Goal: Task Accomplishment & Management: Manage account settings

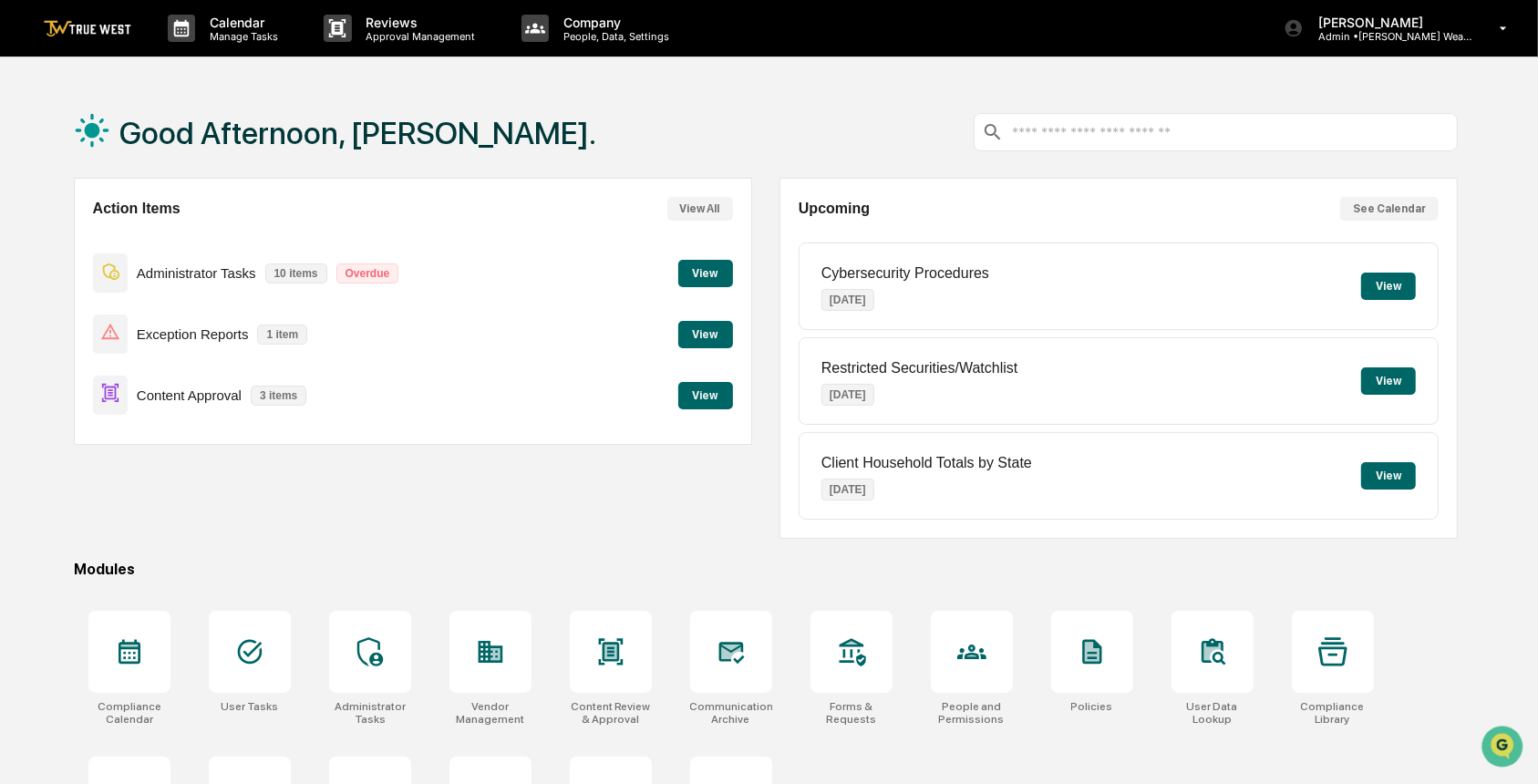
click at [687, 395] on button "View" at bounding box center [706, 395] width 55 height 28
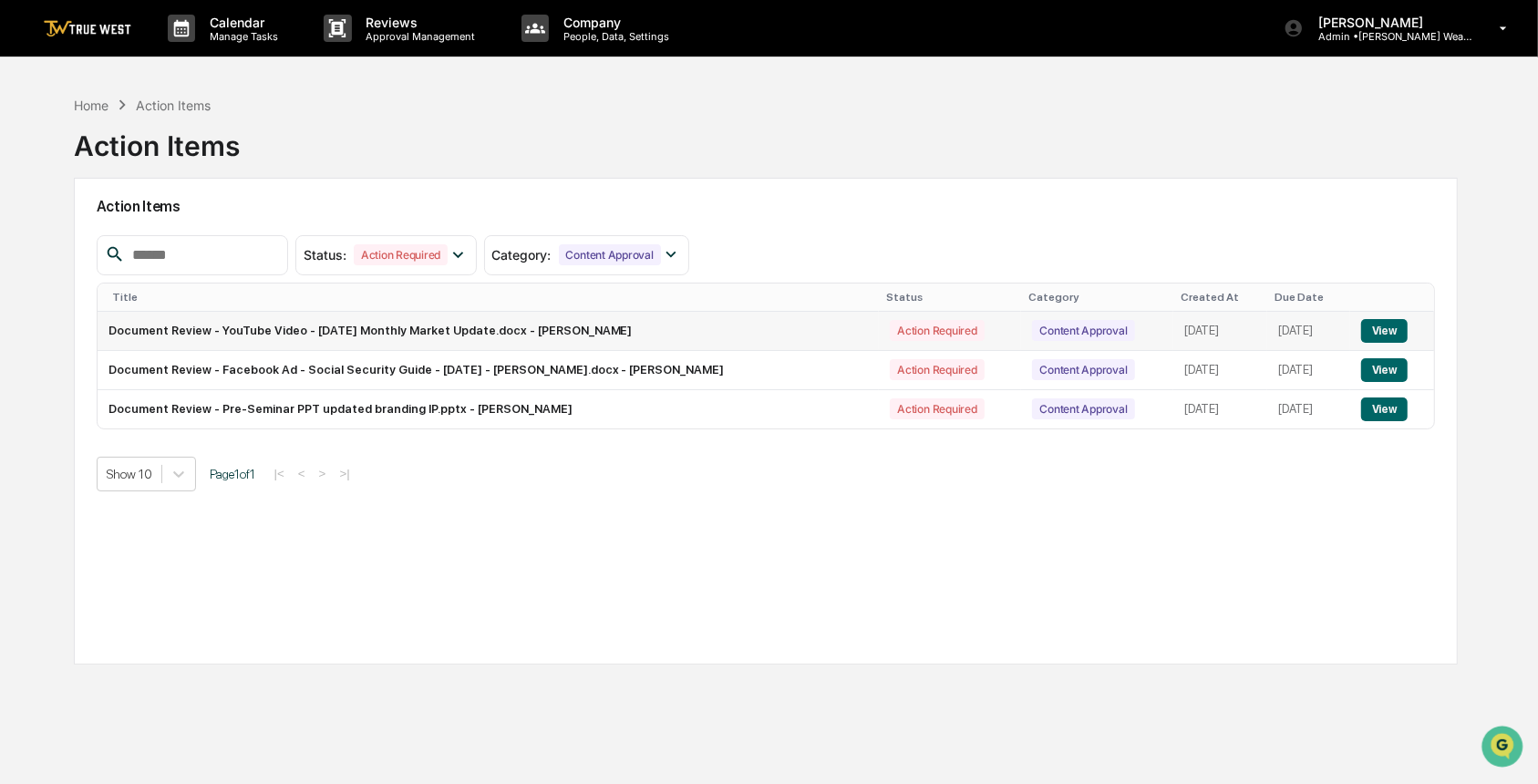
click at [1398, 325] on button "View" at bounding box center [1384, 331] width 46 height 24
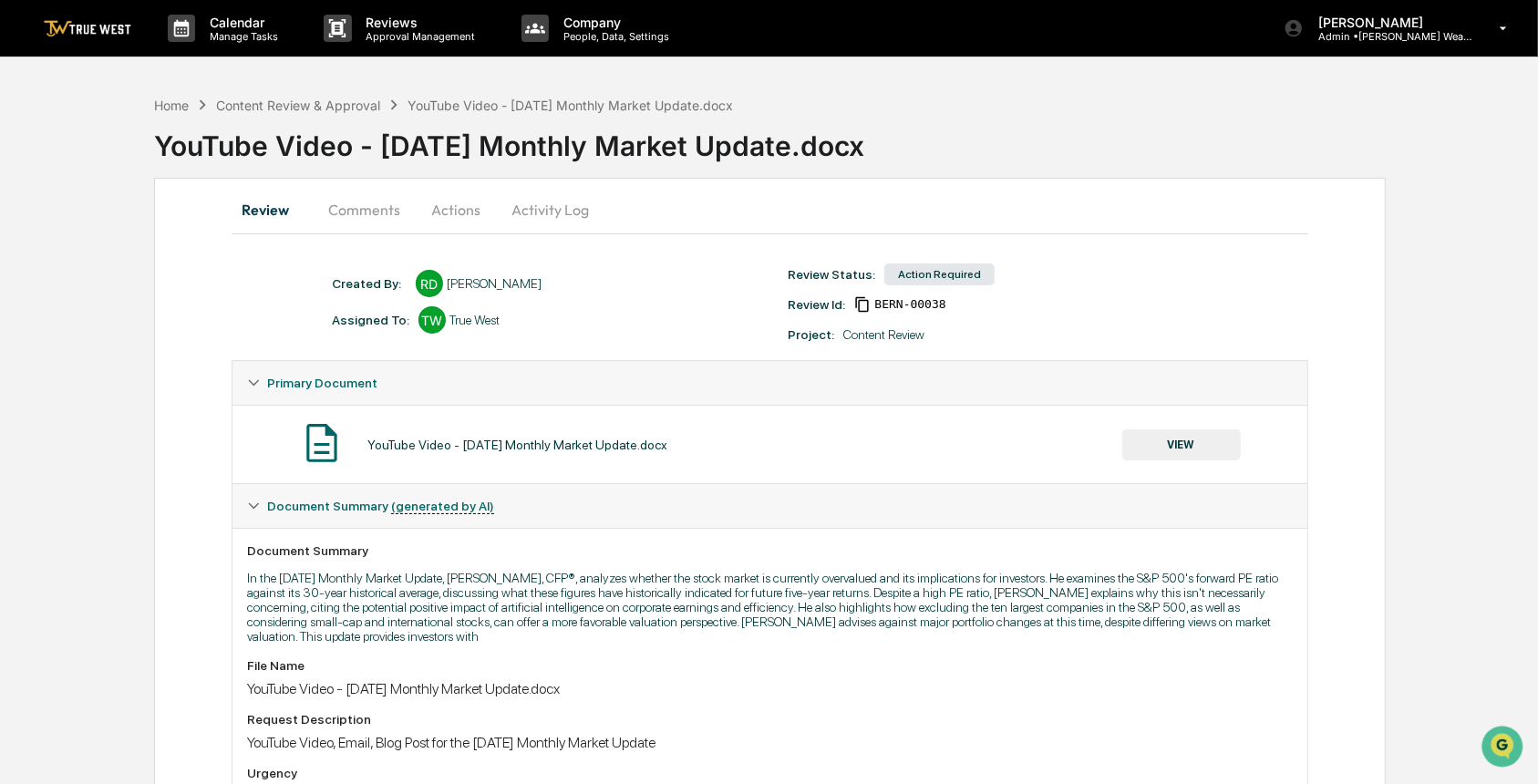
click at [383, 211] on button "Comments" at bounding box center [364, 210] width 101 height 43
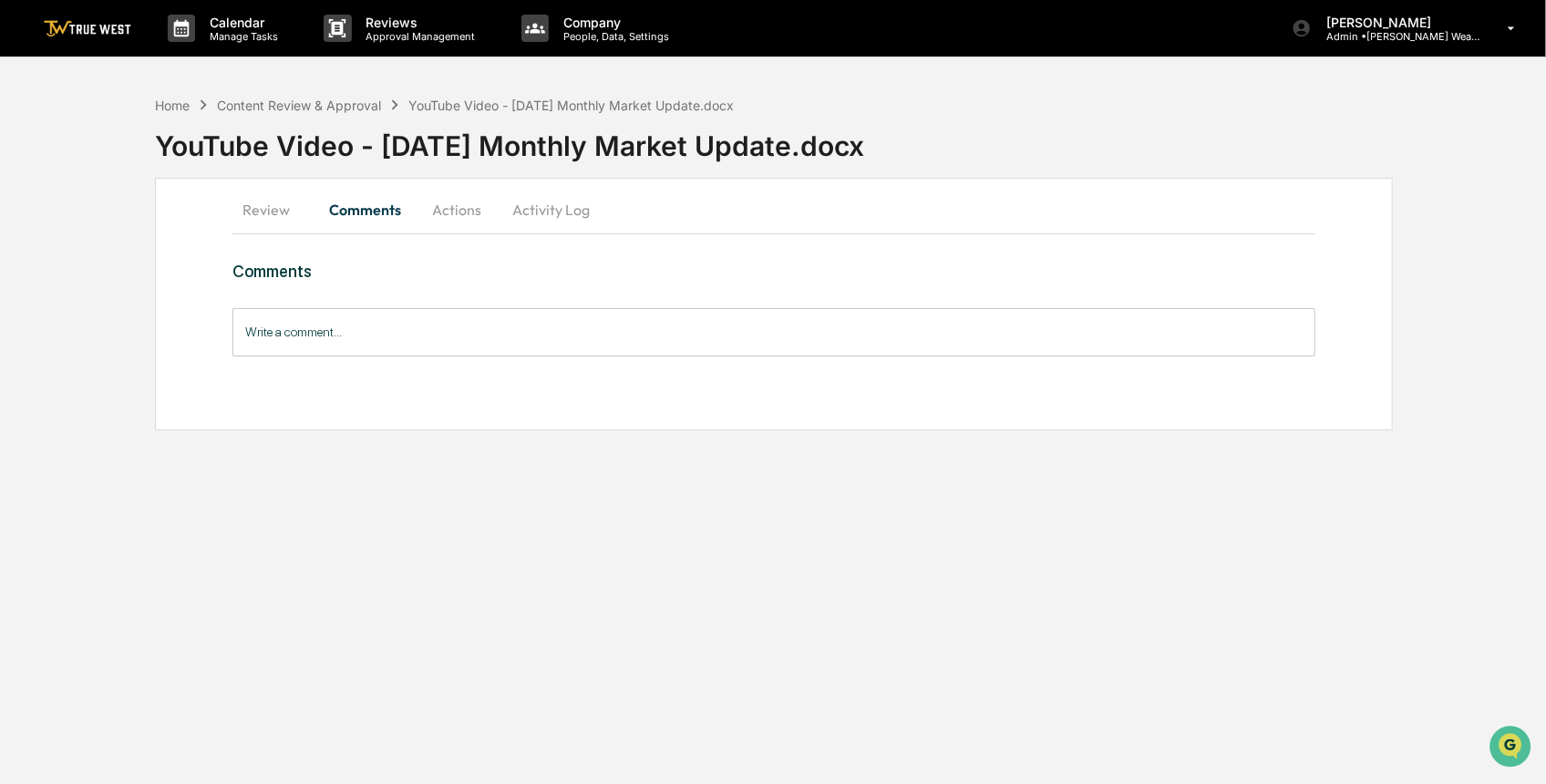
click at [260, 211] on button "Review" at bounding box center [273, 210] width 82 height 43
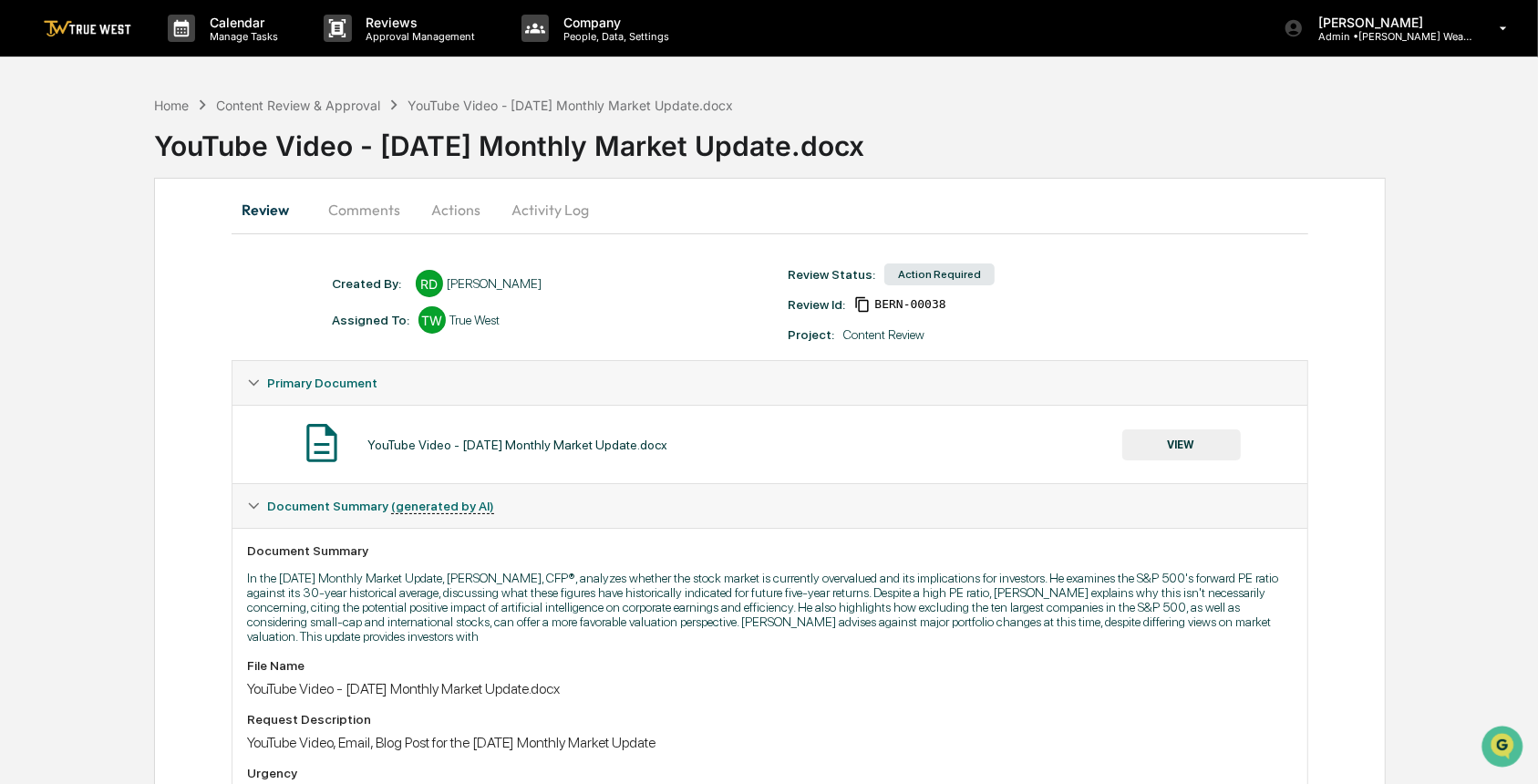
click at [1205, 451] on button "VIEW" at bounding box center [1181, 444] width 118 height 30
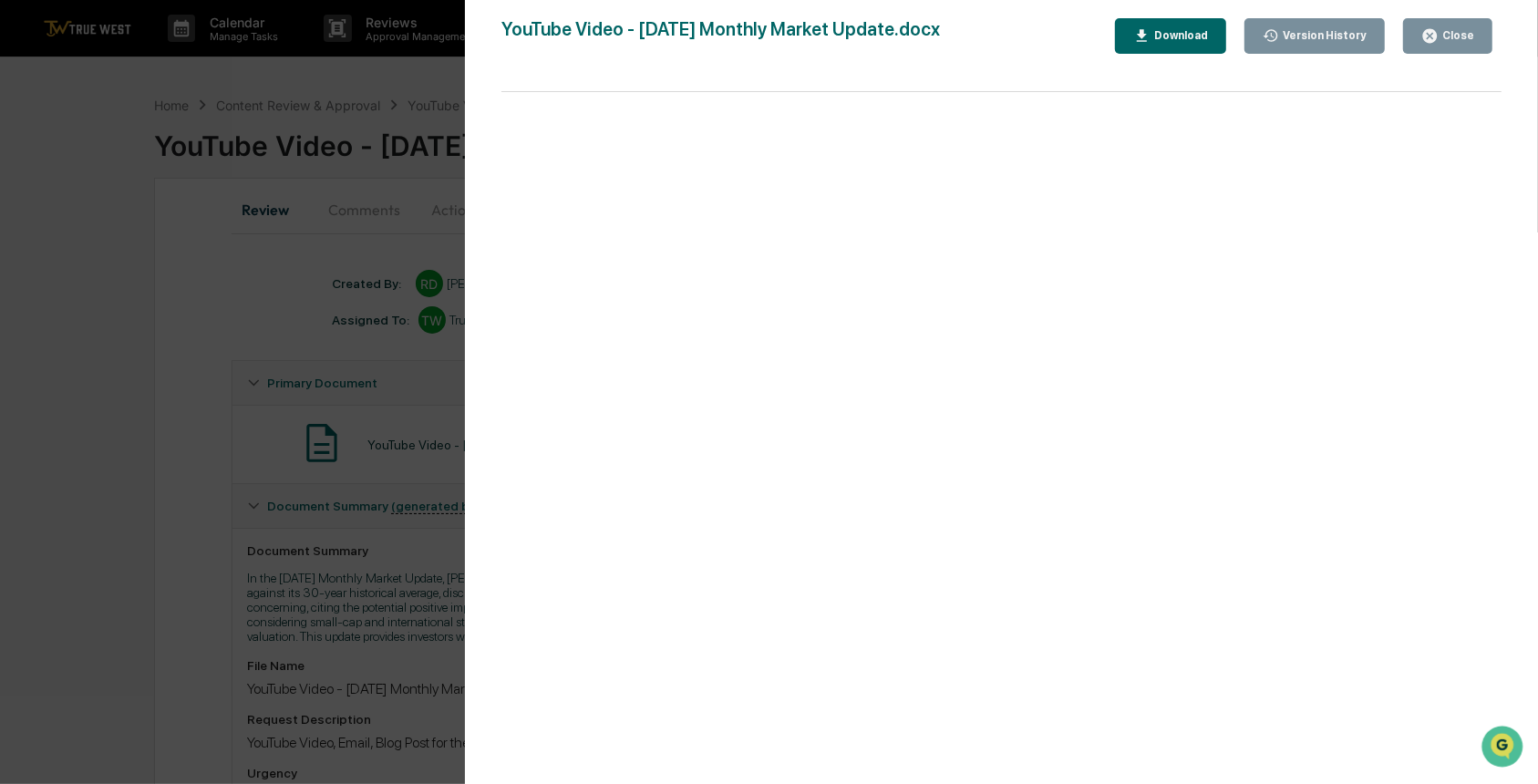
click at [140, 472] on div "Version History 10/08/2025, 09:18 PM Rece Dietrich YouTube Video - October 2025…" at bounding box center [769, 392] width 1538 height 784
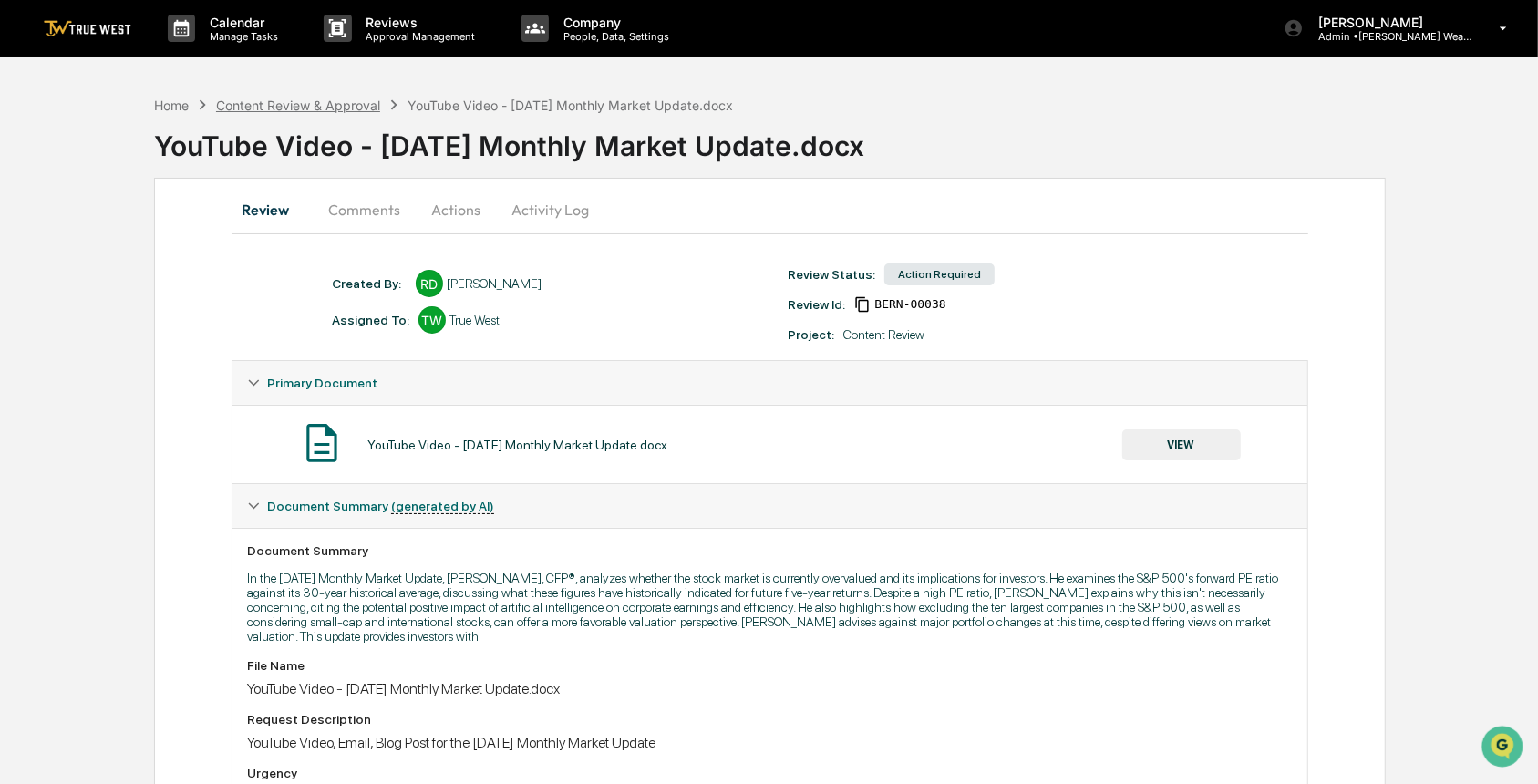
click at [290, 104] on div "Content Review & Approval" at bounding box center [298, 105] width 164 height 16
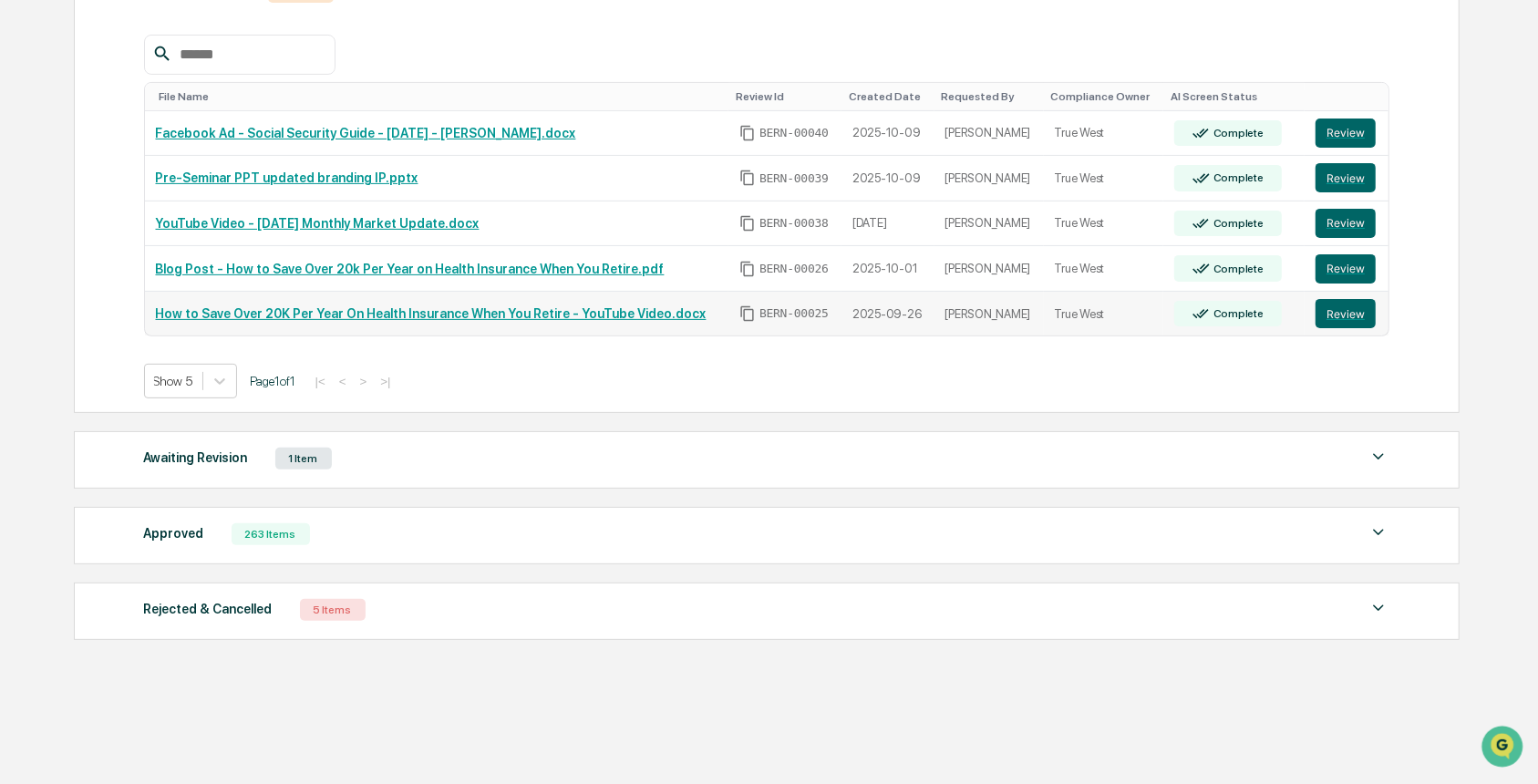
scroll to position [358, 0]
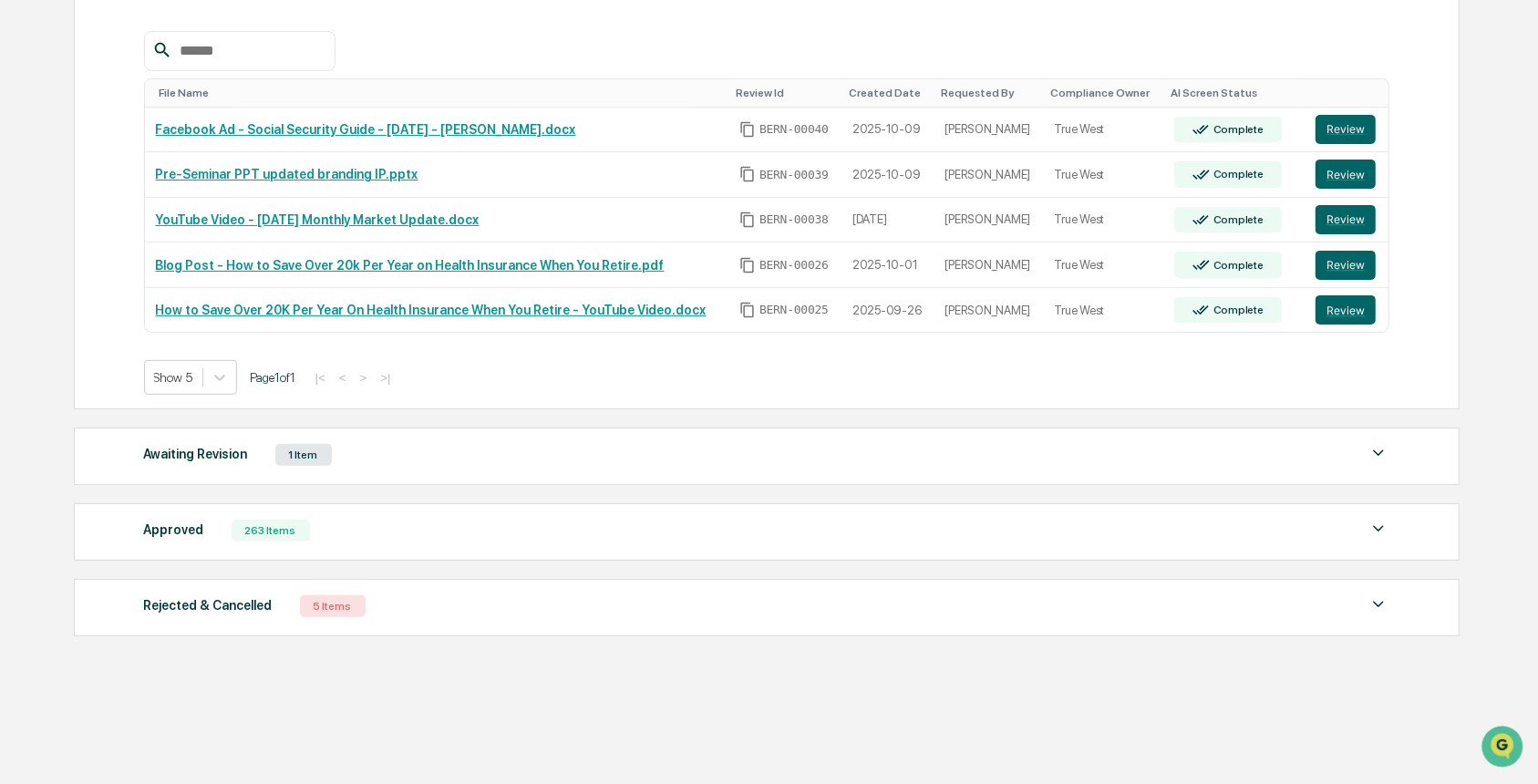
click at [347, 455] on div "Awaiting Revision 1 Item" at bounding box center [766, 454] width 1245 height 26
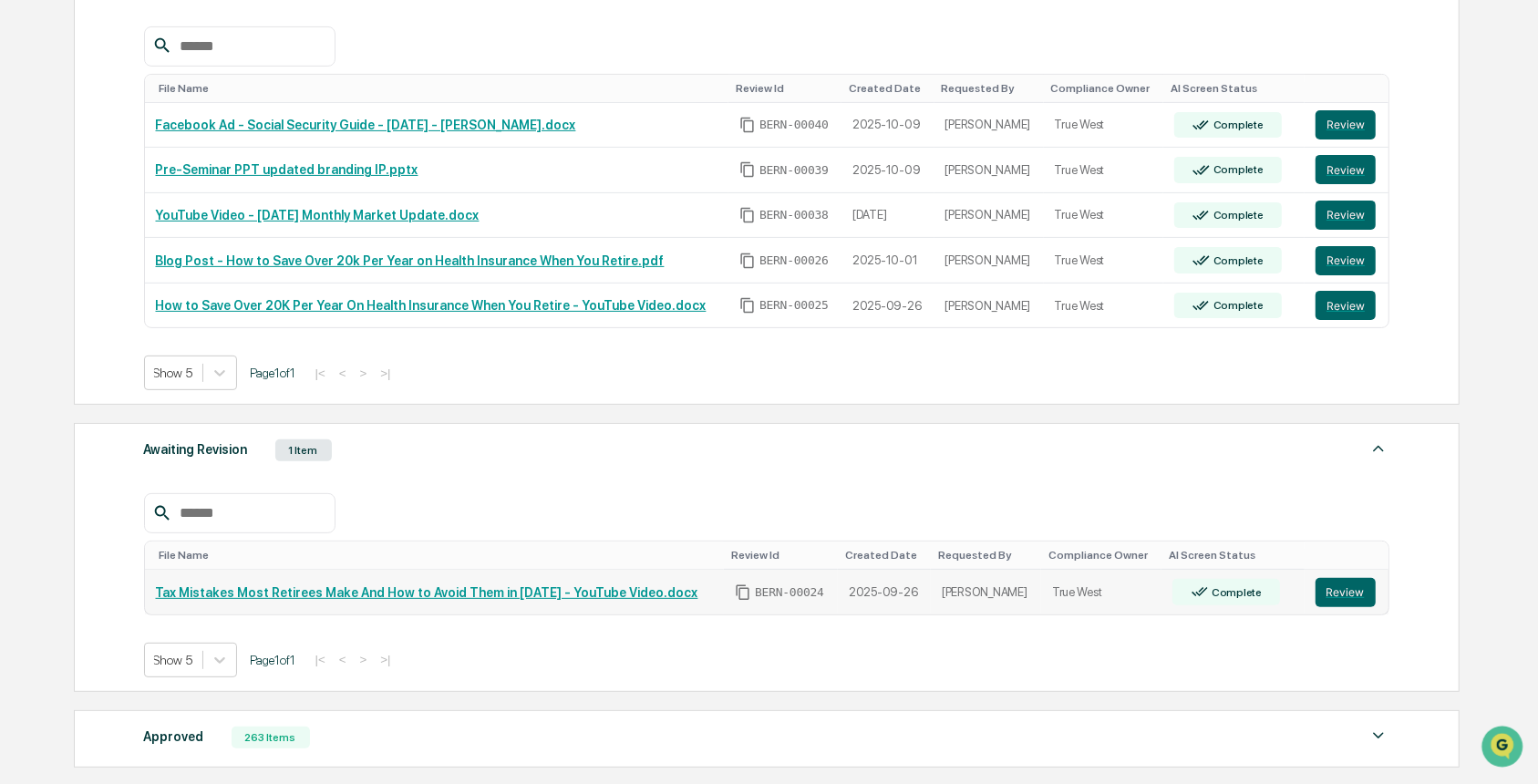
click at [483, 593] on link "Tax Mistakes Most Retirees Make And How to Avoid Them in [DATE] - YouTube Video…" at bounding box center [426, 592] width 542 height 15
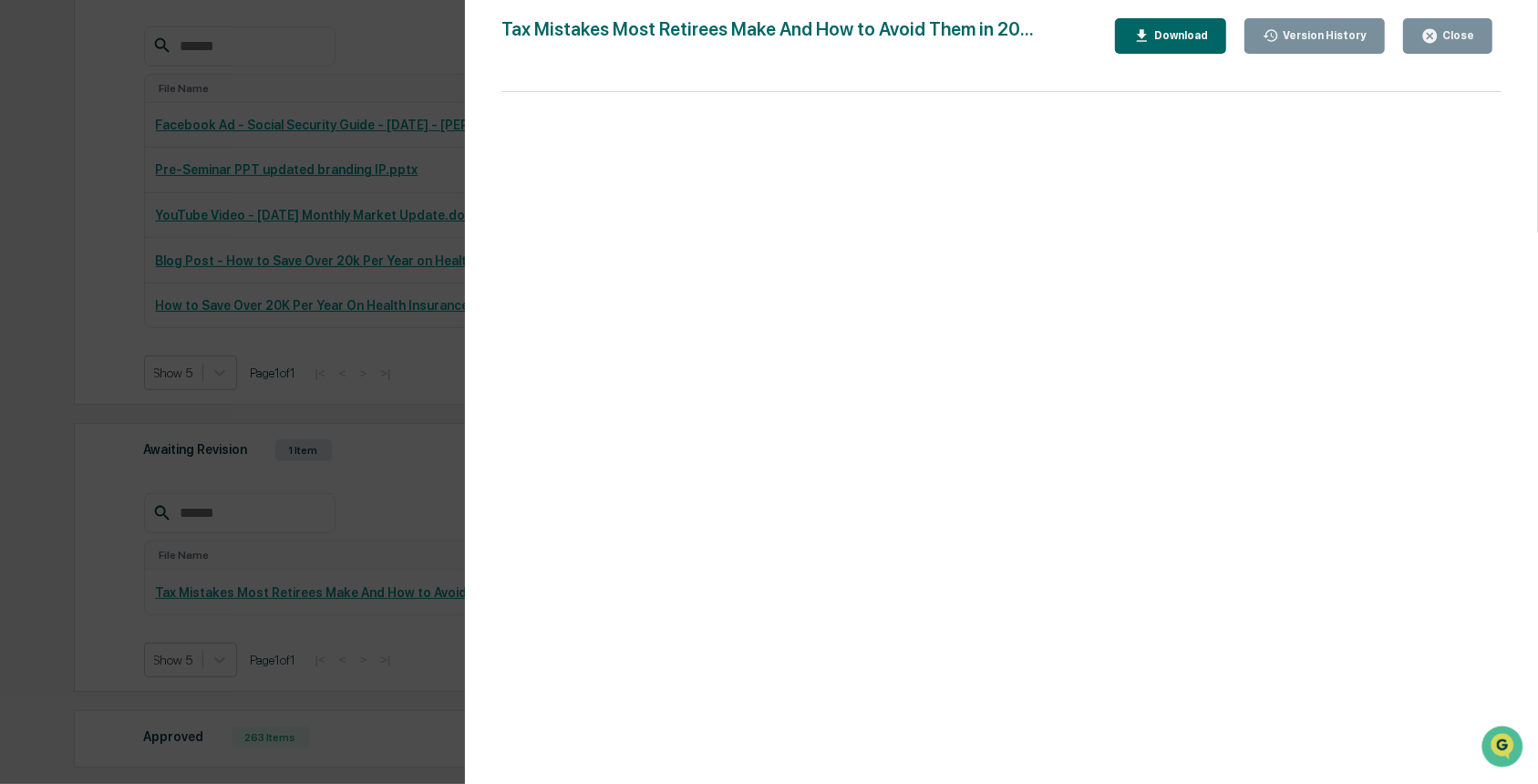
click at [361, 447] on div "Version History 09/26/2025, 03:25 PM Rece Dietrich Tax Mistakes Most Retirees M…" at bounding box center [769, 392] width 1538 height 784
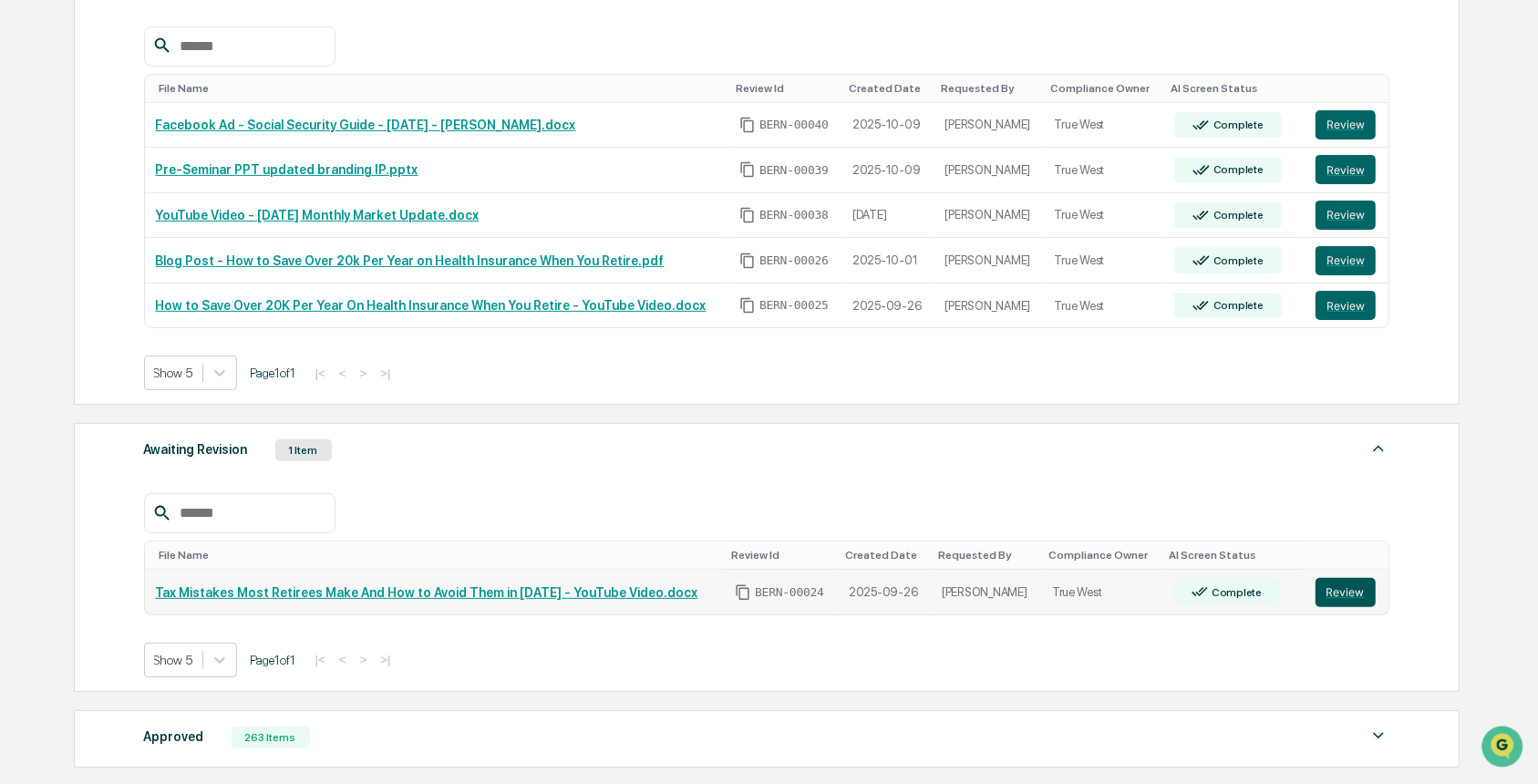
click at [1323, 594] on button "Review" at bounding box center [1345, 592] width 60 height 30
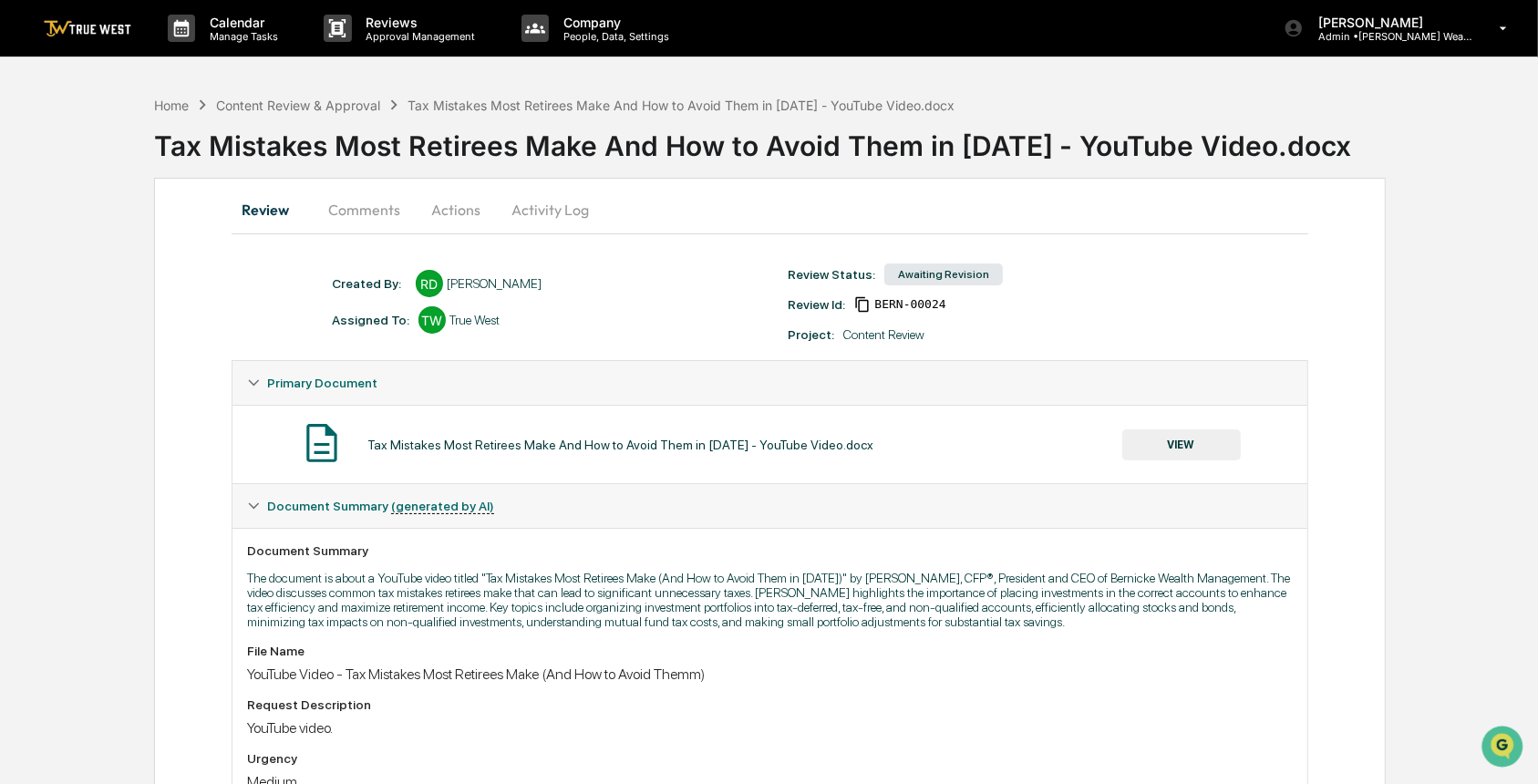
click at [349, 211] on button "Comments" at bounding box center [364, 210] width 101 height 43
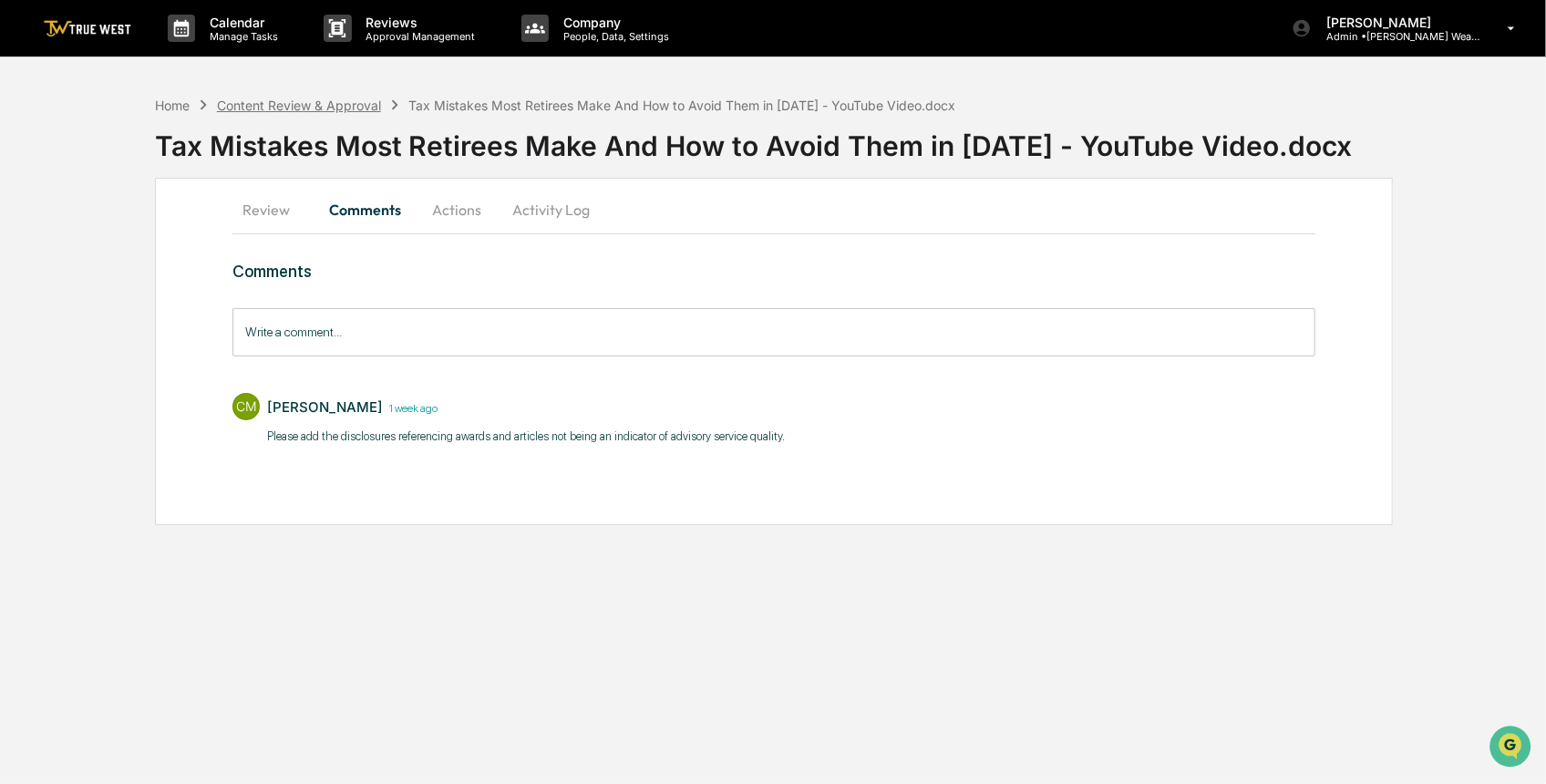
click at [261, 108] on div "Content Review & Approval" at bounding box center [298, 105] width 164 height 16
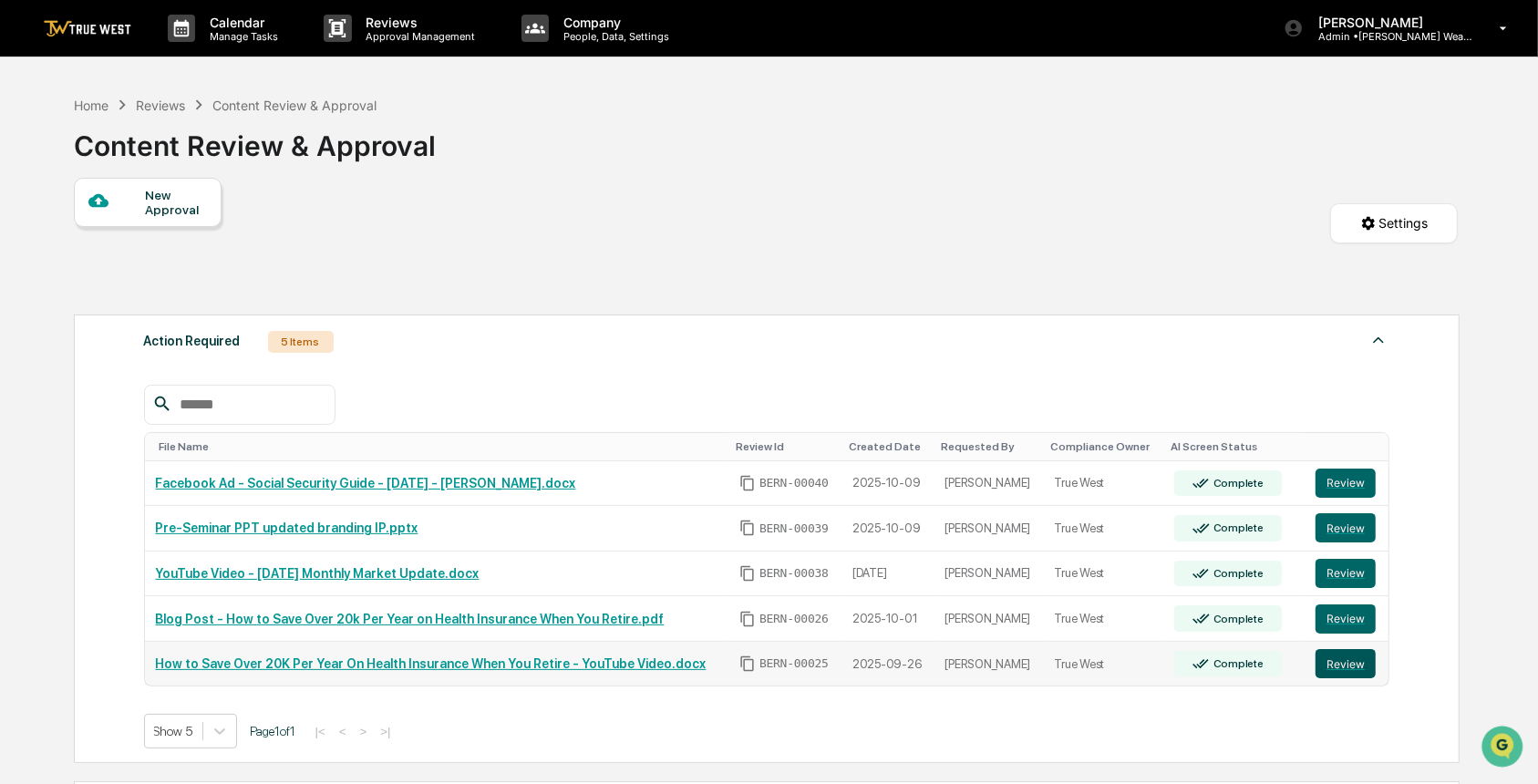
click at [1346, 669] on button "Review" at bounding box center [1345, 664] width 60 height 30
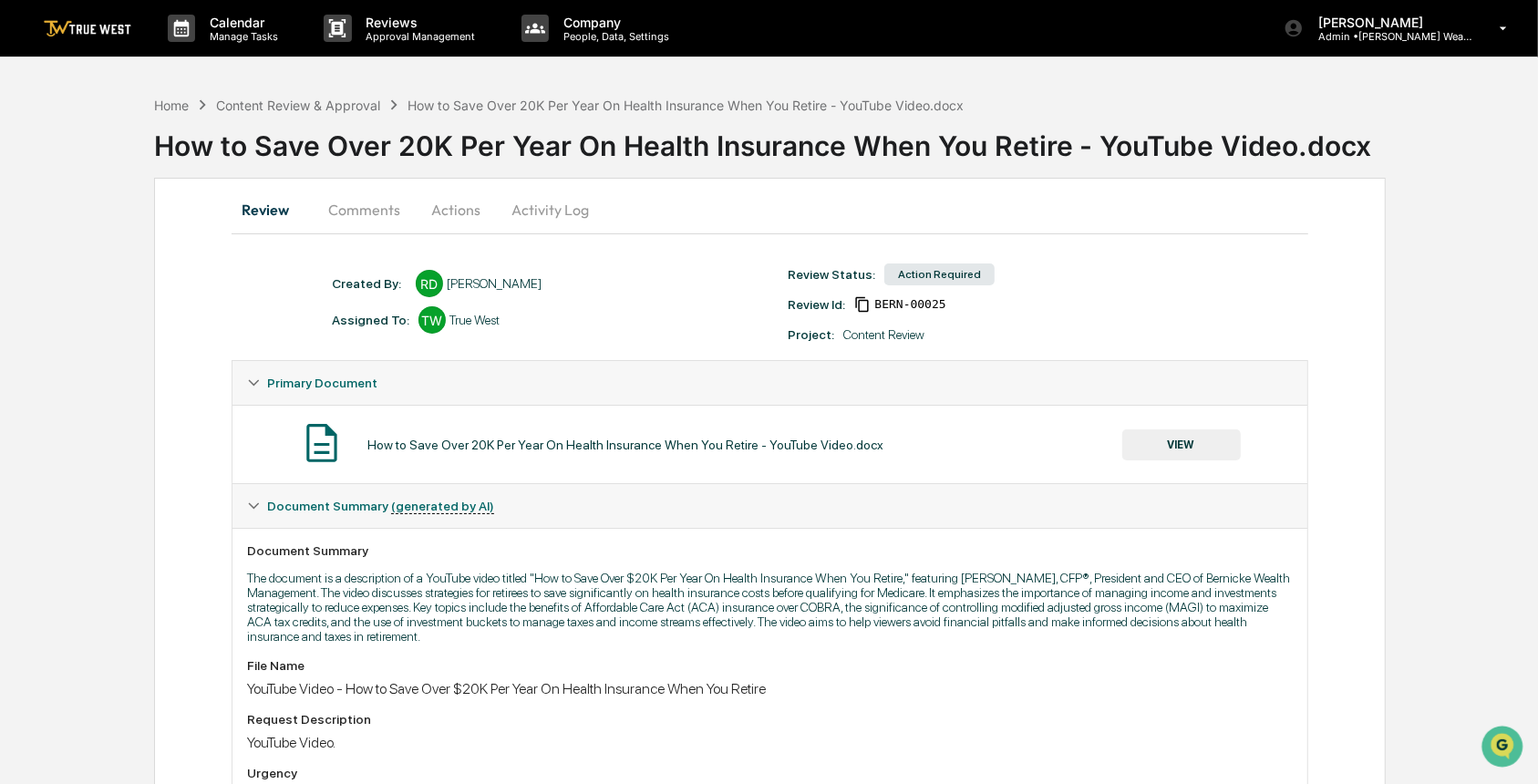
click at [369, 210] on button "Comments" at bounding box center [364, 210] width 101 height 43
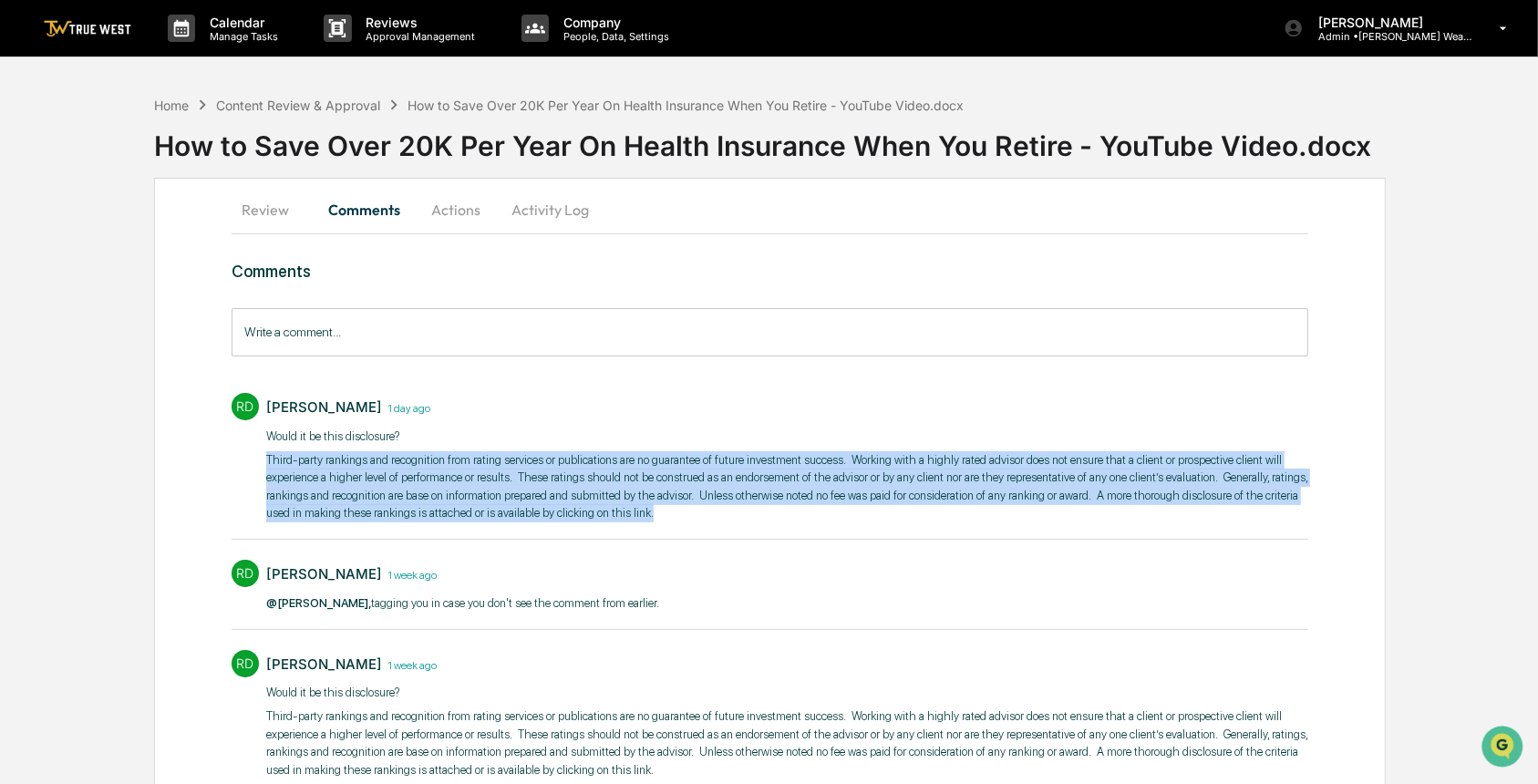
drag, startPoint x: 266, startPoint y: 457, endPoint x: 656, endPoint y: 520, distance: 395.1
click at [656, 520] on p "Third-party rankings and recognition from rating services or publications are n…" at bounding box center [786, 487] width 1042 height 71
drag, startPoint x: 656, startPoint y: 520, endPoint x: 573, endPoint y: 482, distance: 91.3
copy p "Third-party rankings and recognition from rating services or publications are n…"
click at [251, 211] on button "Review" at bounding box center [272, 210] width 82 height 43
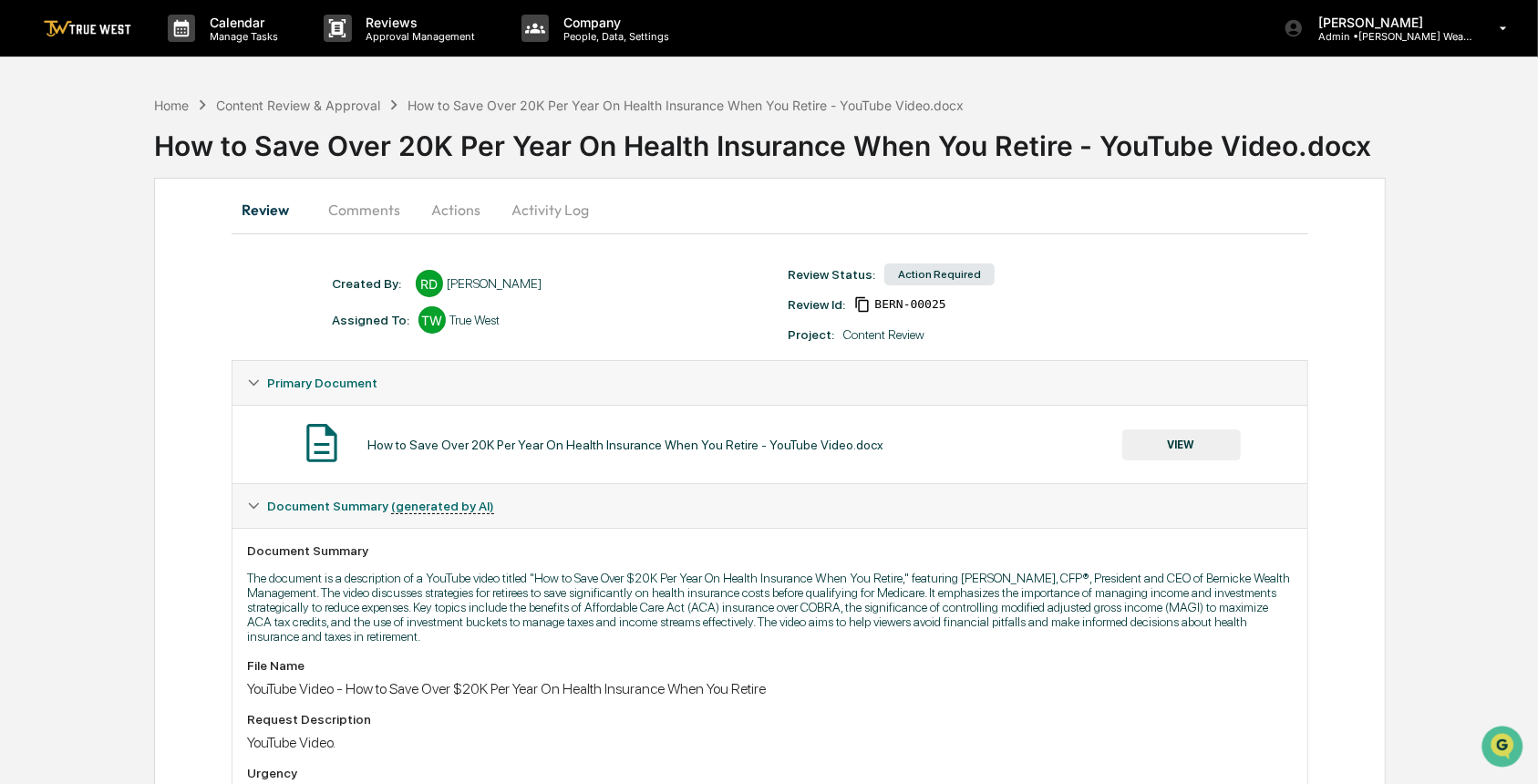
click at [1154, 437] on button "VIEW" at bounding box center [1181, 444] width 118 height 30
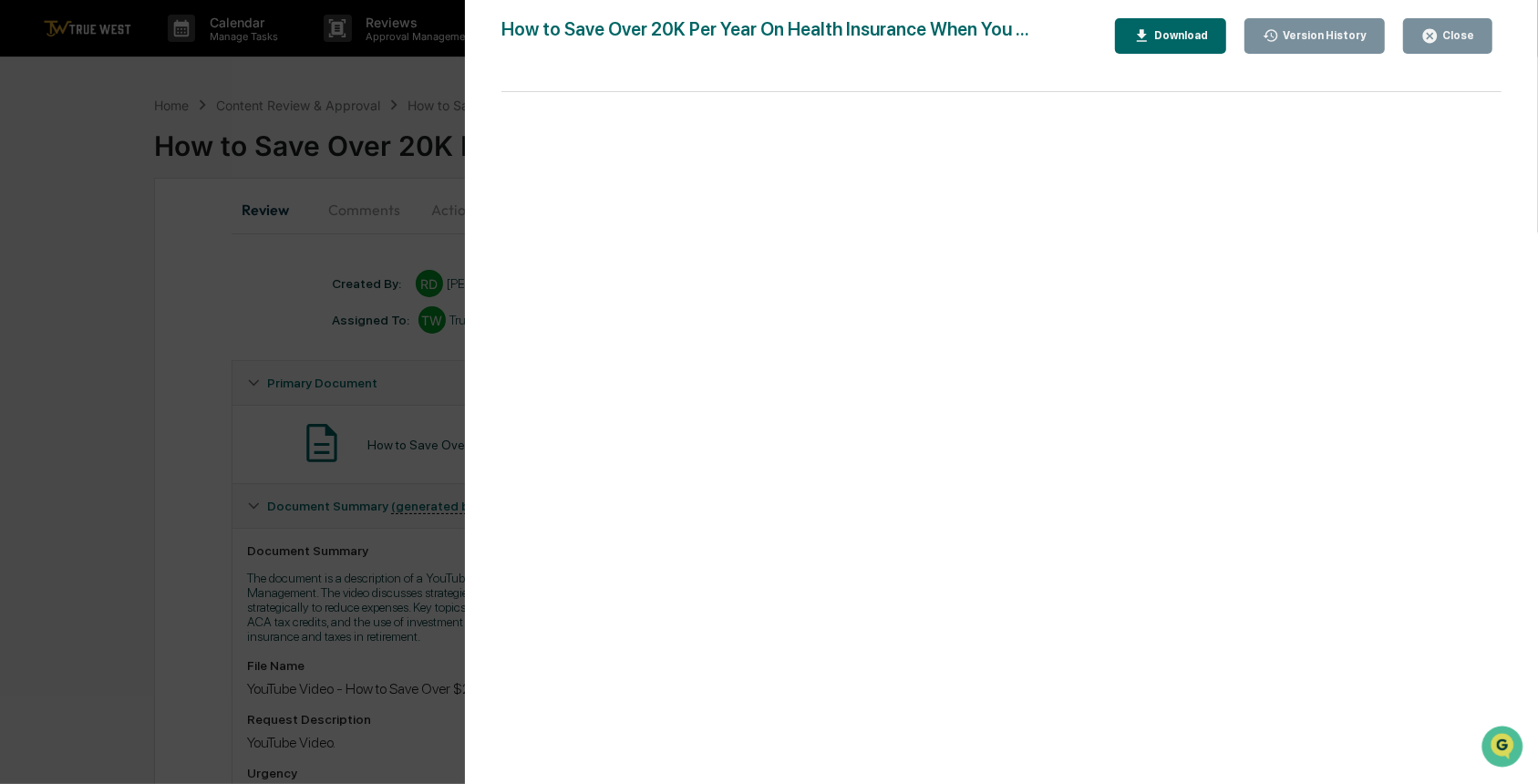
click at [207, 535] on div "Version History 10/07/2025, 07:56 PM Rece Dietrich 09/26/2025, 03:26 PM Rece Di…" at bounding box center [769, 392] width 1538 height 784
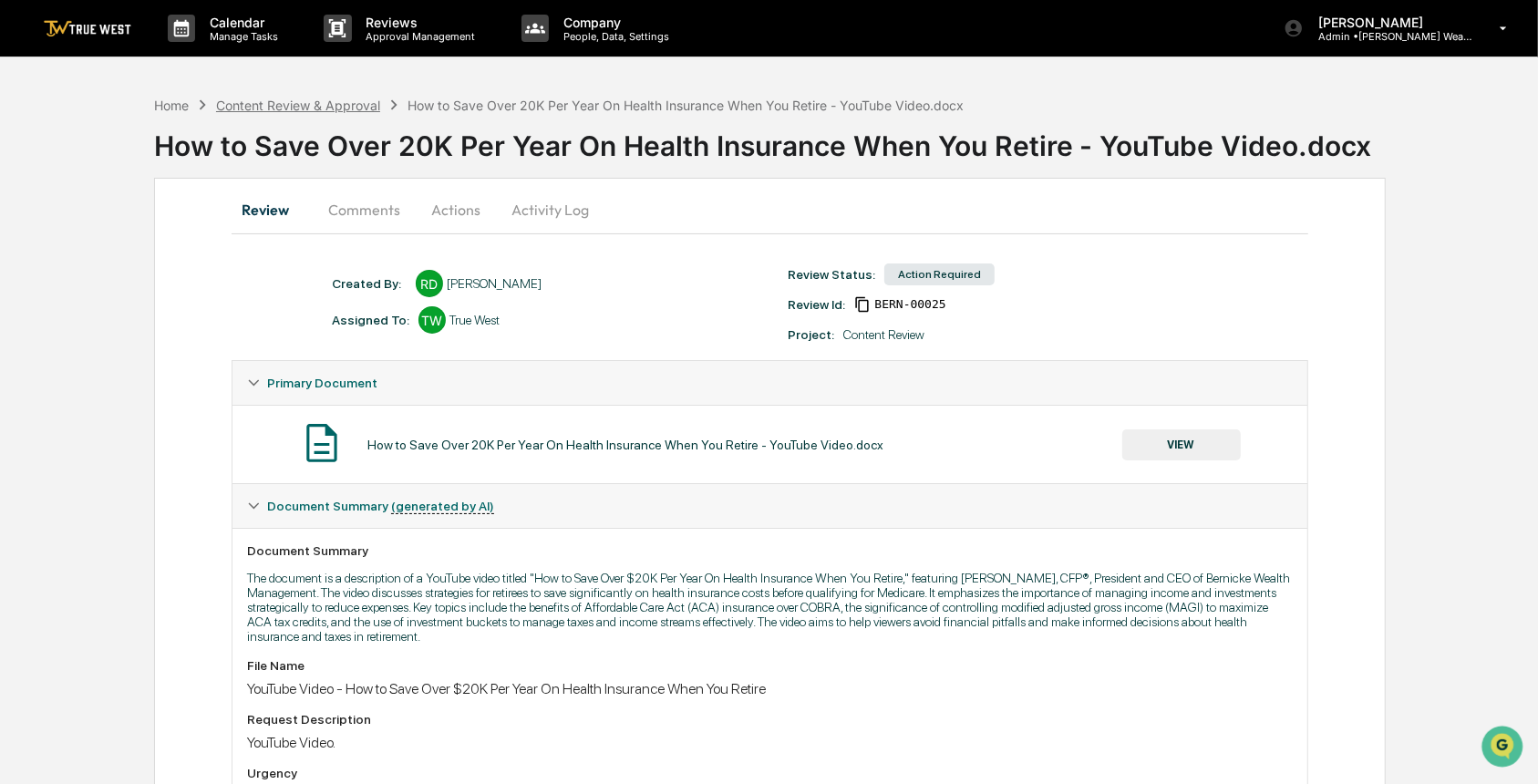
click at [279, 101] on div "Content Review & Approval" at bounding box center [298, 105] width 164 height 16
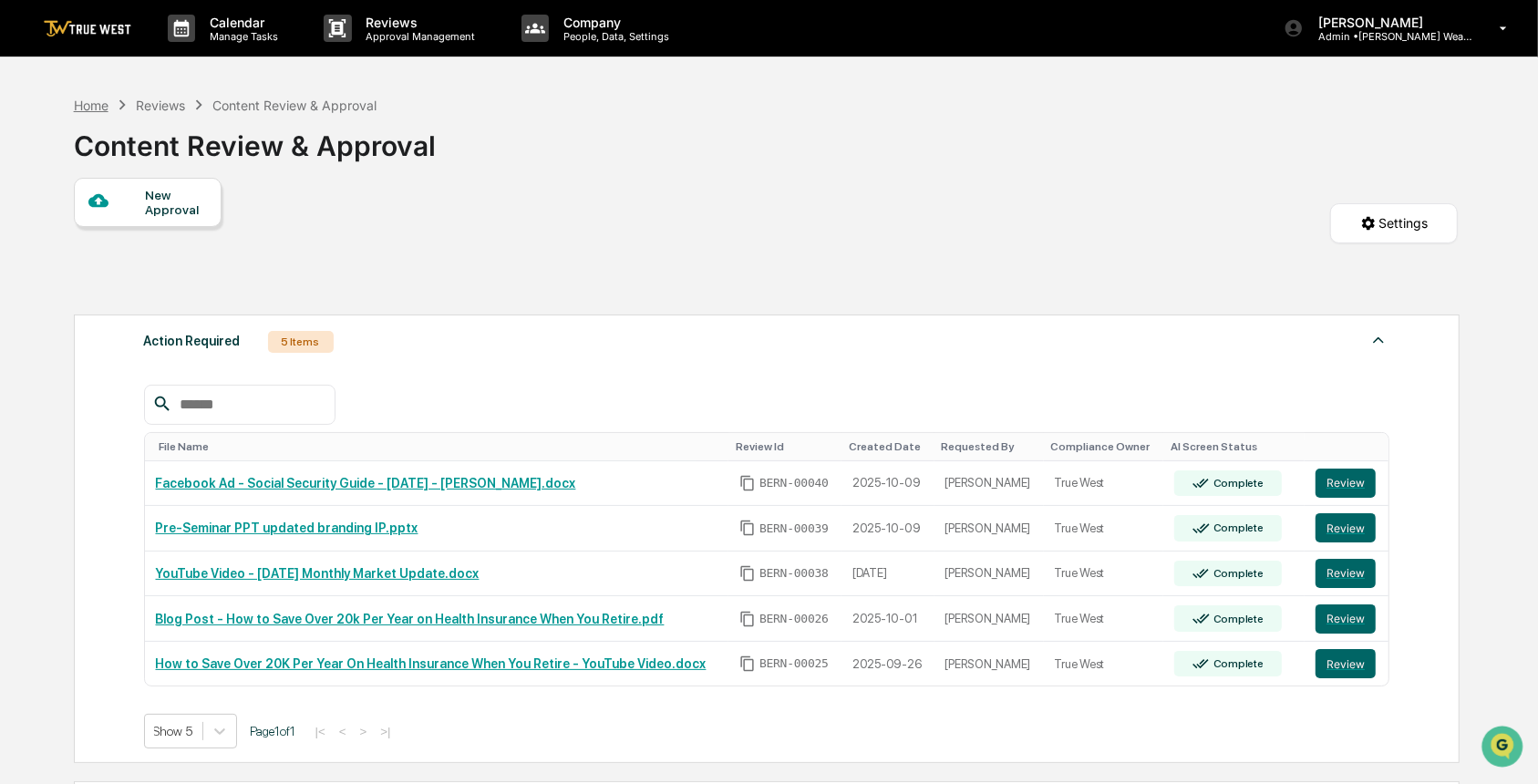
click at [92, 101] on div "Home" at bounding box center [91, 105] width 34 height 16
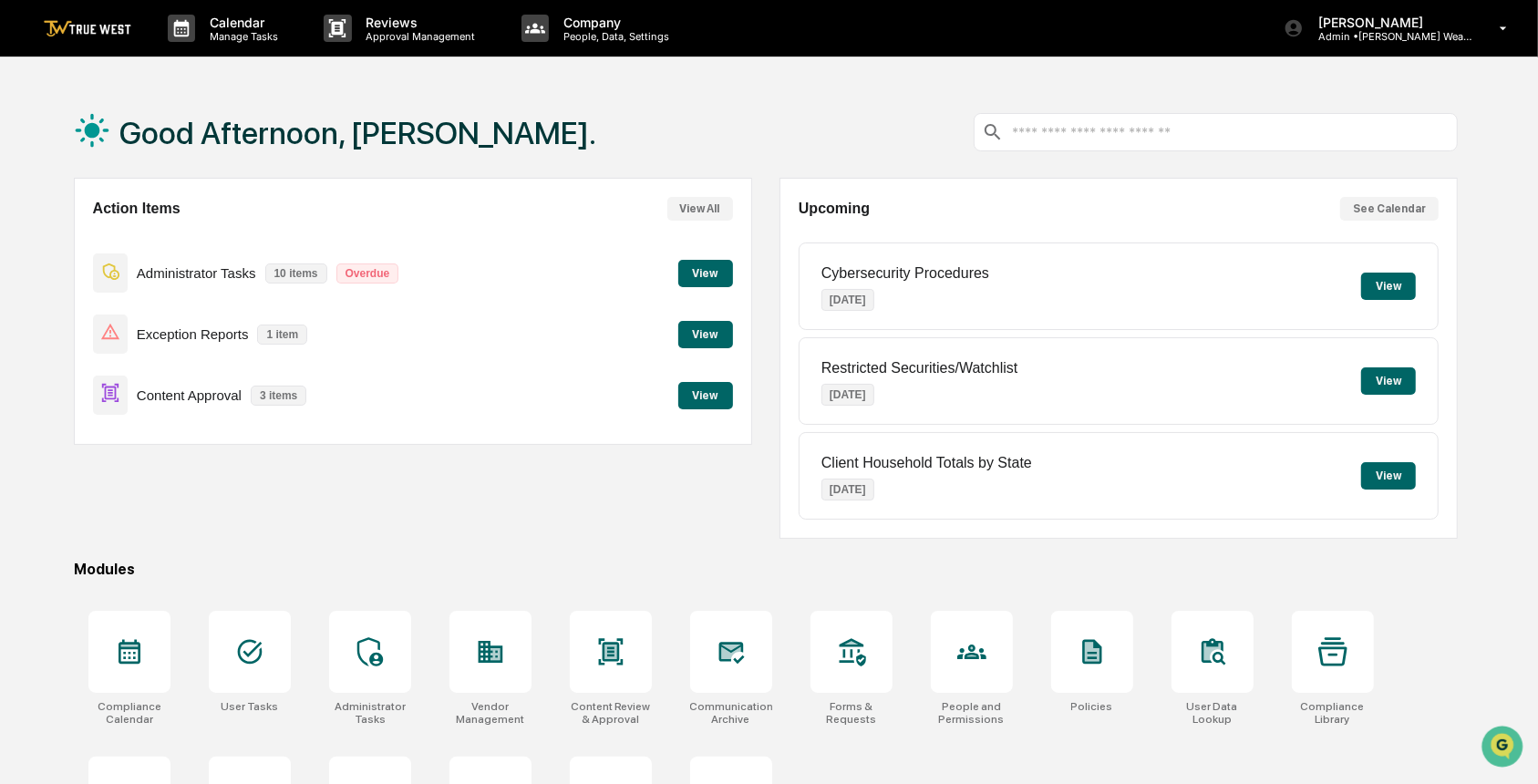
click at [698, 394] on button "View" at bounding box center [706, 395] width 55 height 28
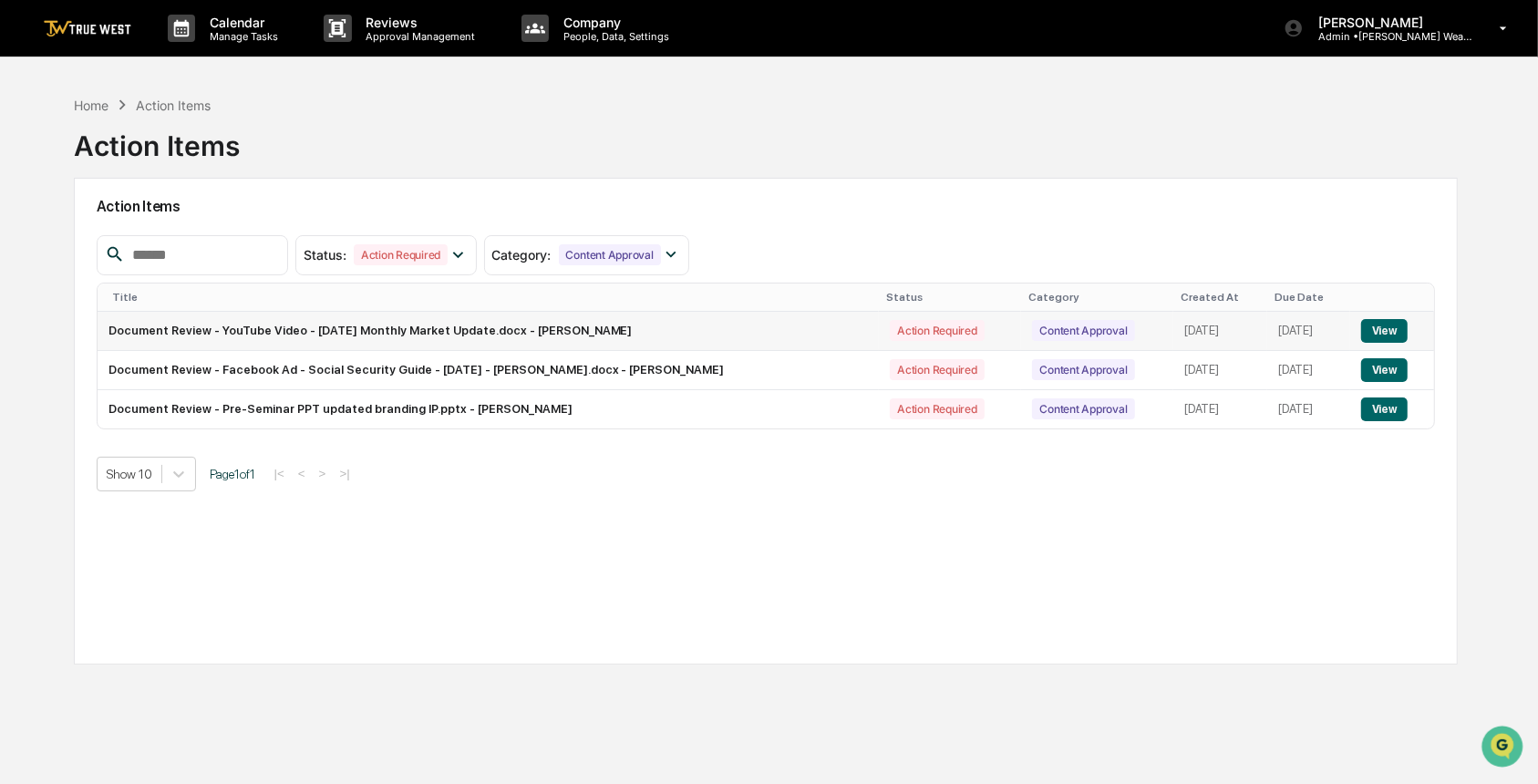
click at [1373, 329] on button "View" at bounding box center [1384, 331] width 46 height 24
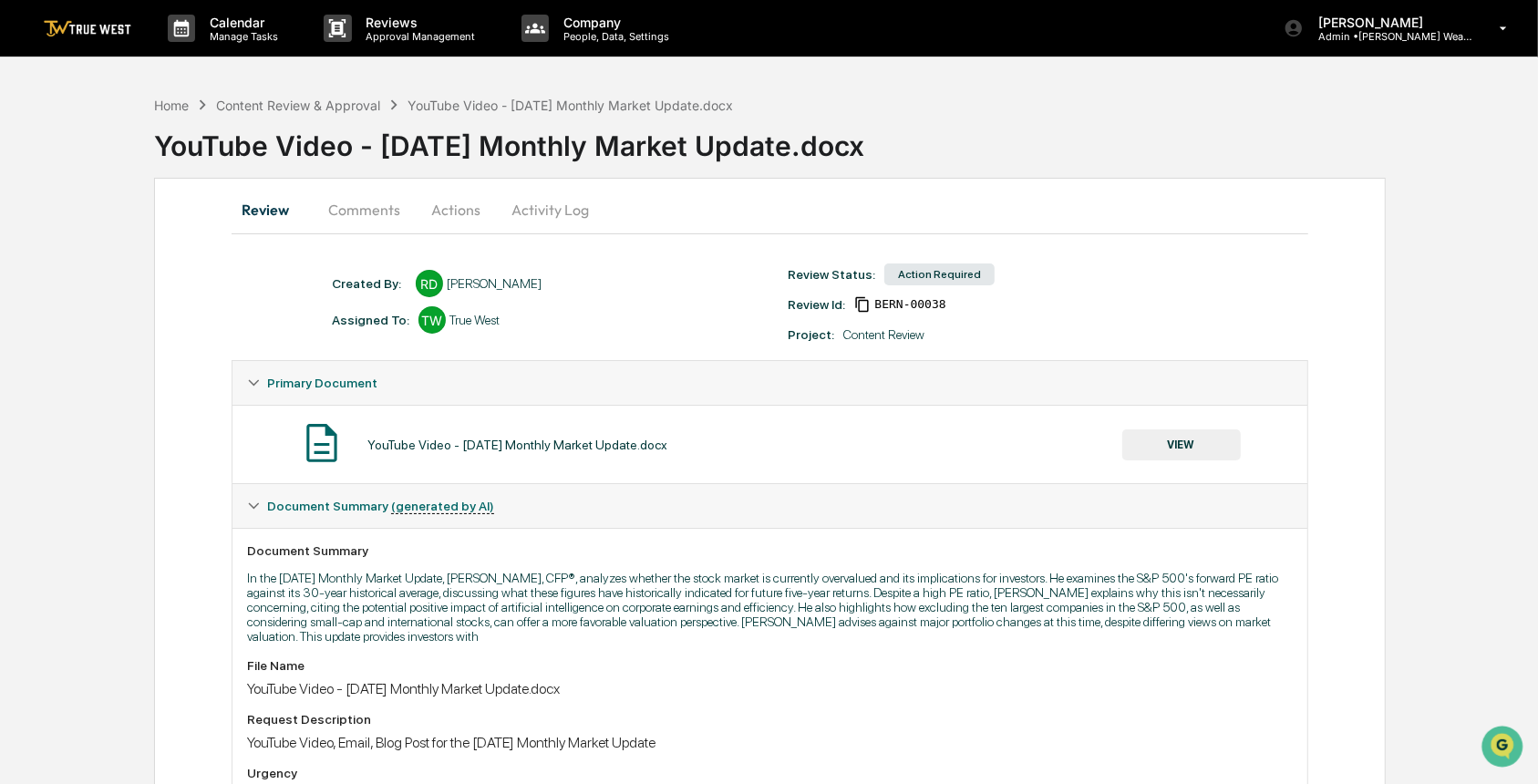
click at [1183, 452] on button "VIEW" at bounding box center [1181, 444] width 118 height 30
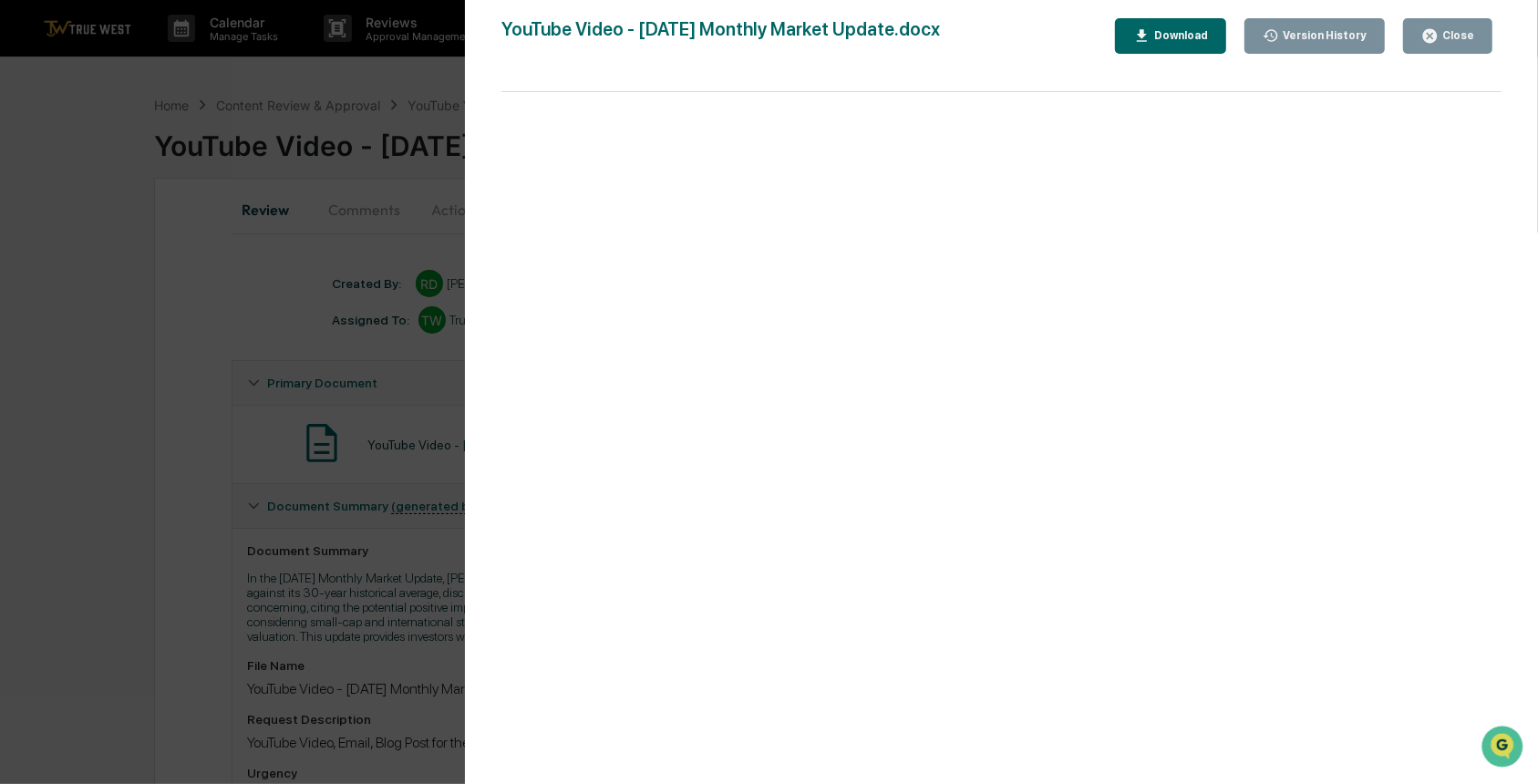
click at [169, 491] on div "Version History 10/08/2025, 09:18 PM Rece Dietrich YouTube Video - October 2025…" at bounding box center [769, 392] width 1538 height 784
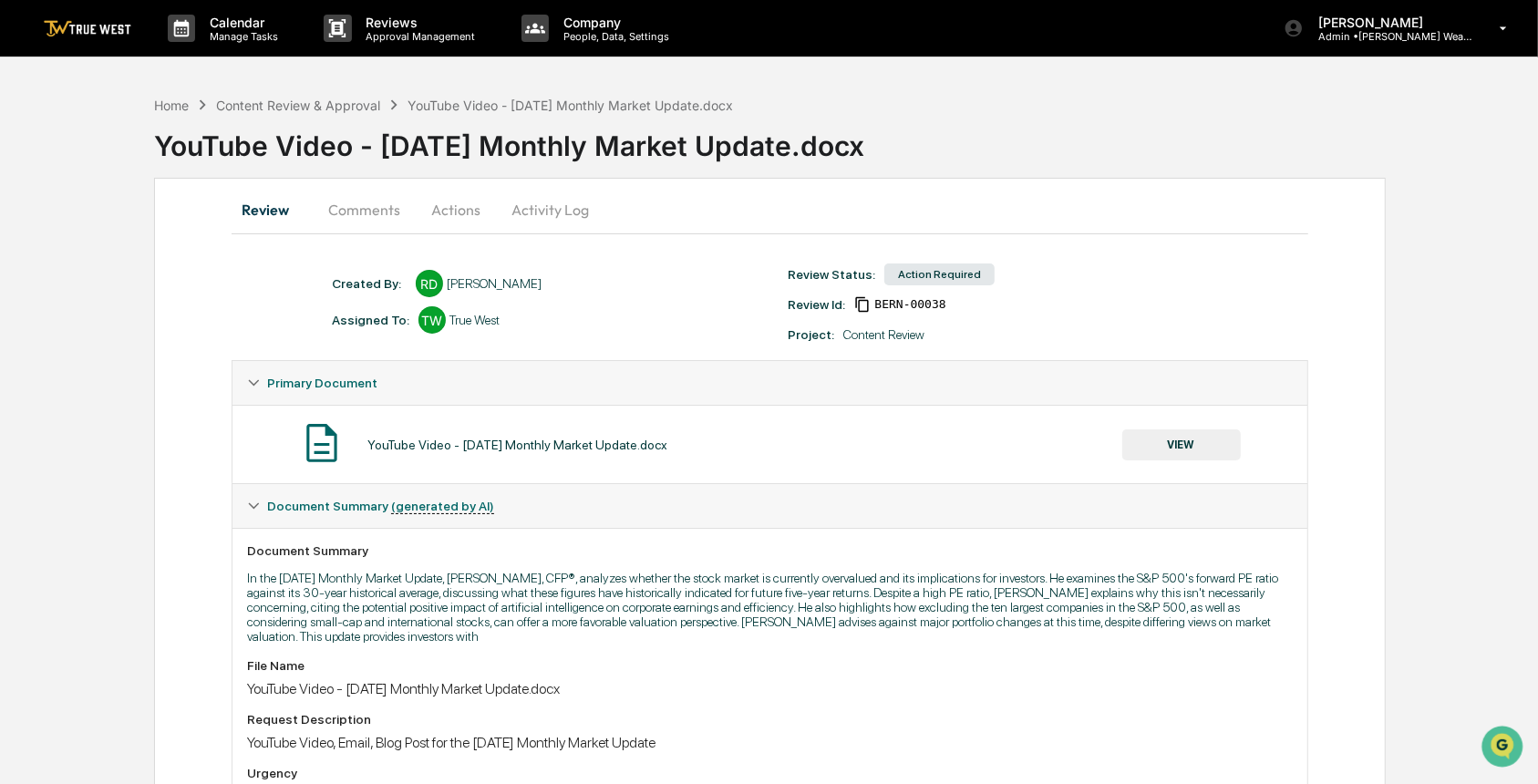
click at [445, 216] on button "Actions" at bounding box center [455, 210] width 82 height 43
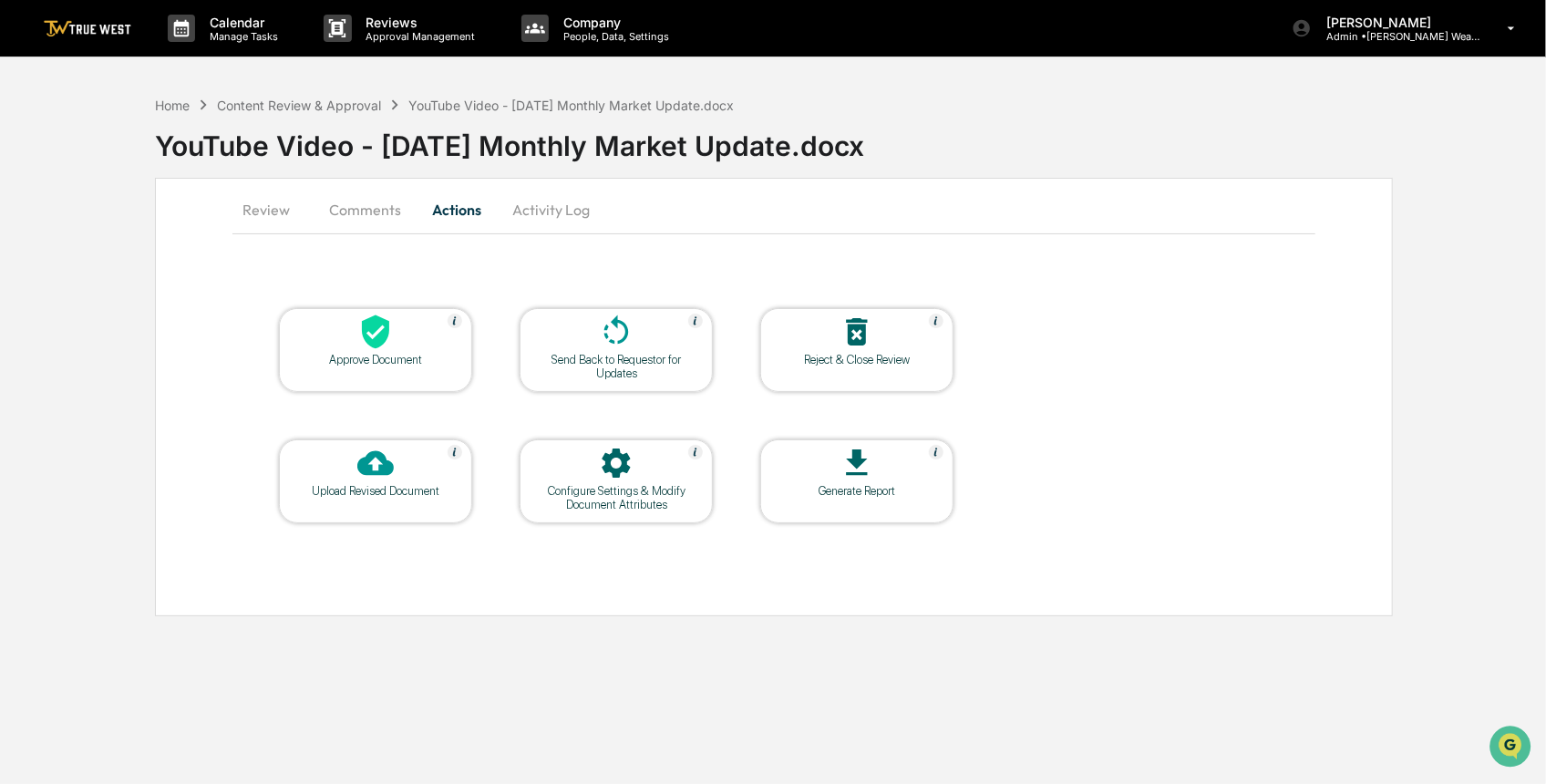
click at [617, 359] on div "Send Back to Requestor for Updates" at bounding box center [616, 366] width 164 height 28
click at [352, 209] on button "Comments" at bounding box center [365, 210] width 101 height 43
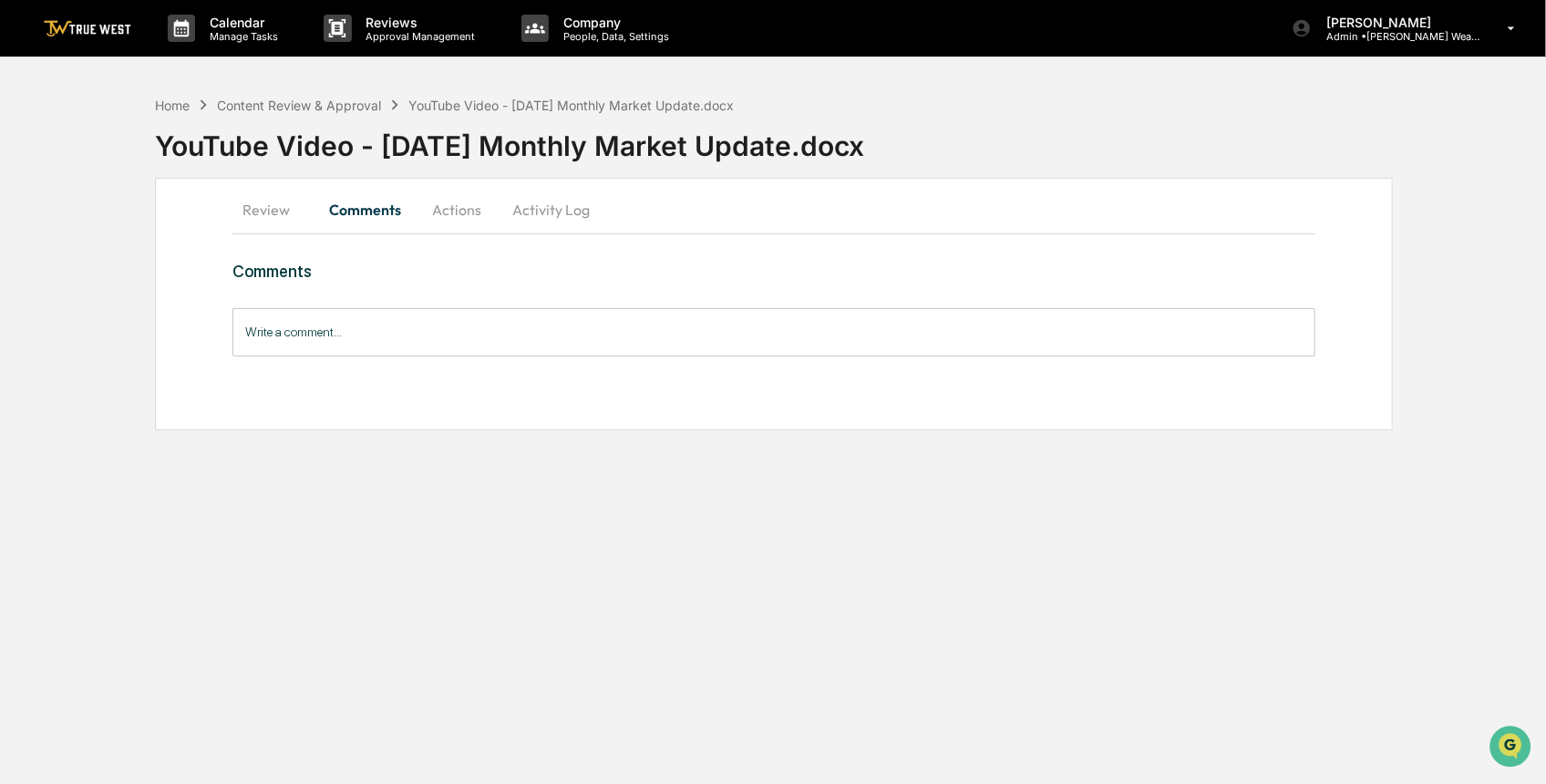
click at [383, 328] on input "Write a comment..." at bounding box center [773, 332] width 1082 height 48
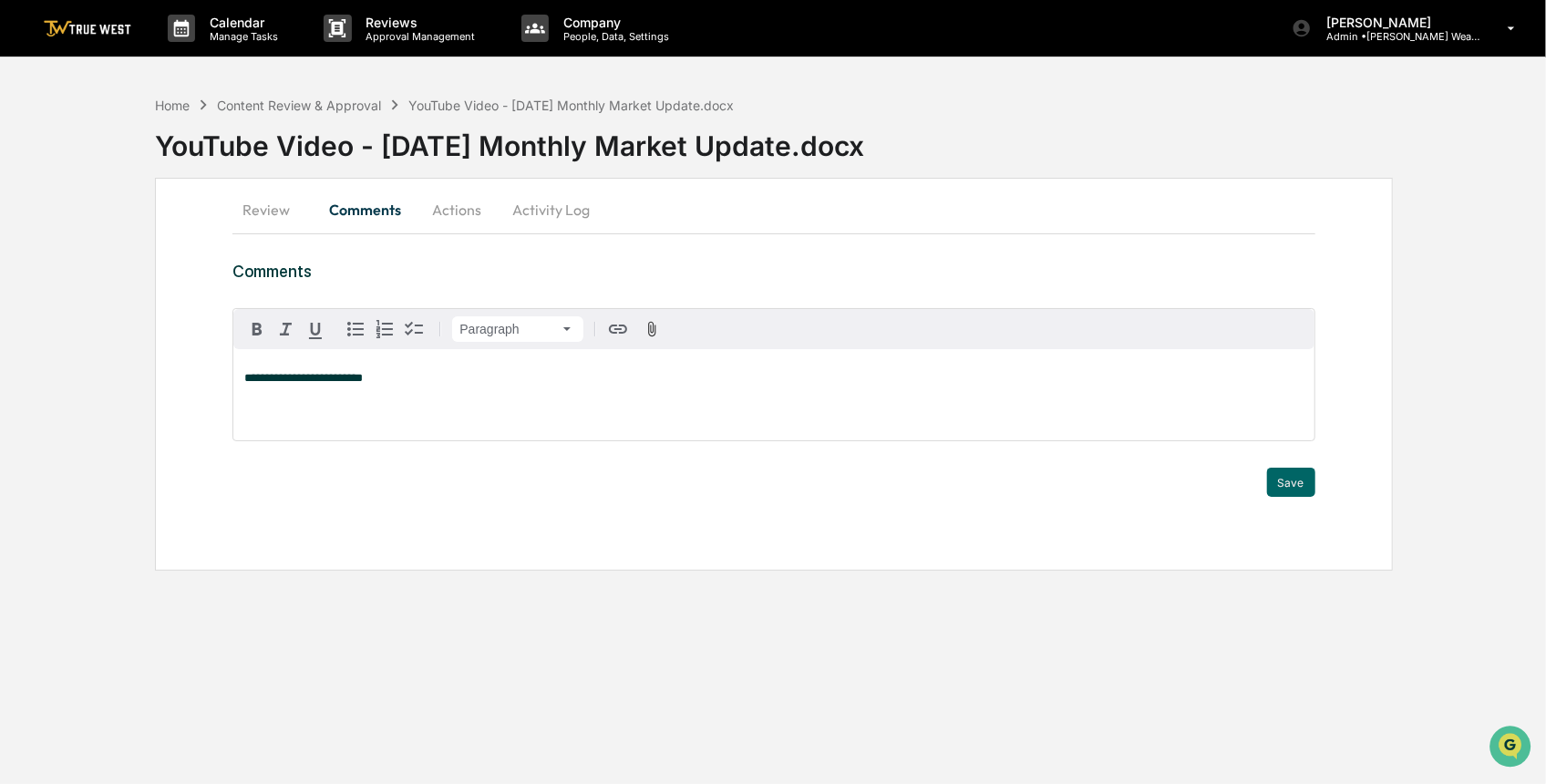
click at [365, 378] on p "**********" at bounding box center [773, 378] width 1058 height 13
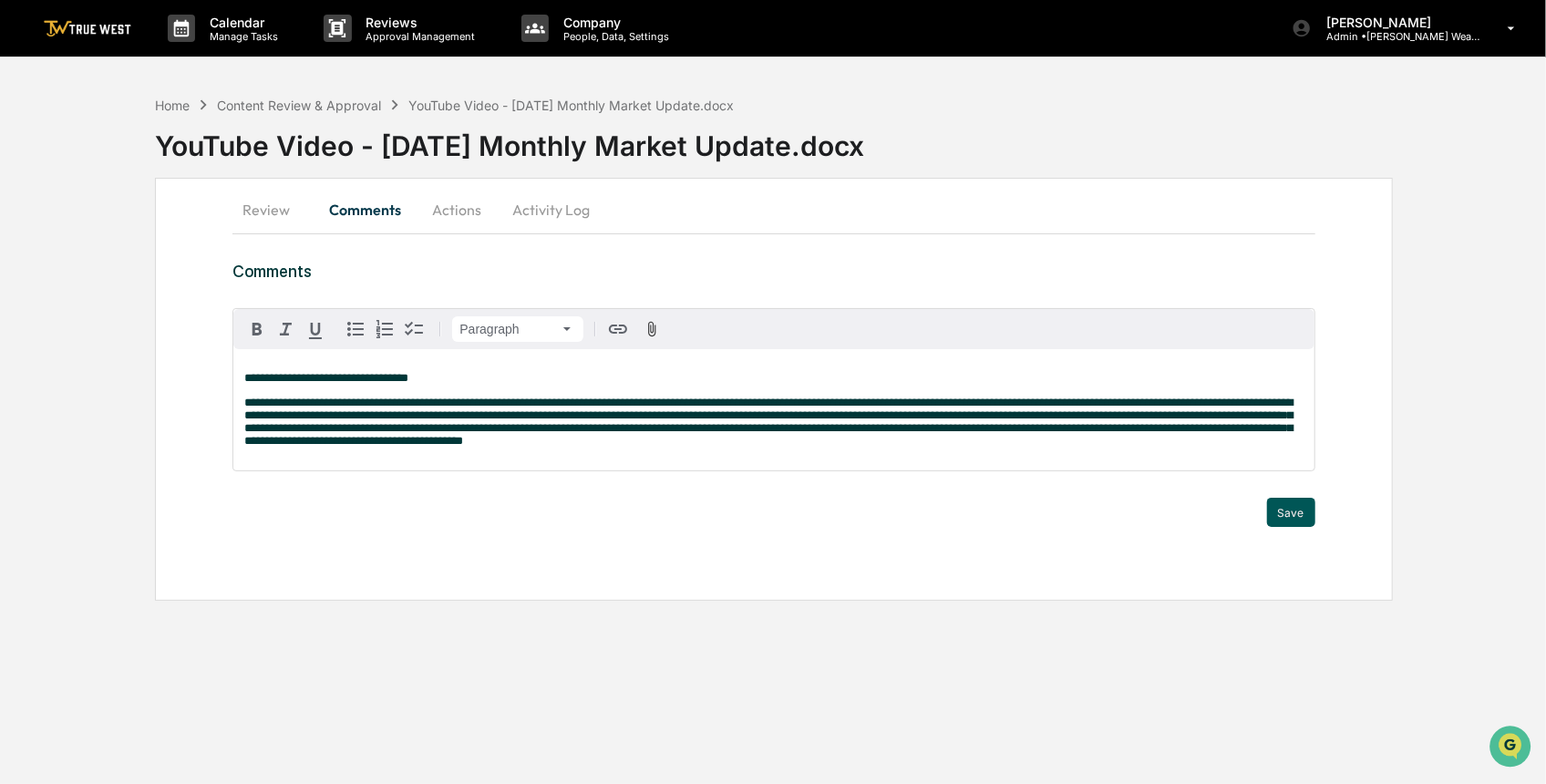
click at [1293, 514] on button "Save" at bounding box center [1291, 513] width 48 height 30
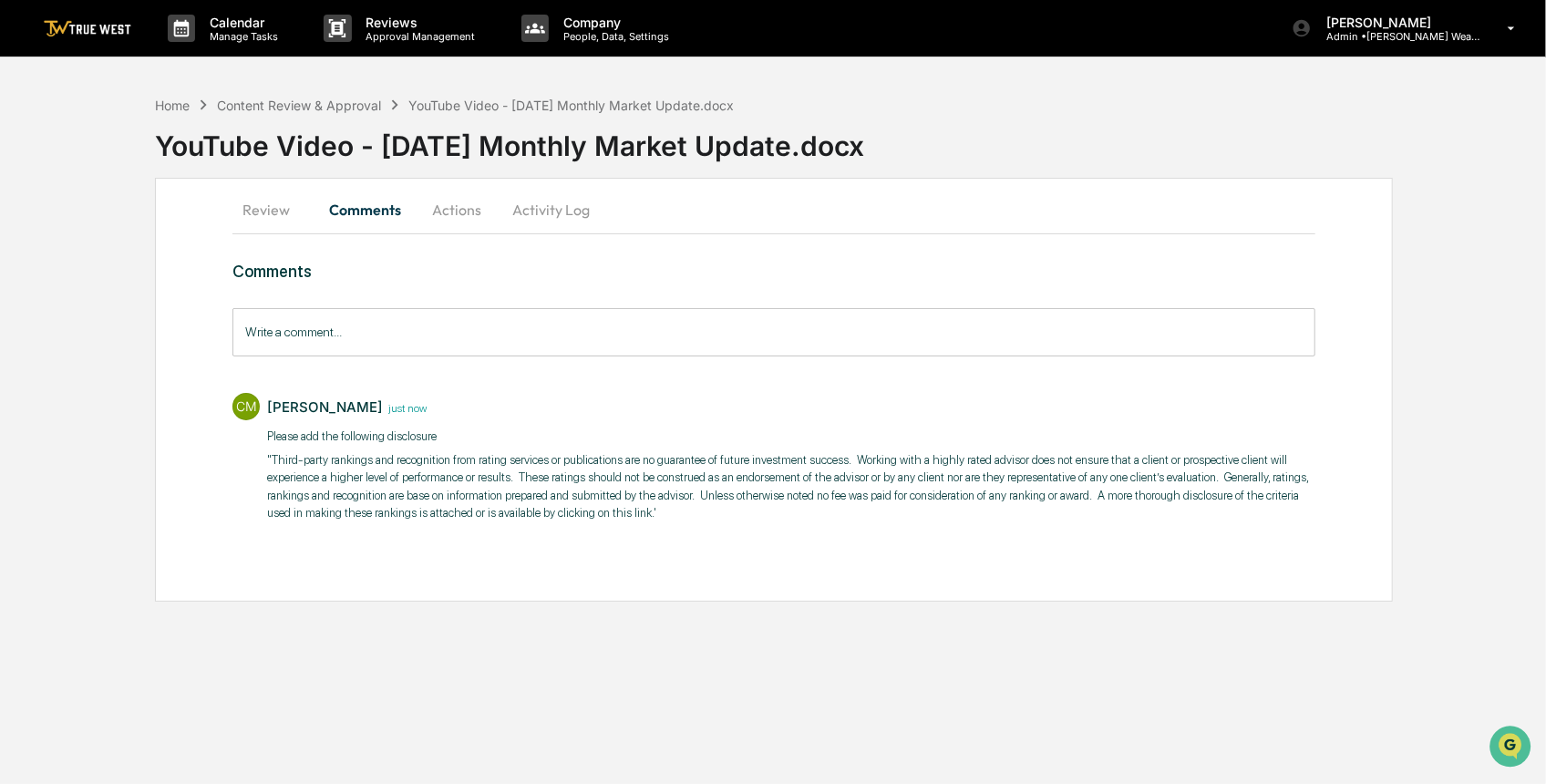
click at [449, 208] on button "Actions" at bounding box center [456, 210] width 82 height 43
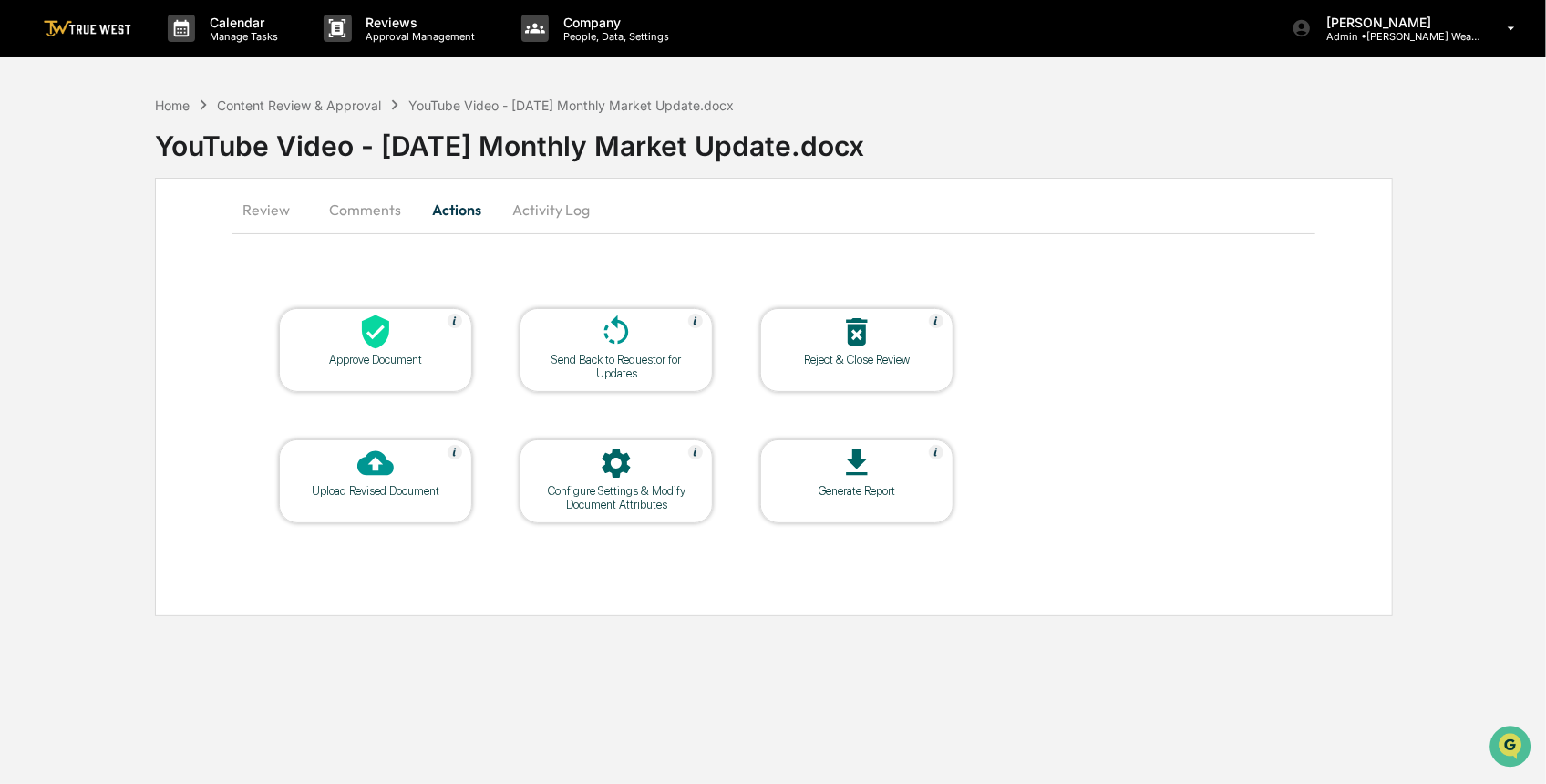
click at [545, 328] on div at bounding box center [616, 333] width 182 height 39
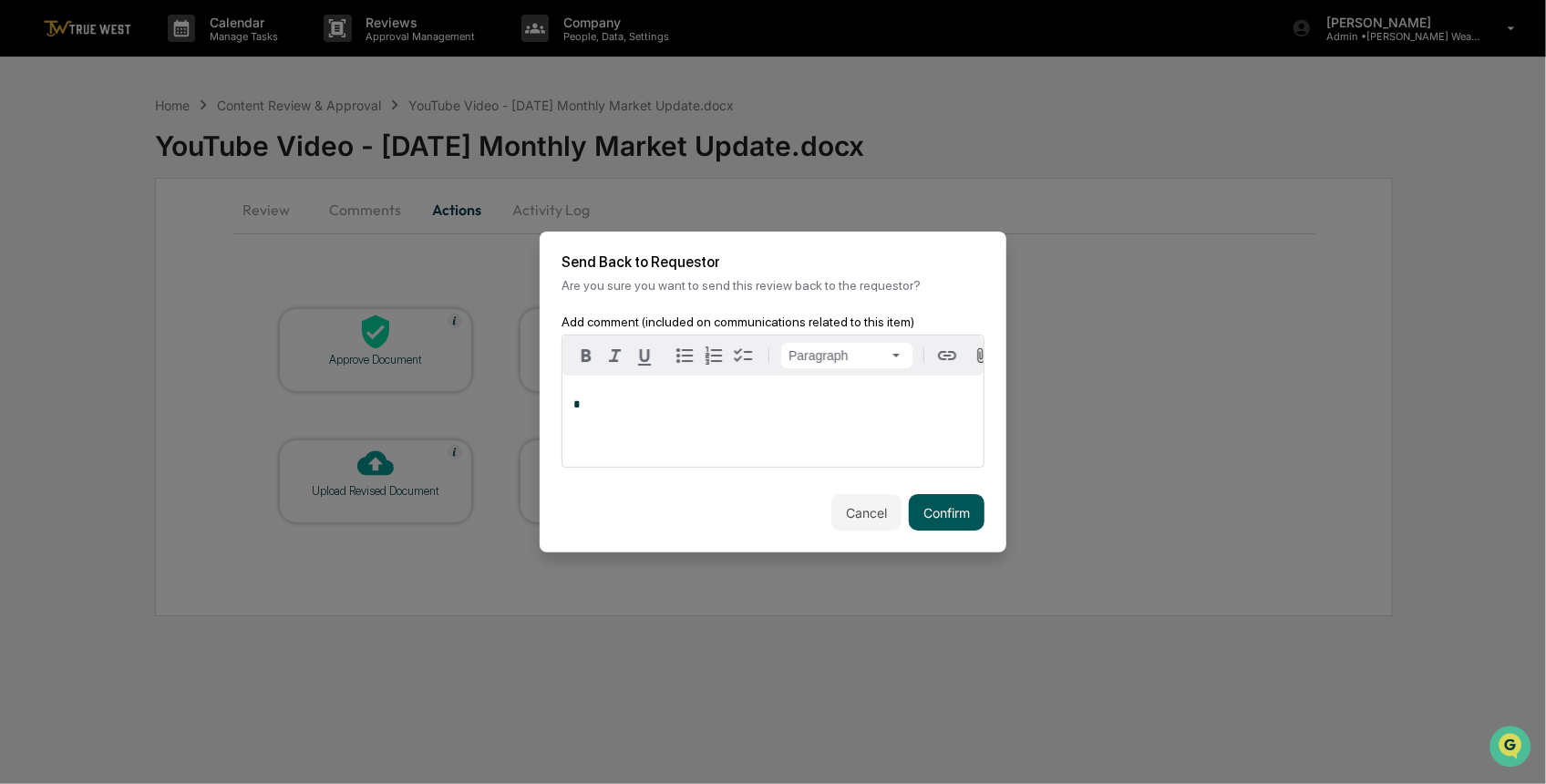
click at [931, 513] on button "Confirm" at bounding box center [947, 512] width 76 height 36
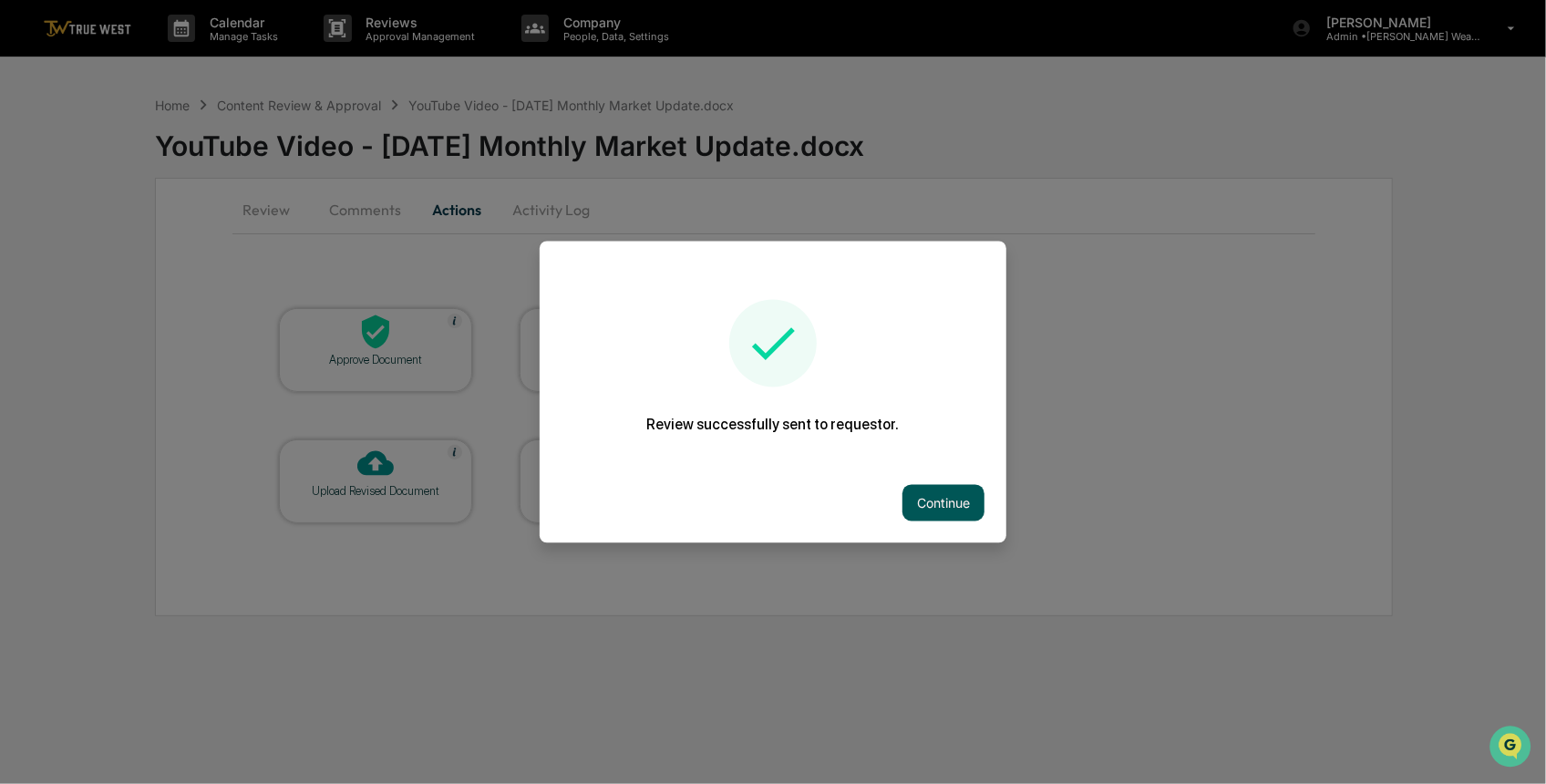
click at [928, 502] on button "Continue" at bounding box center [943, 503] width 82 height 36
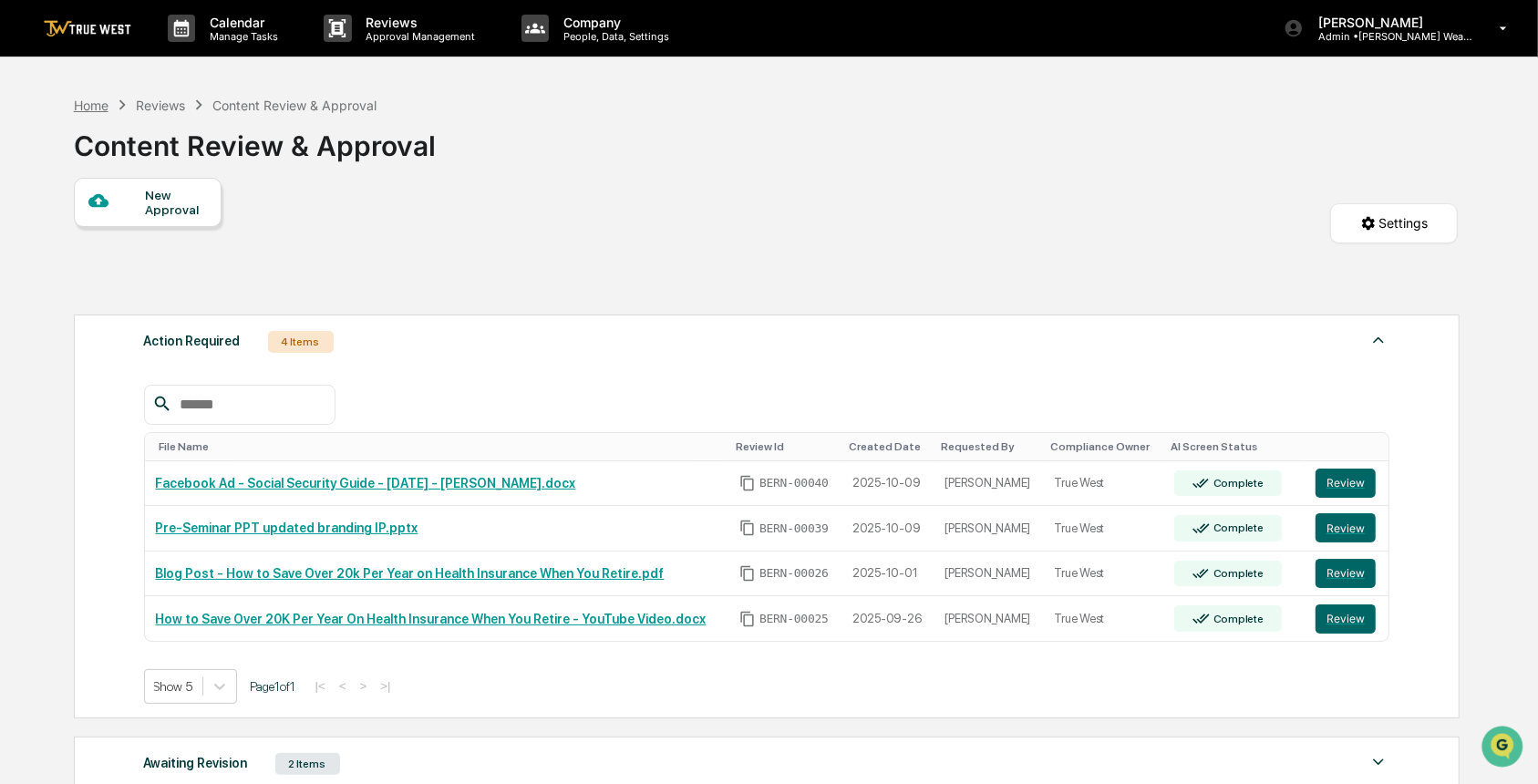
click at [92, 103] on div "Home" at bounding box center [91, 105] width 34 height 16
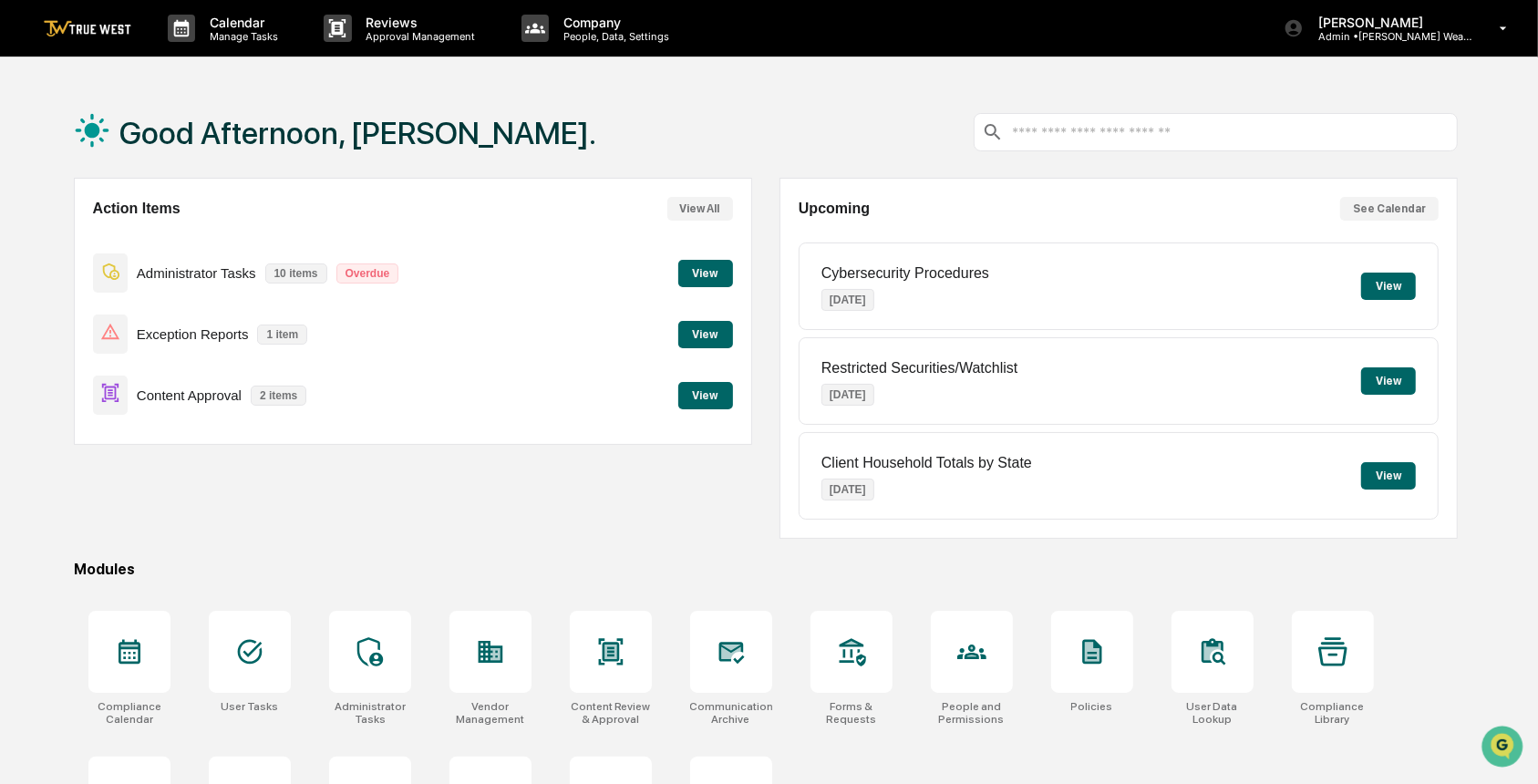
click at [709, 394] on button "View" at bounding box center [706, 395] width 55 height 28
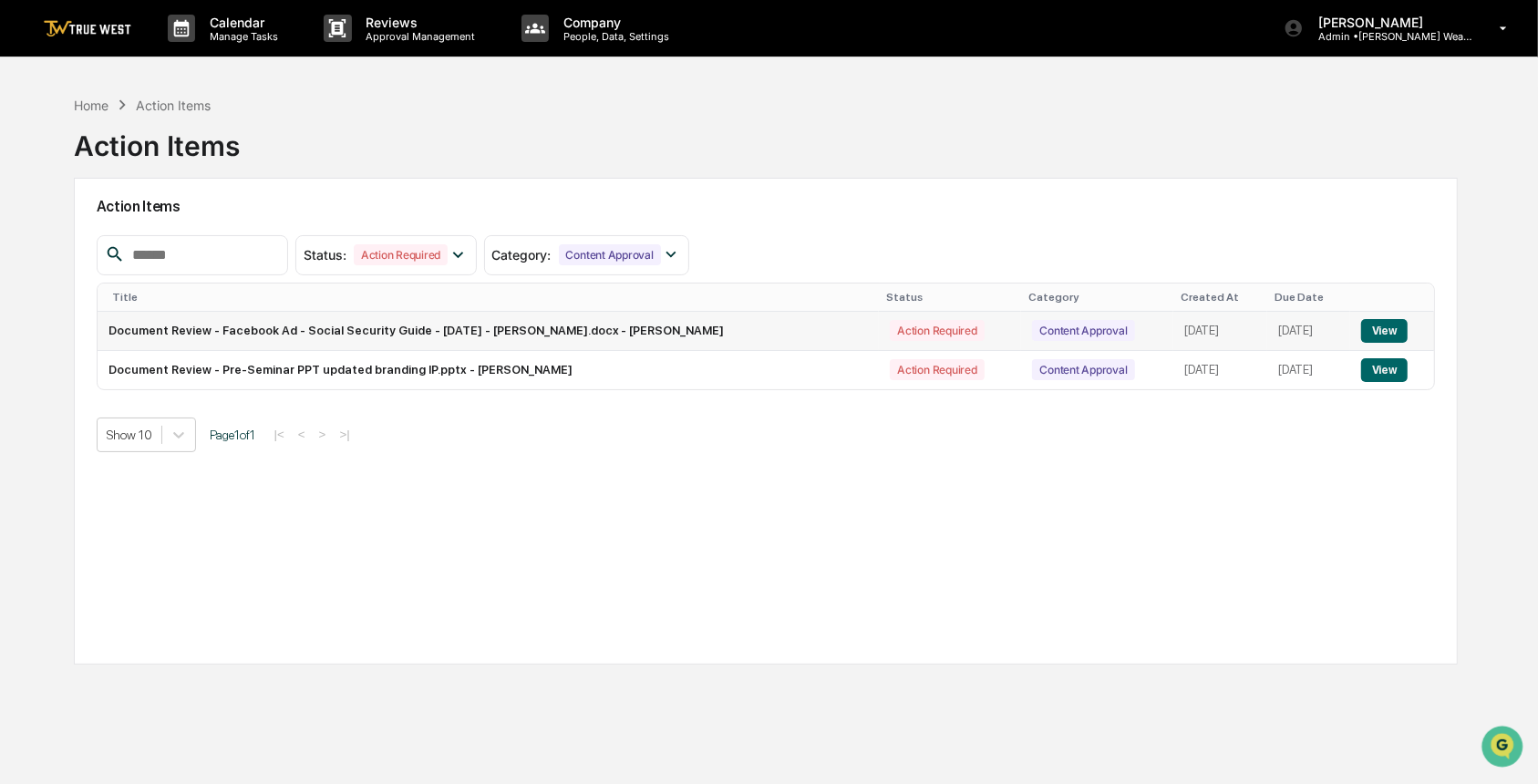
click at [1384, 328] on button "View" at bounding box center [1384, 331] width 46 height 24
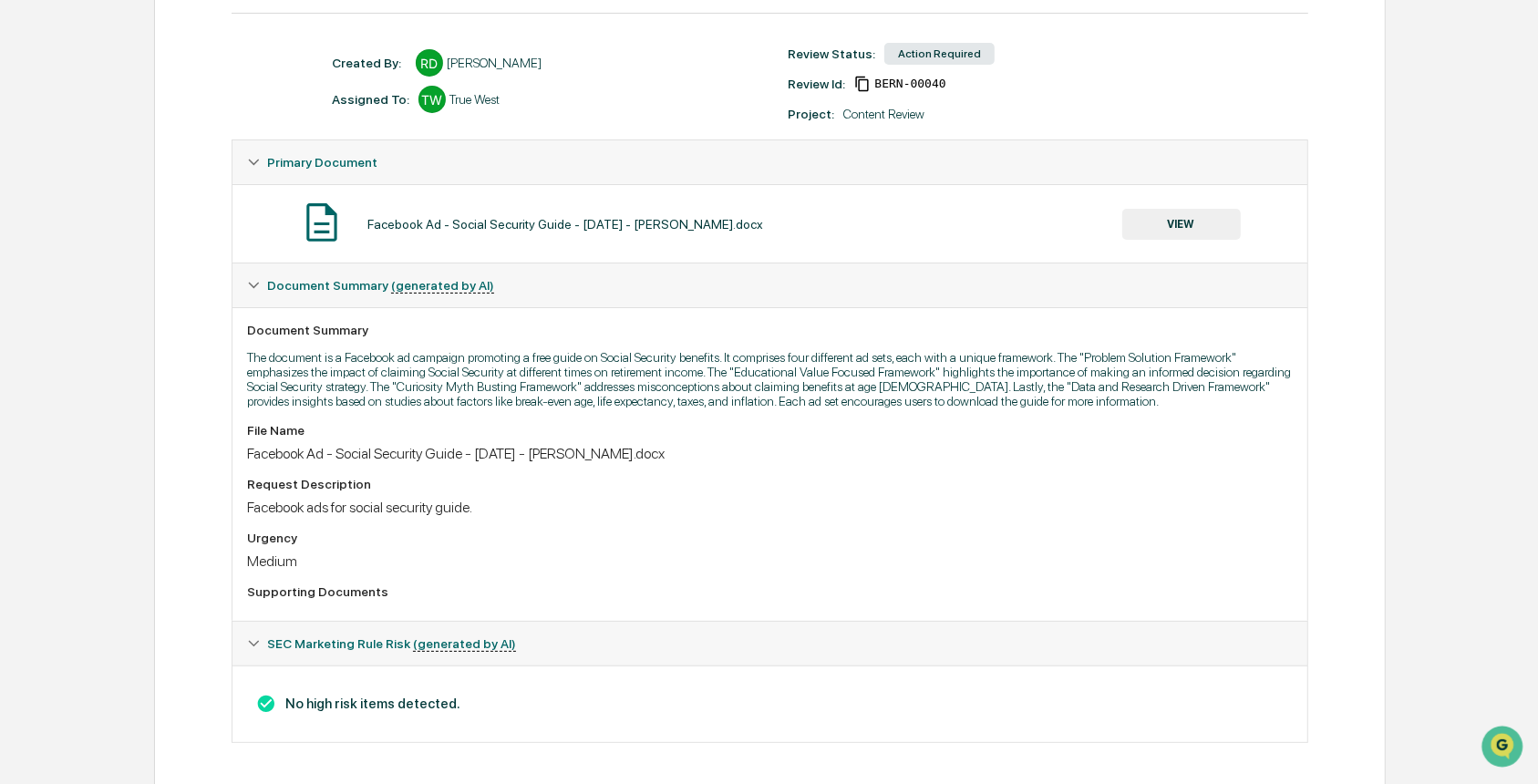
scroll to position [238, 0]
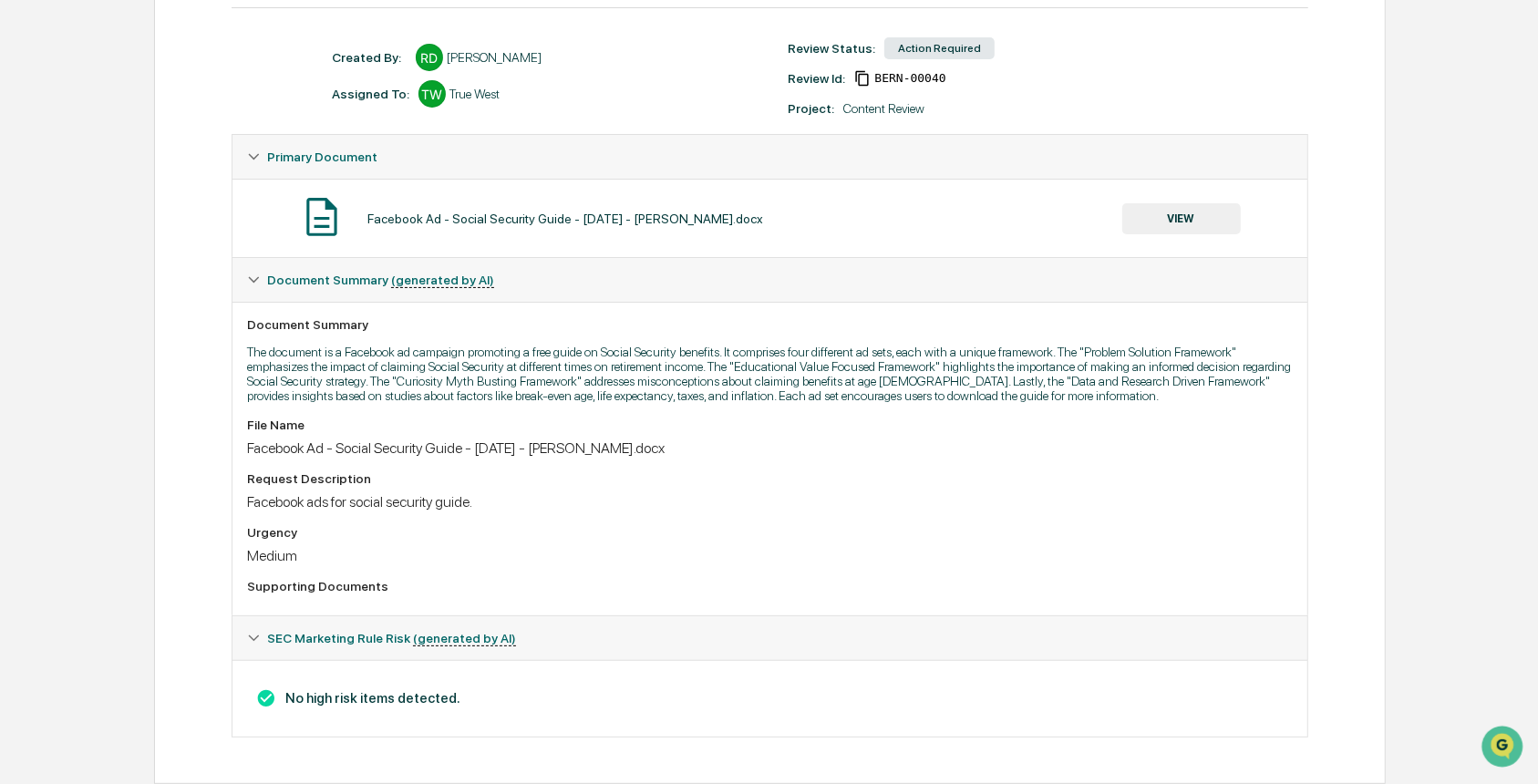
click at [1206, 206] on button "VIEW" at bounding box center [1181, 218] width 118 height 30
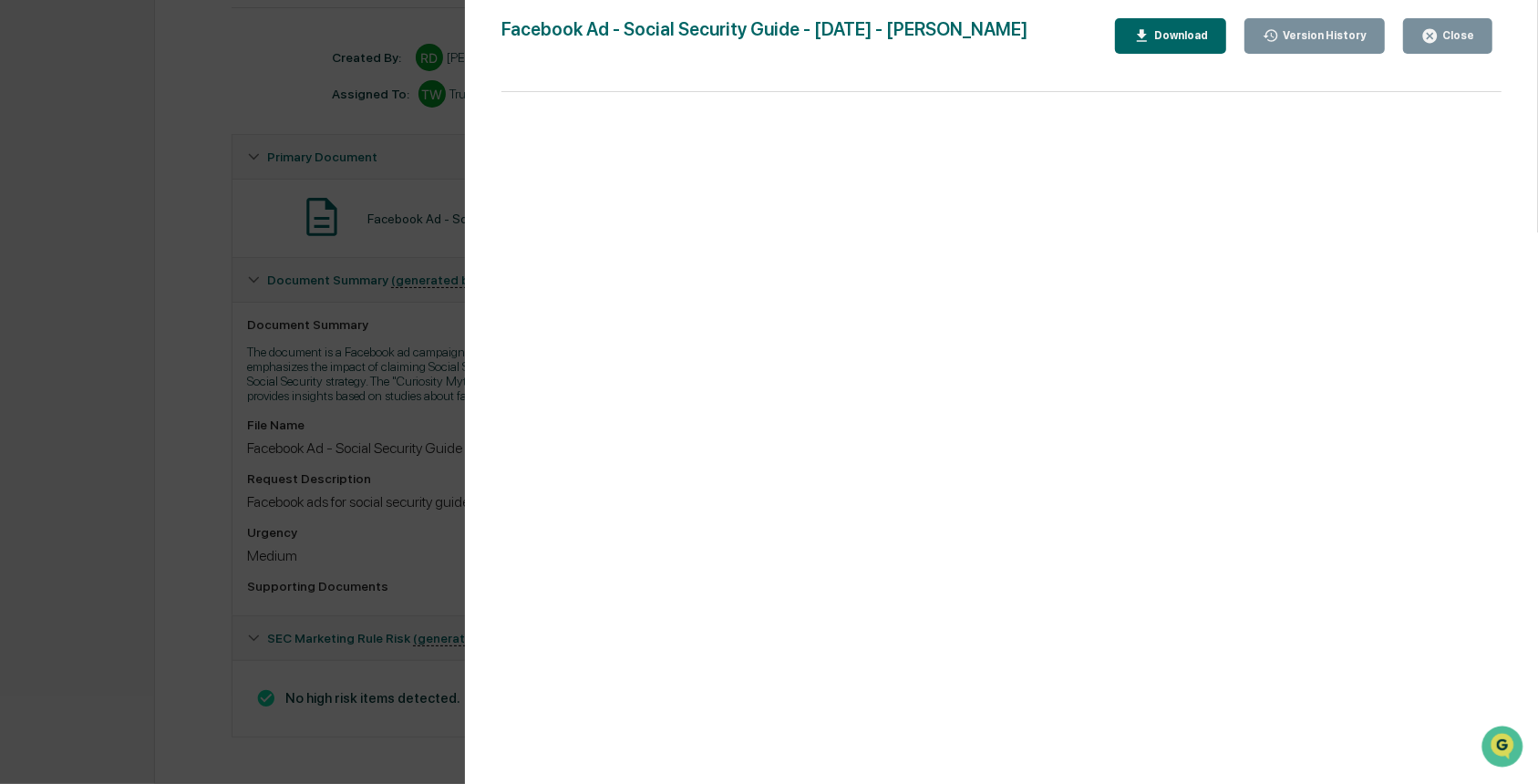
click at [424, 545] on div "Version History 10/09/2025, 07:44 PM Rece Dietrich Facebook Ad - Social Securit…" at bounding box center [769, 392] width 1538 height 784
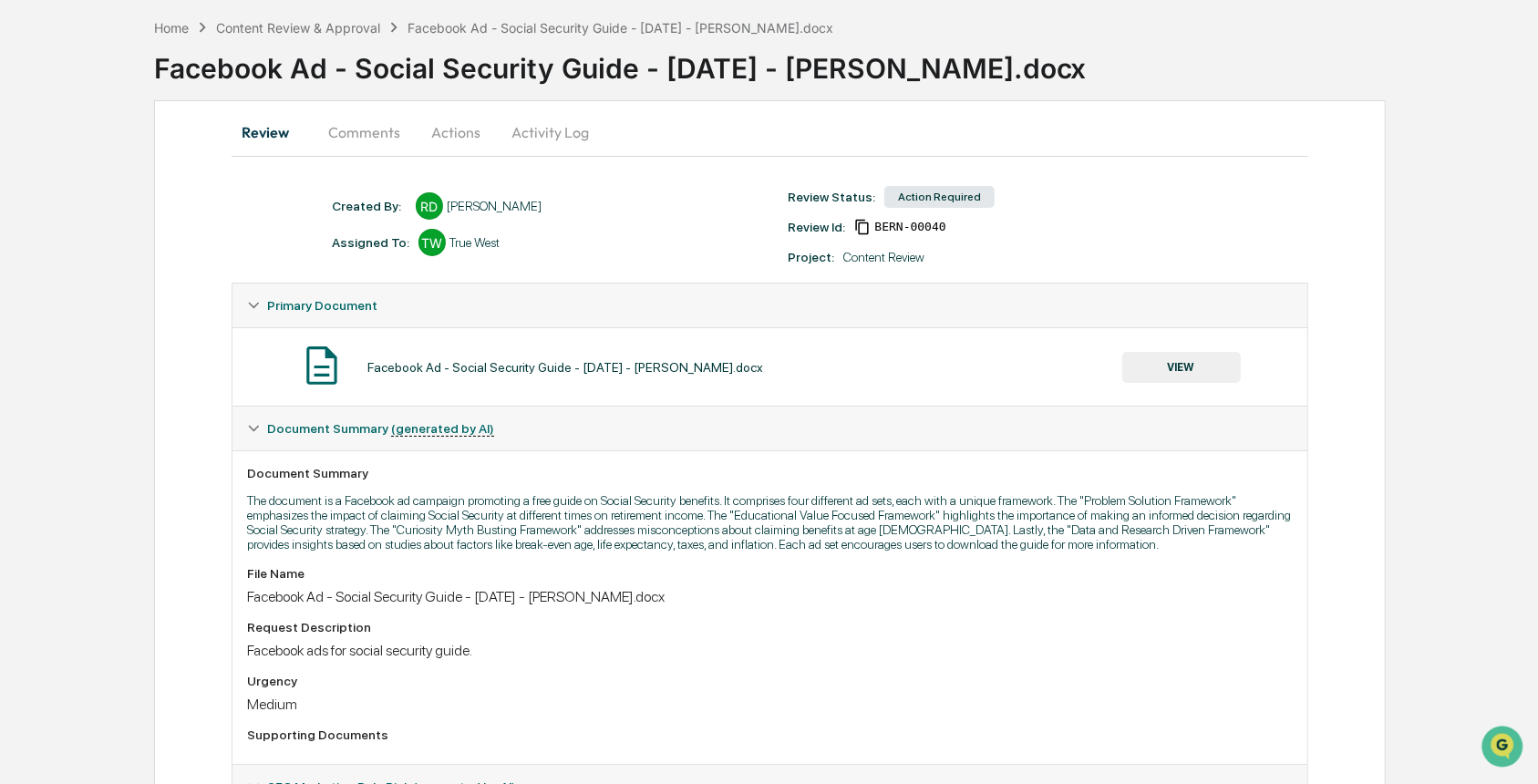
scroll to position [0, 0]
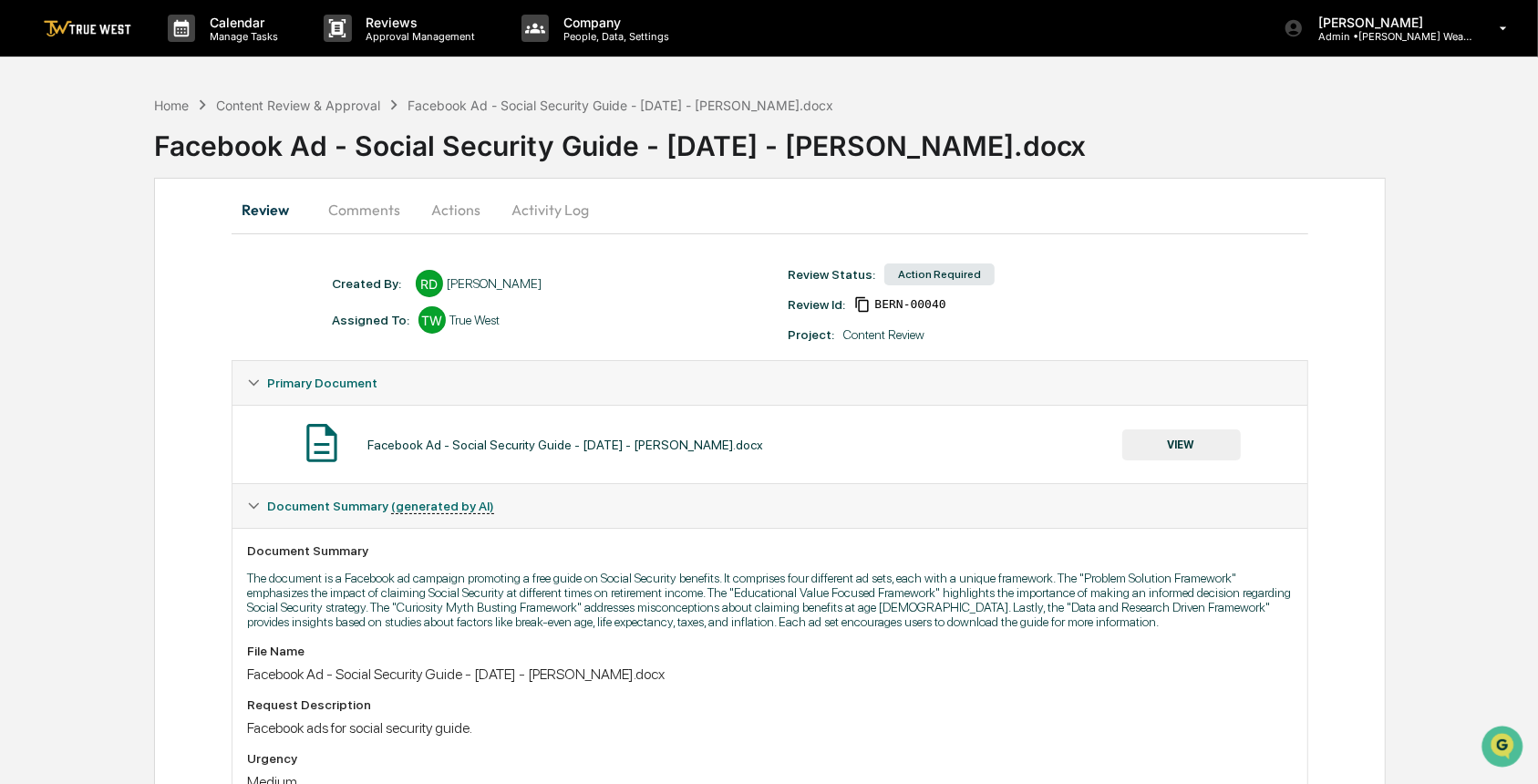
click at [461, 212] on button "Actions" at bounding box center [455, 210] width 82 height 43
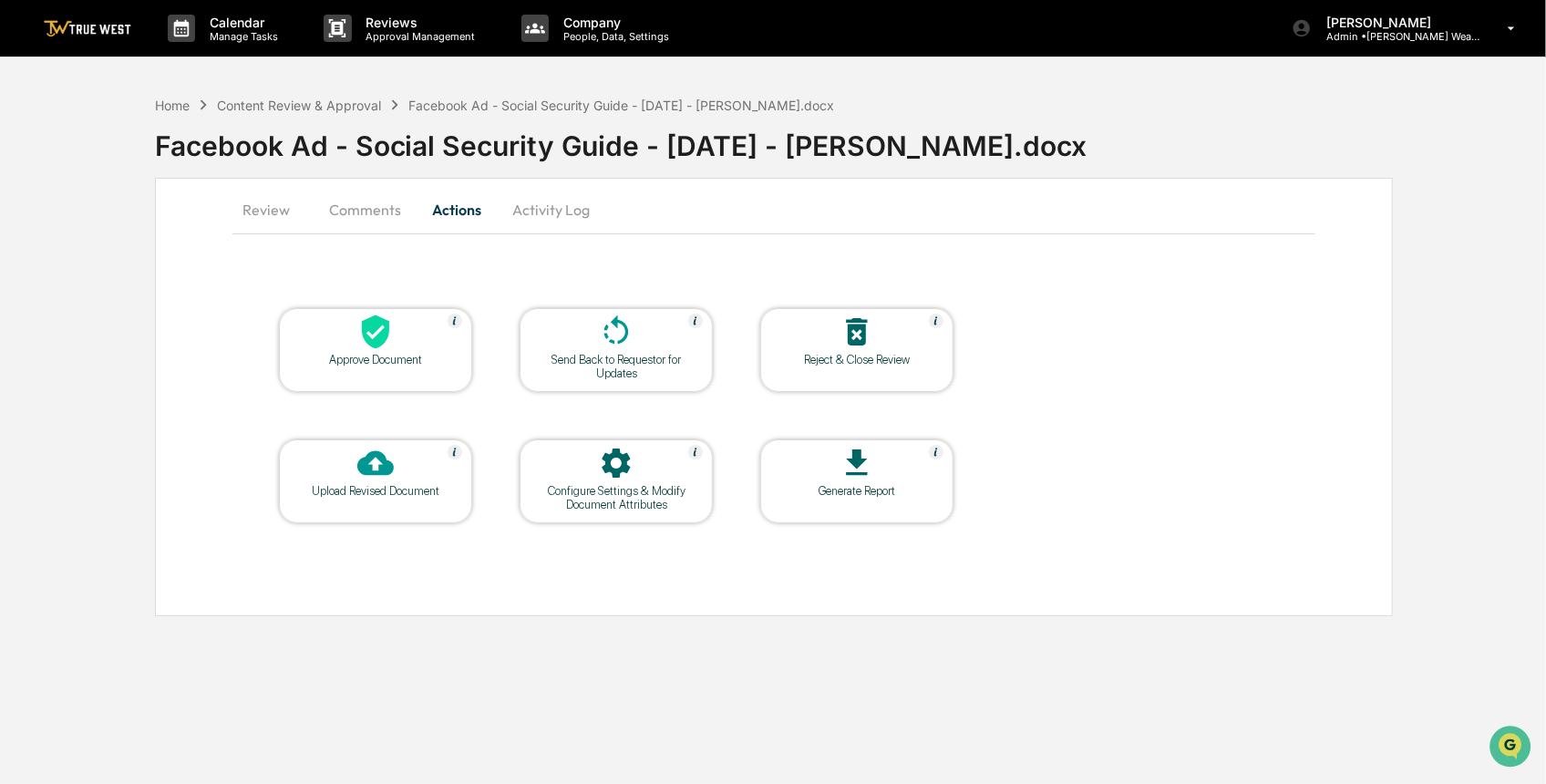
click at [363, 345] on icon at bounding box center [375, 332] width 36 height 36
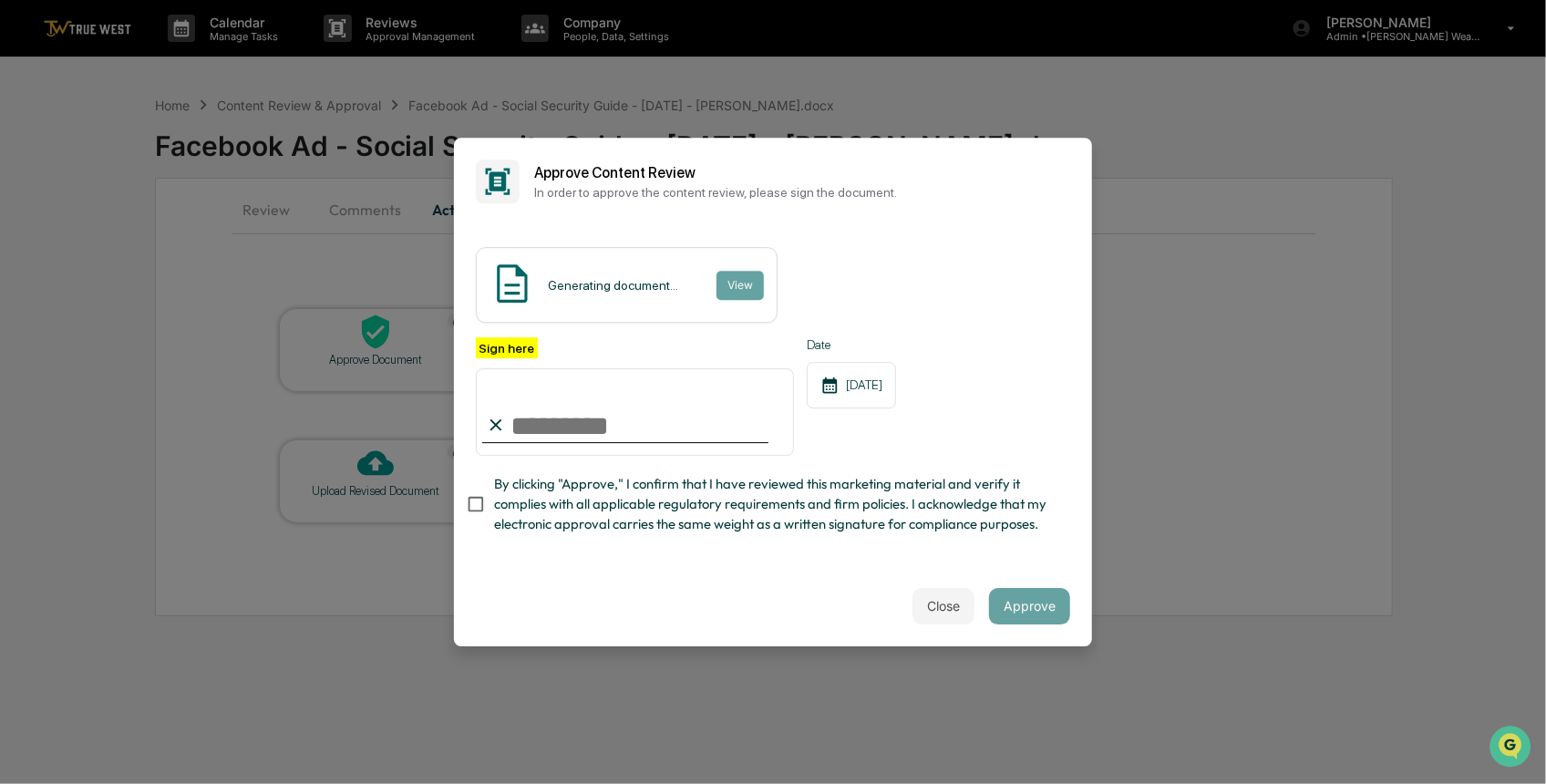
click at [657, 407] on input "Sign here" at bounding box center [635, 411] width 318 height 88
type input "*********"
click at [738, 271] on button "View" at bounding box center [739, 285] width 47 height 30
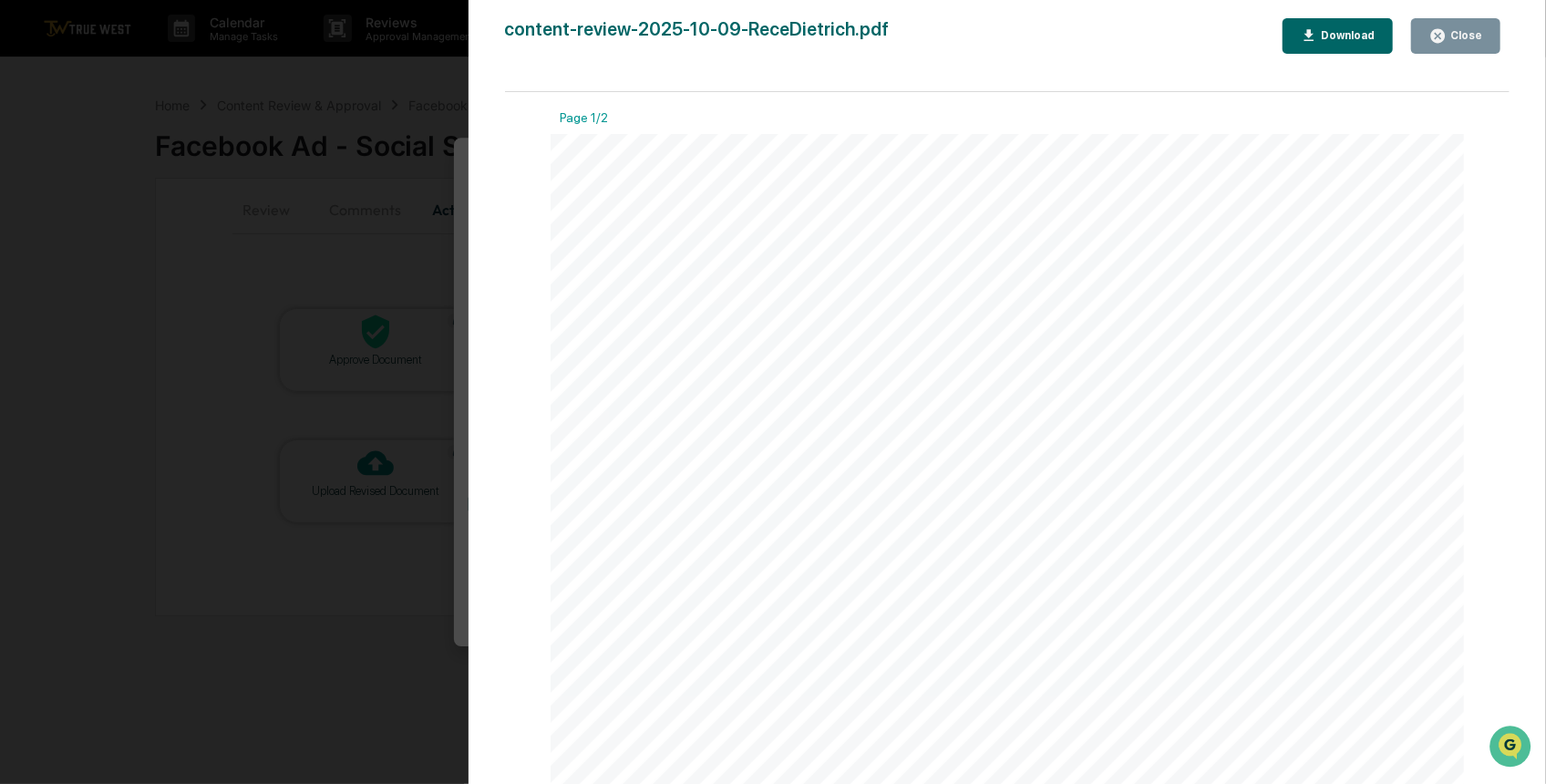
click at [418, 224] on div "Version History 10/09/2025, 08:14 PM Carliss Marshall content-review-2025-10-09…" at bounding box center [773, 392] width 1546 height 784
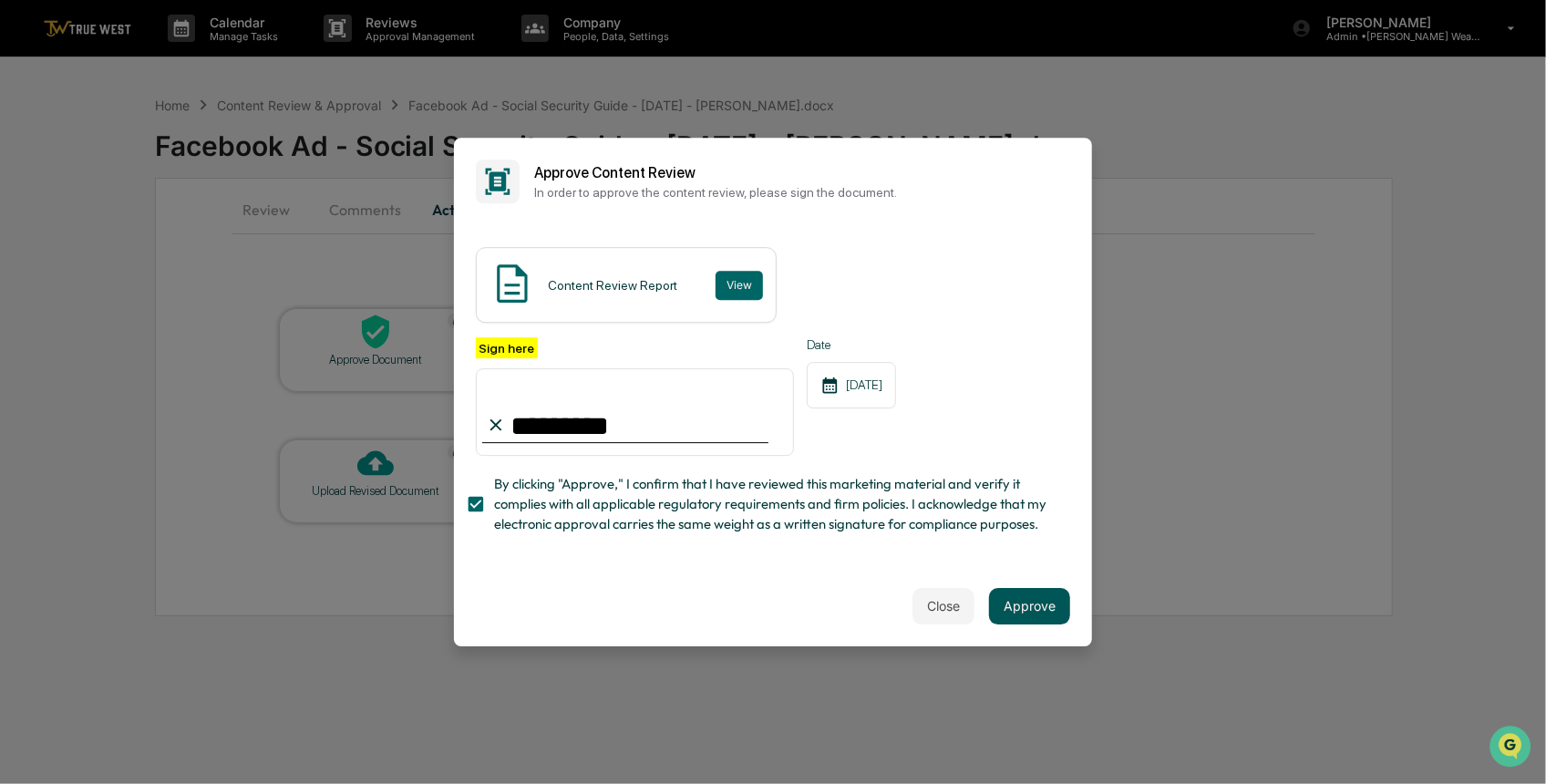
click at [1021, 612] on button "Approve" at bounding box center [1029, 605] width 81 height 36
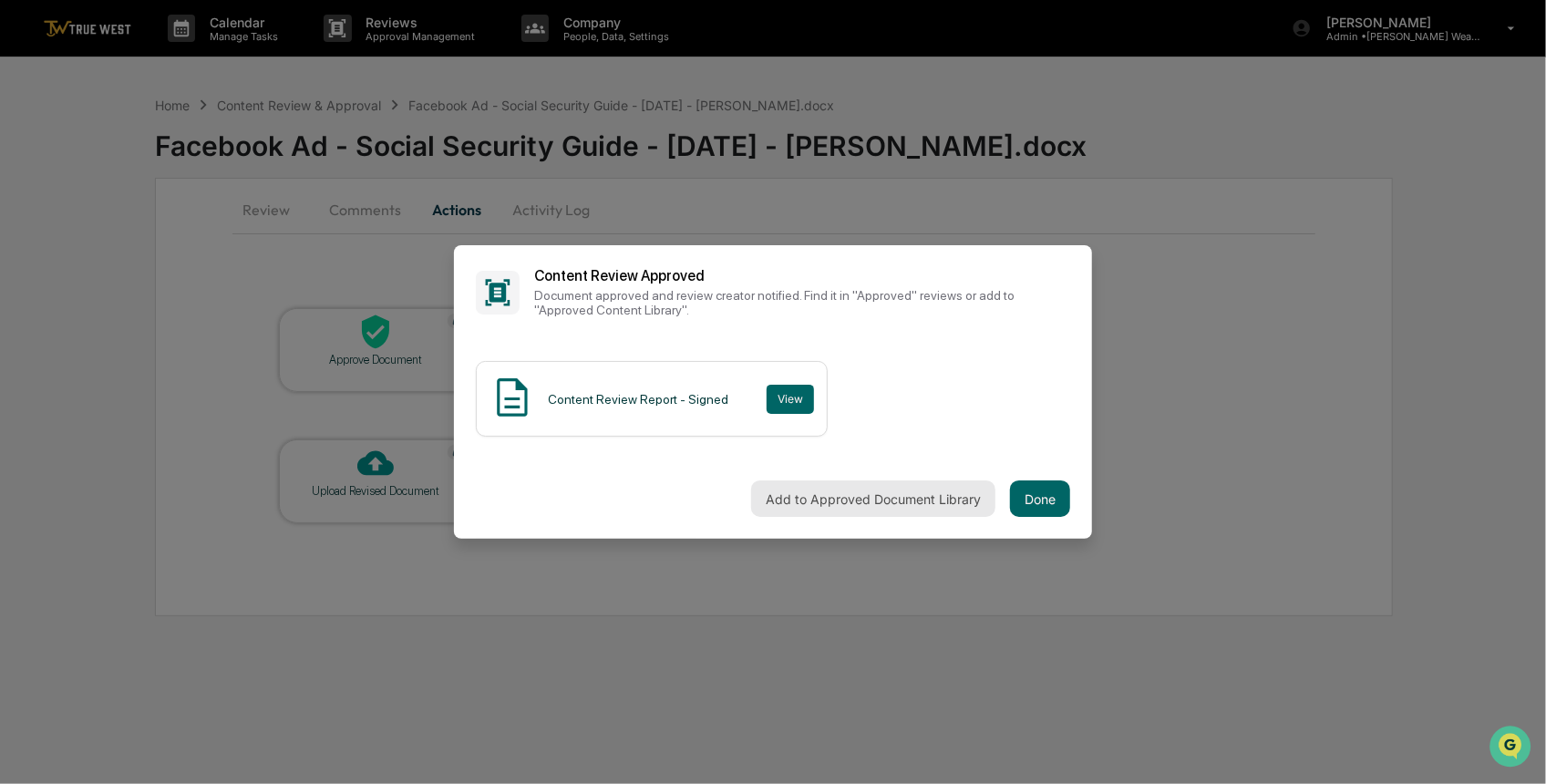
click at [837, 488] on button "Add to Approved Document Library" at bounding box center [873, 498] width 244 height 36
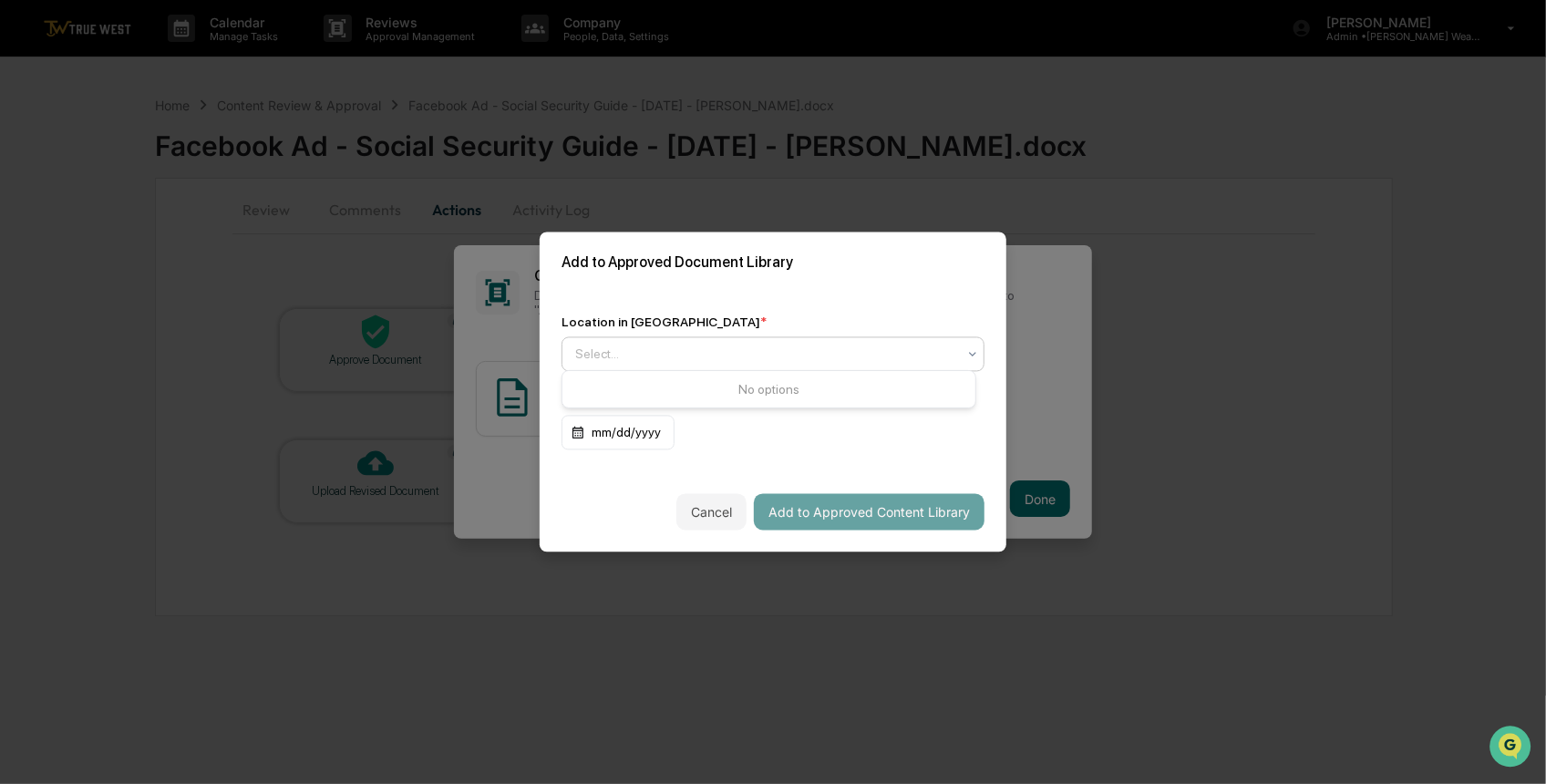
click at [674, 348] on div at bounding box center [766, 354] width 381 height 19
click at [731, 305] on div "Location in Library * Select... Expiration Date (optional) mm/dd/yyyy" at bounding box center [773, 383] width 466 height 179
click at [674, 353] on div at bounding box center [766, 354] width 381 height 19
click at [824, 276] on div "Add to Approved Document Library" at bounding box center [773, 263] width 466 height 61
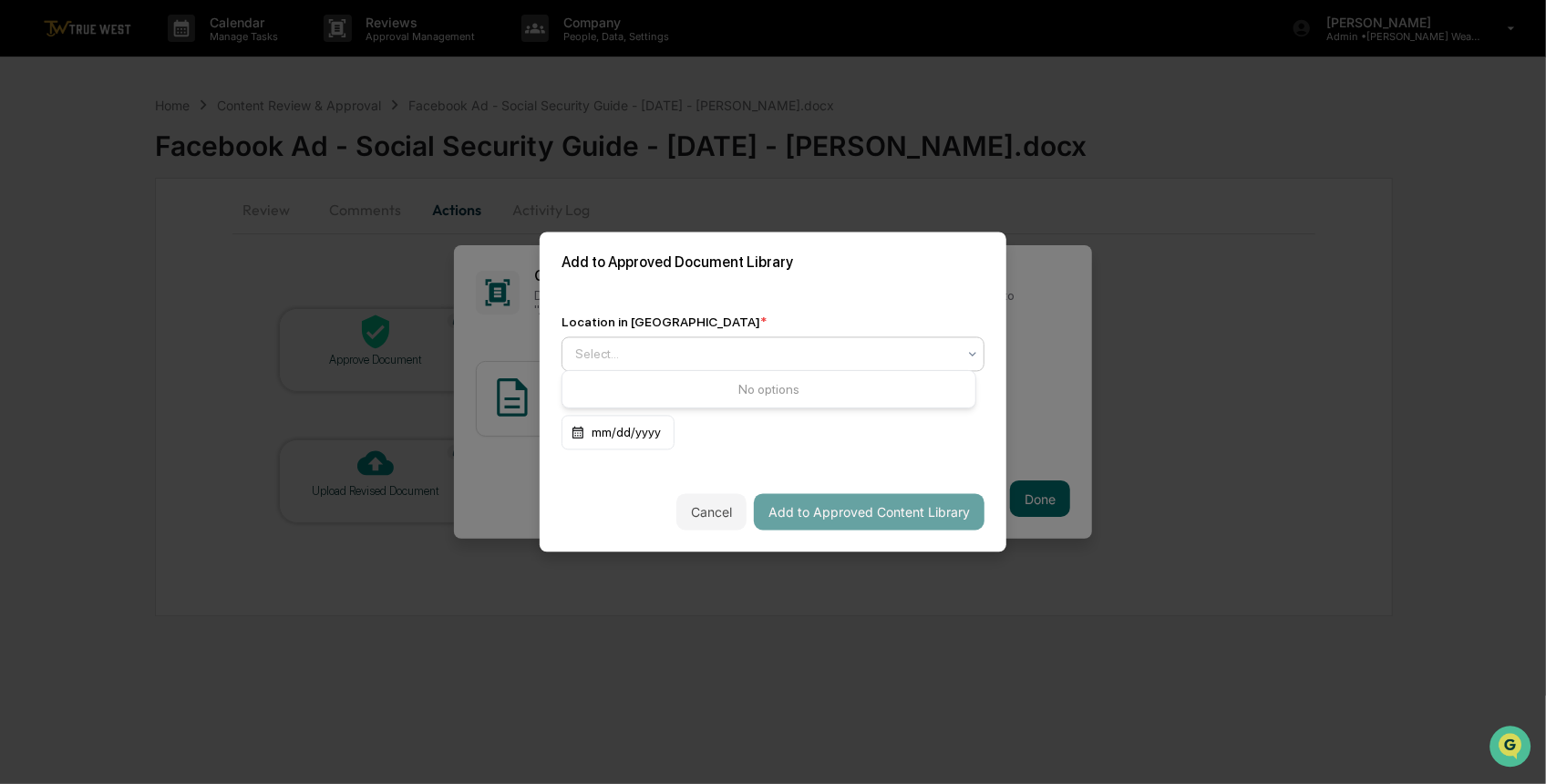
click at [562, 342] on div "Select..." at bounding box center [773, 354] width 423 height 34
click at [781, 395] on div "Approved Content Library" at bounding box center [770, 392] width 413 height 36
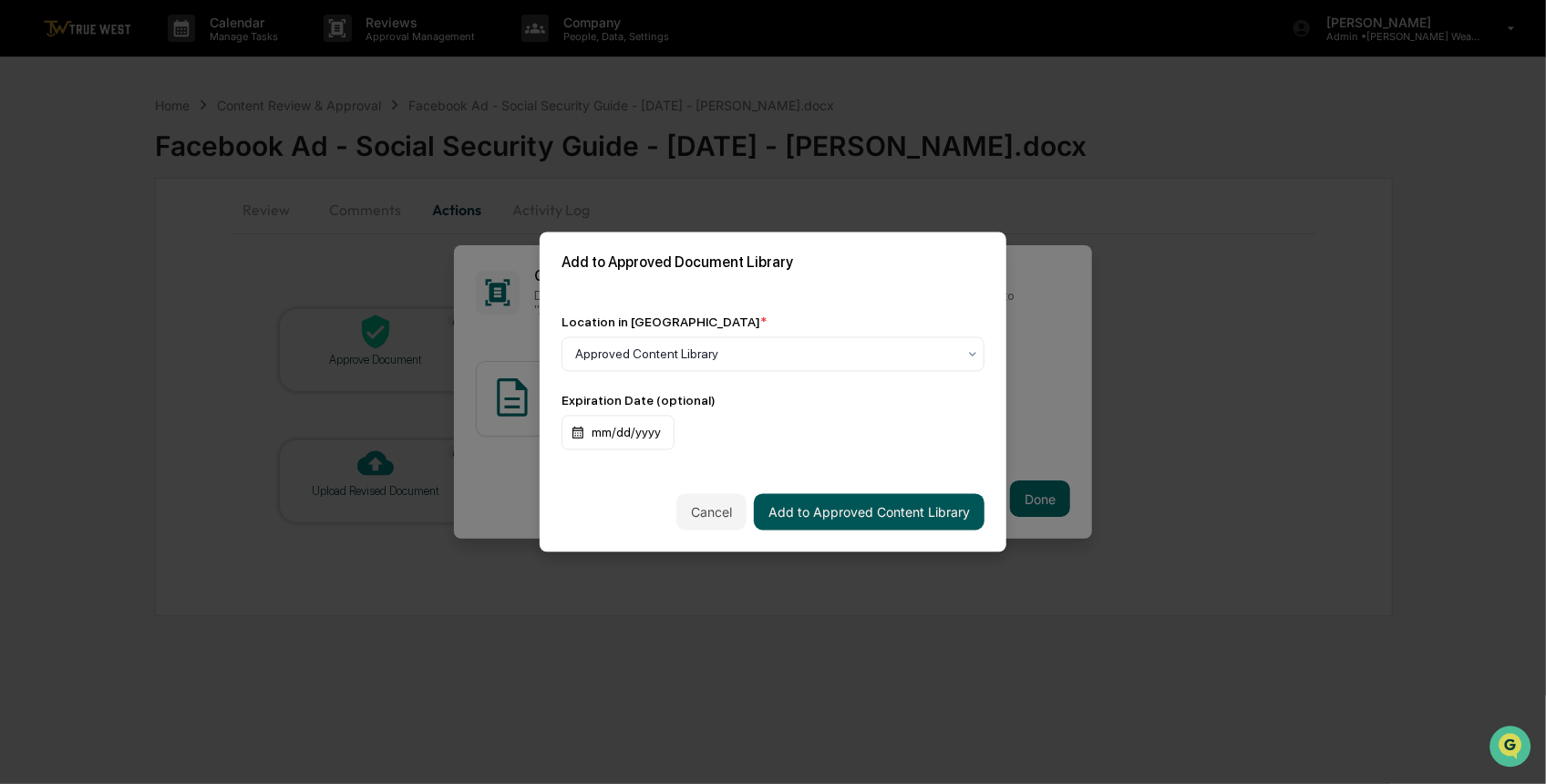
click at [803, 513] on button "Add to Approved Content Library" at bounding box center [869, 512] width 230 height 36
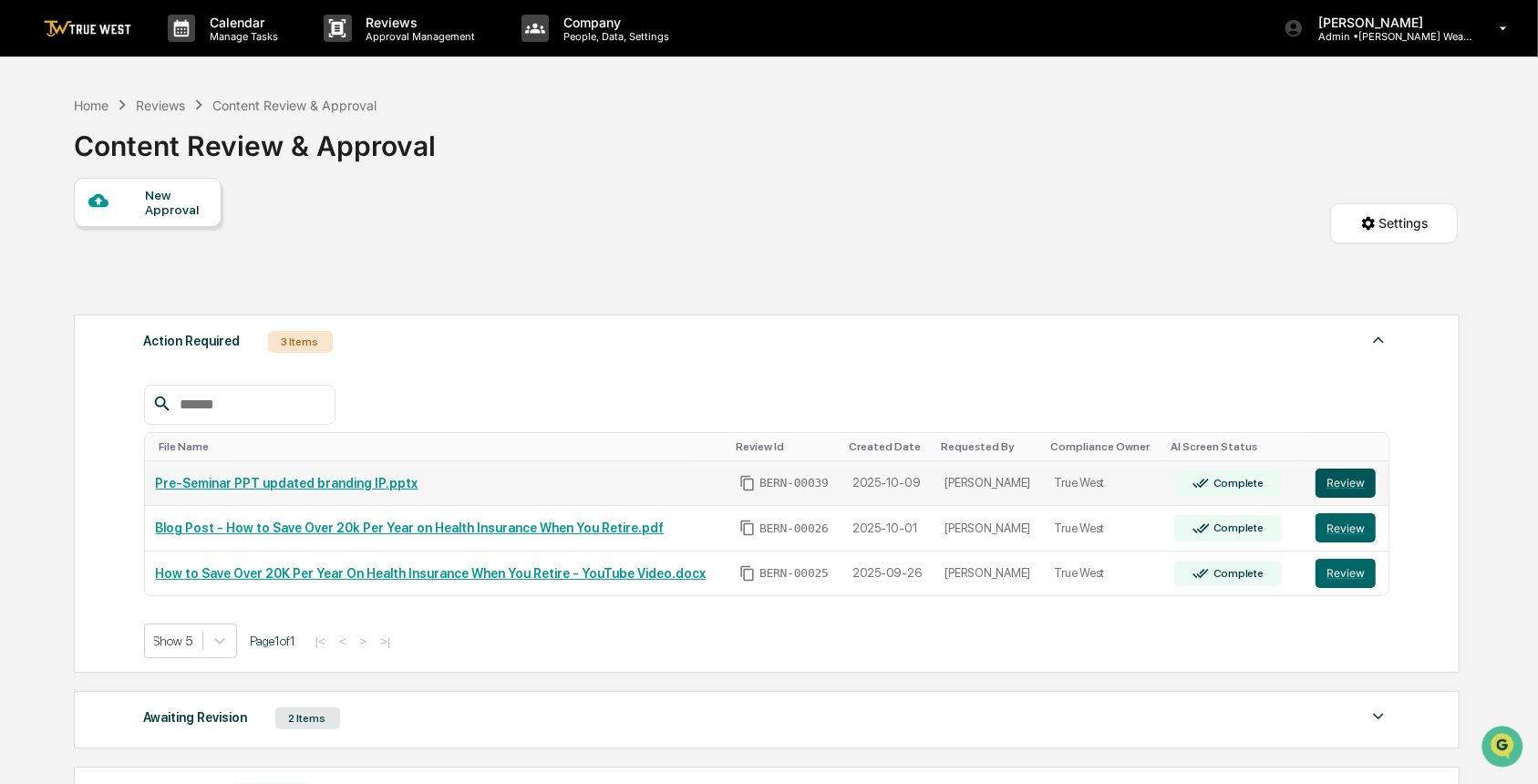
click at [1337, 483] on button "Review" at bounding box center [1345, 483] width 60 height 30
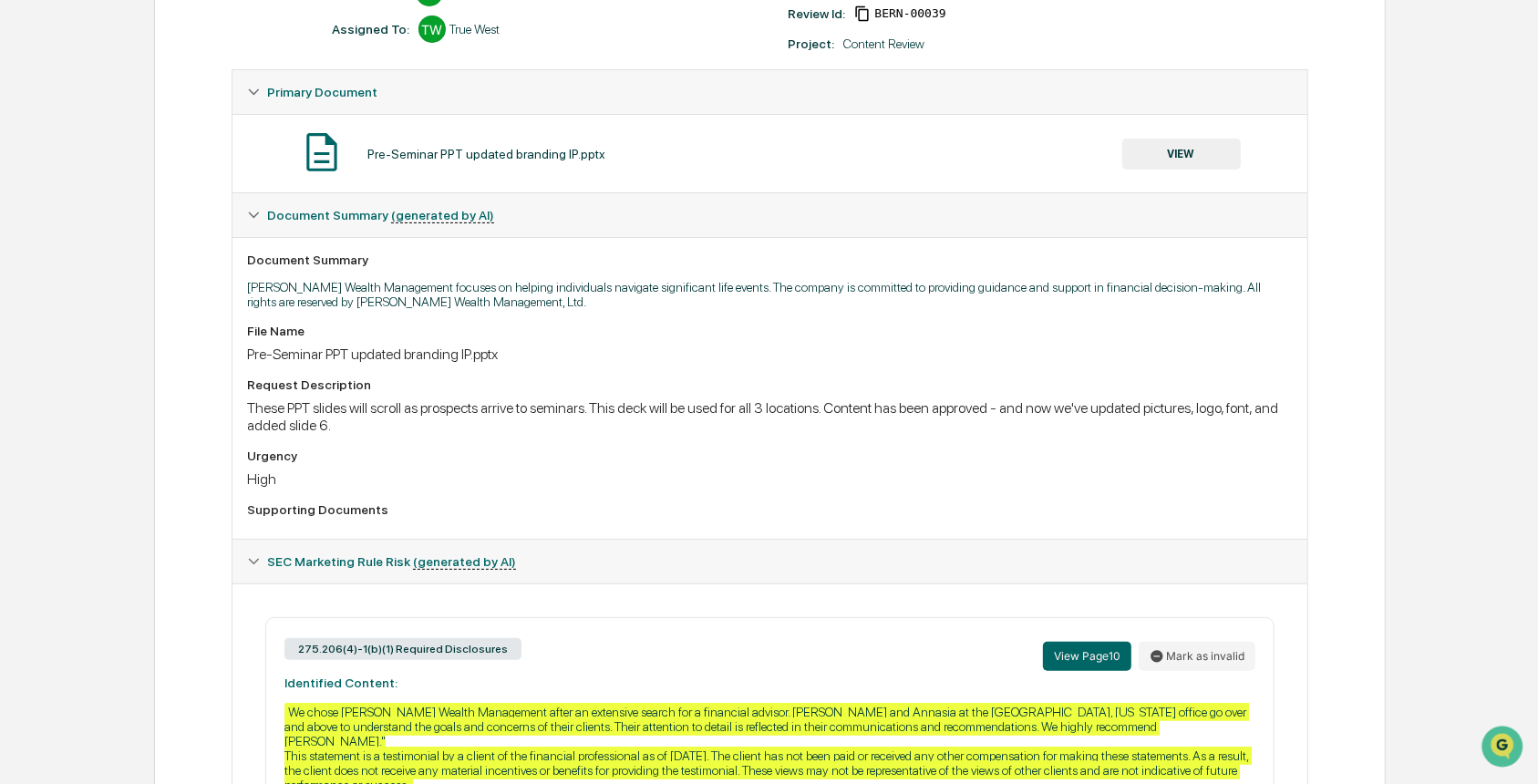
scroll to position [331, 0]
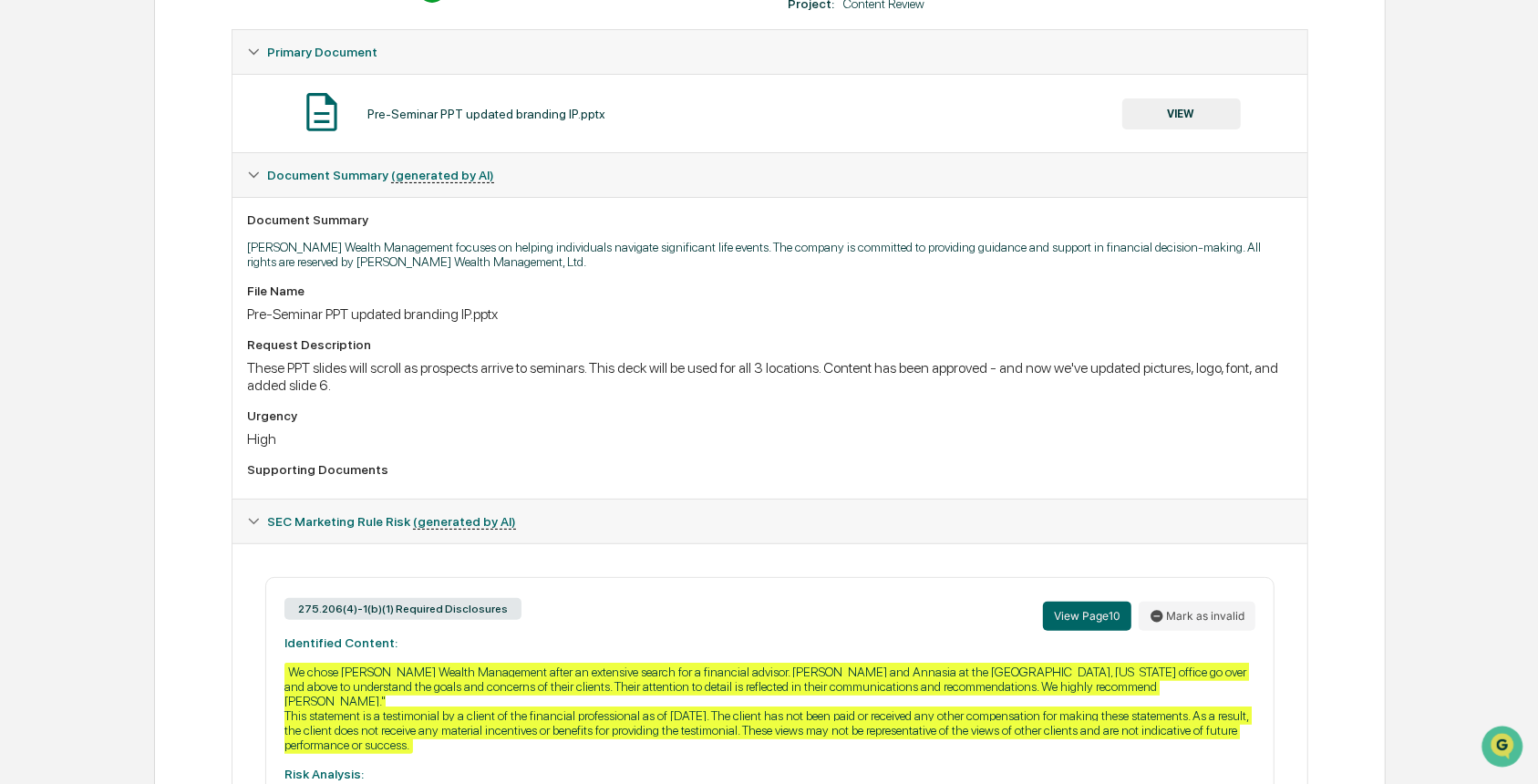
click at [1198, 118] on button "VIEW" at bounding box center [1181, 113] width 118 height 30
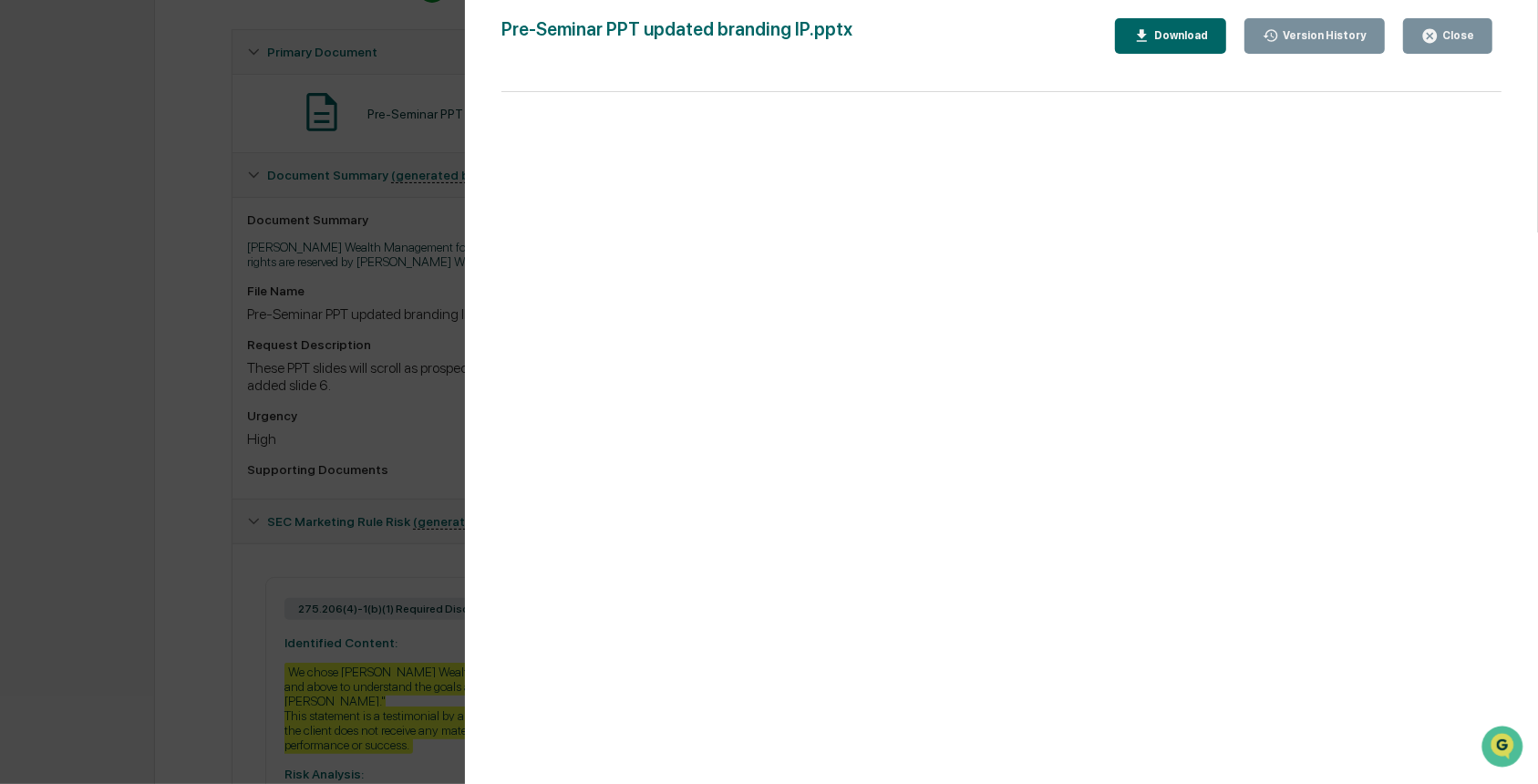
click at [367, 461] on div "Version History 10/09/2025, 07:07 PM Janelle Patenaude Pre-Seminar PPT updated …" at bounding box center [769, 392] width 1538 height 784
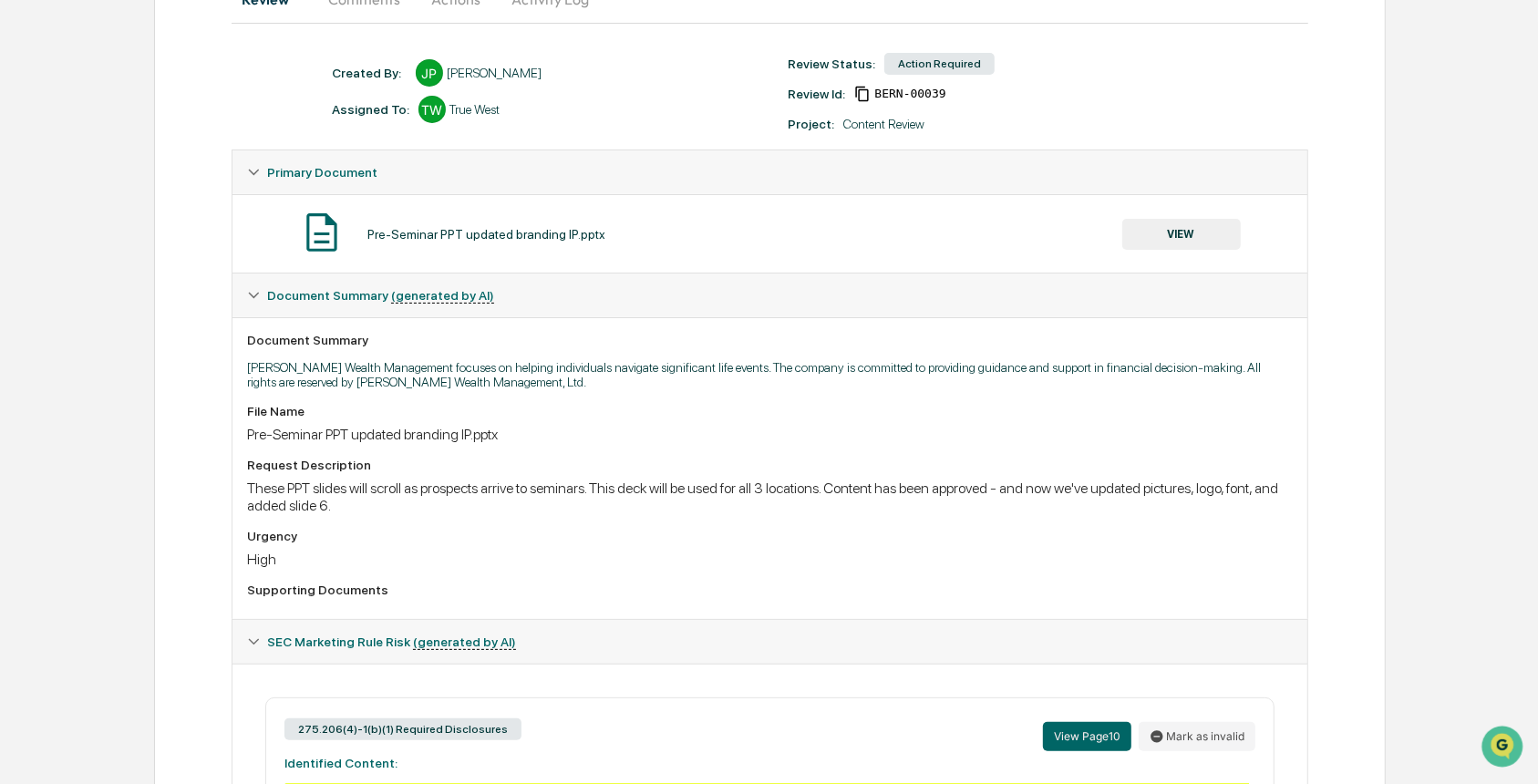
scroll to position [165, 0]
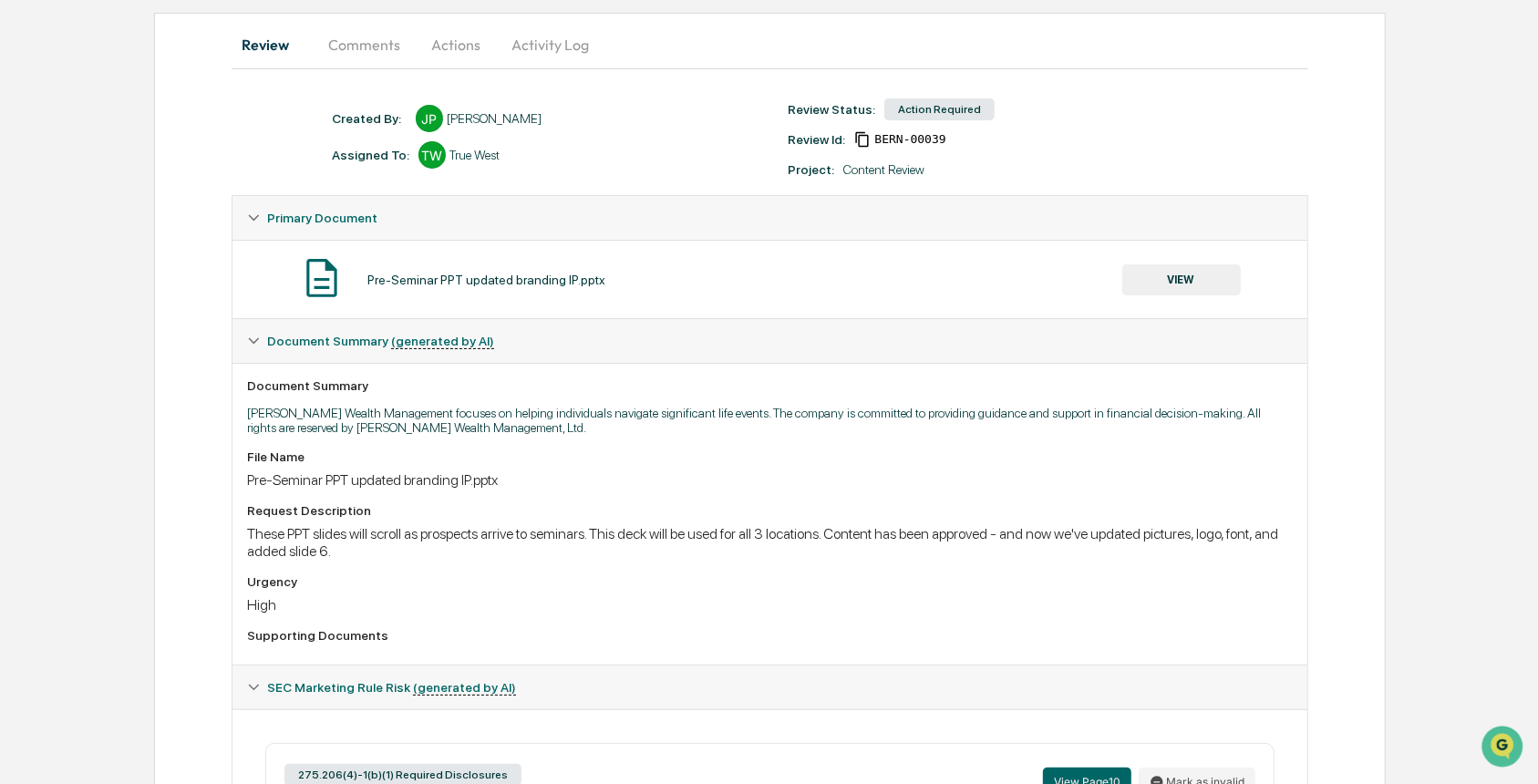
click at [1205, 282] on button "VIEW" at bounding box center [1181, 279] width 118 height 30
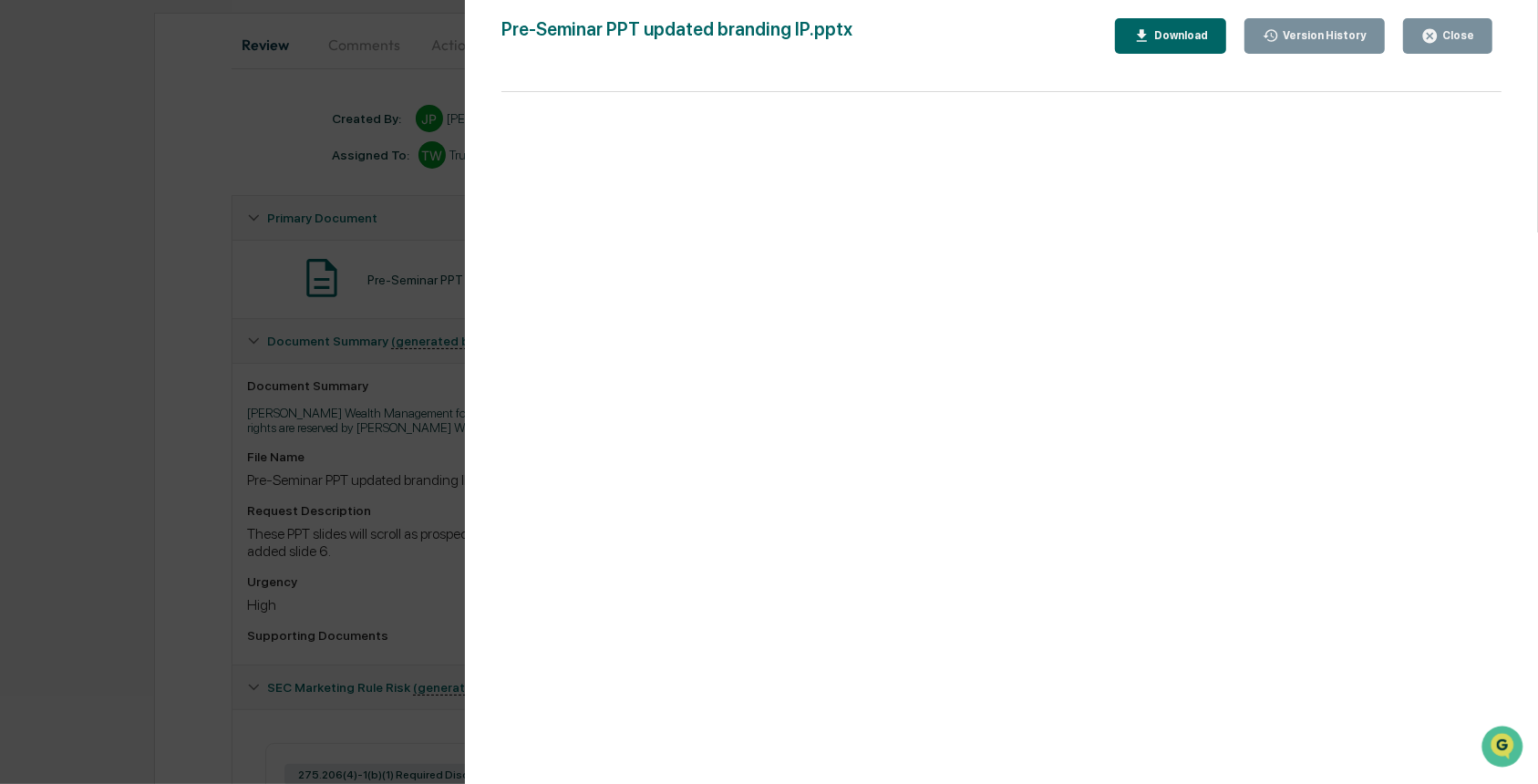
click at [369, 583] on div "Version History 10/09/2025, 07:07 PM Janelle Patenaude Pre-Seminar PPT updated …" at bounding box center [769, 392] width 1538 height 784
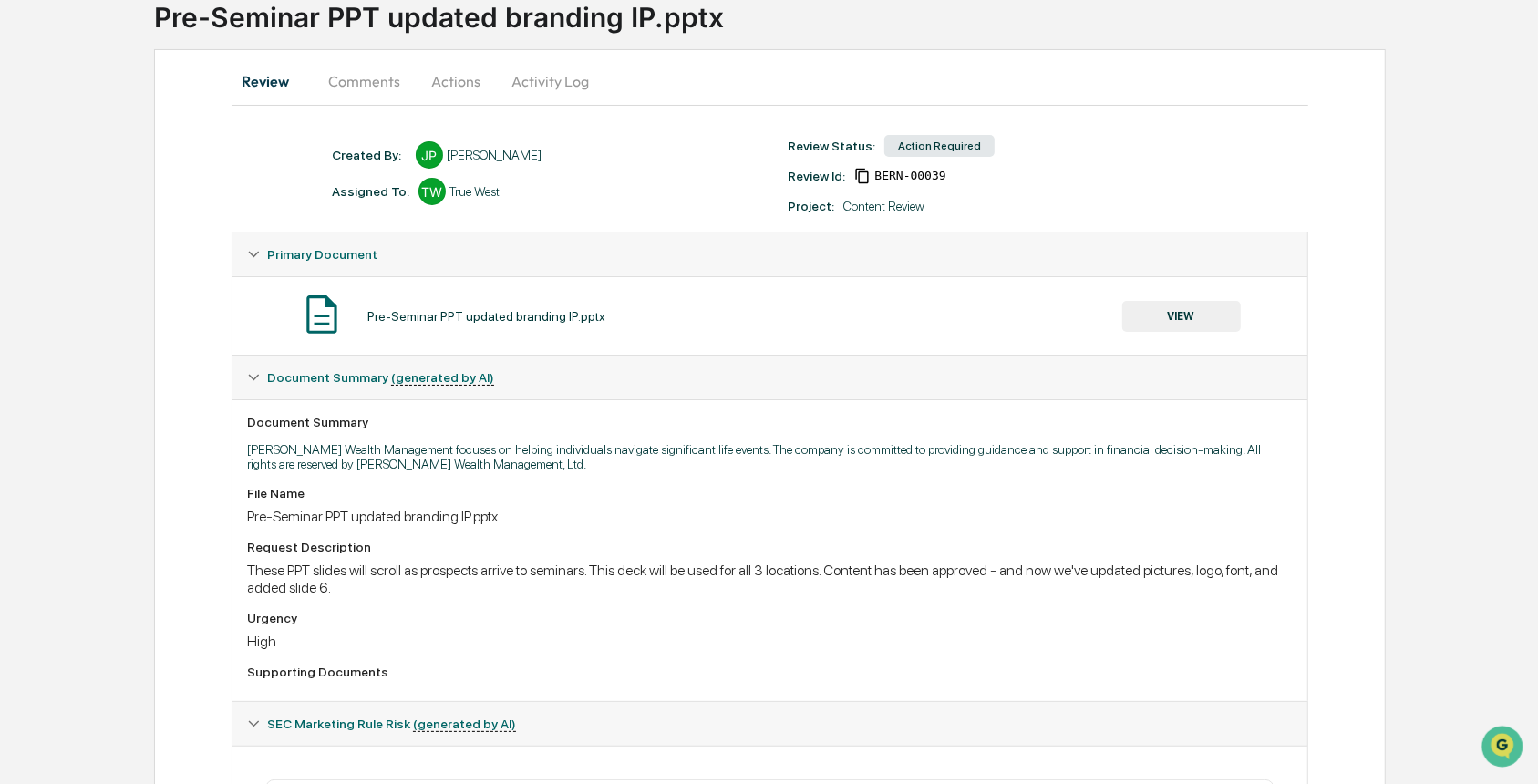
scroll to position [118, 0]
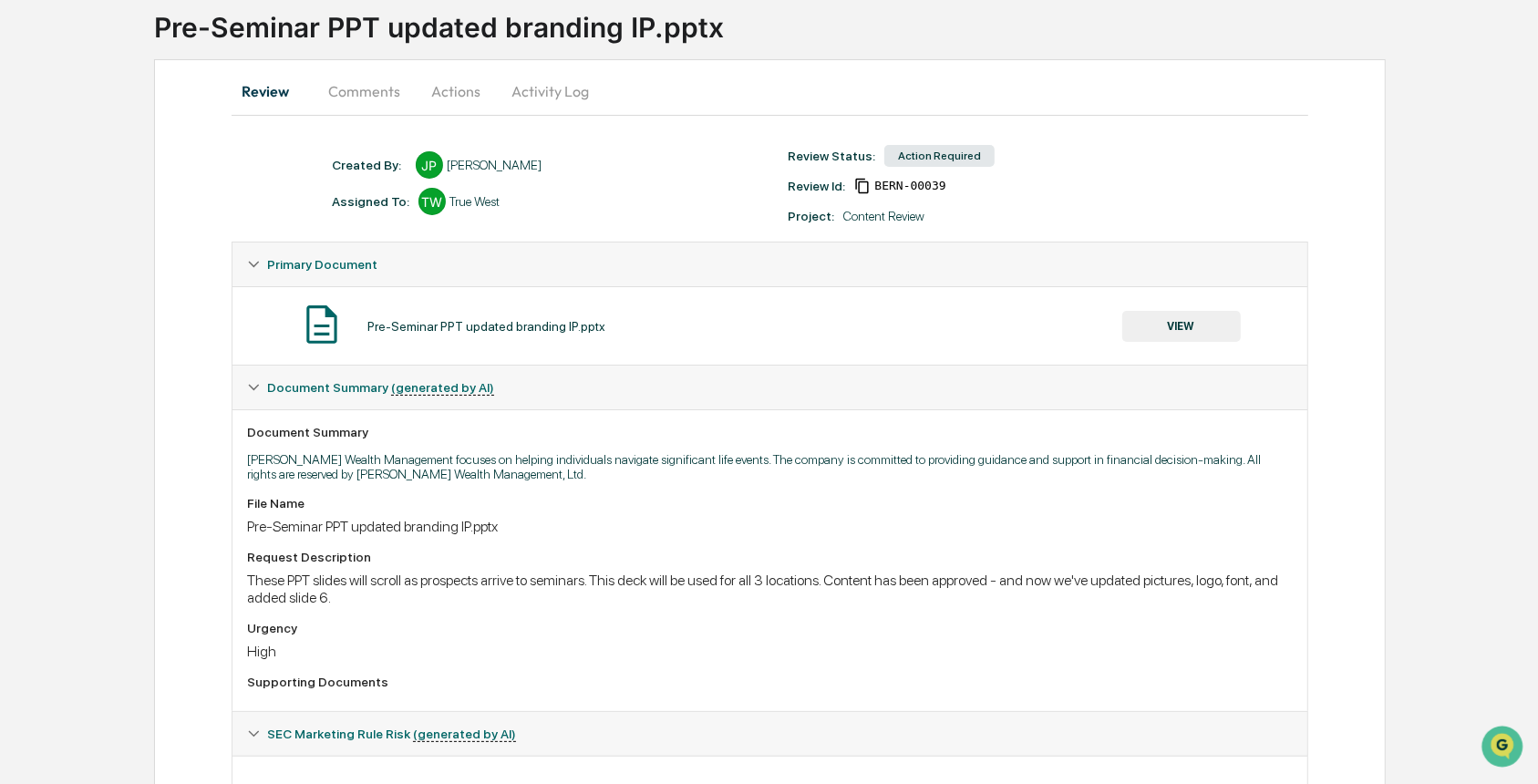
click at [1164, 327] on button "VIEW" at bounding box center [1181, 326] width 118 height 30
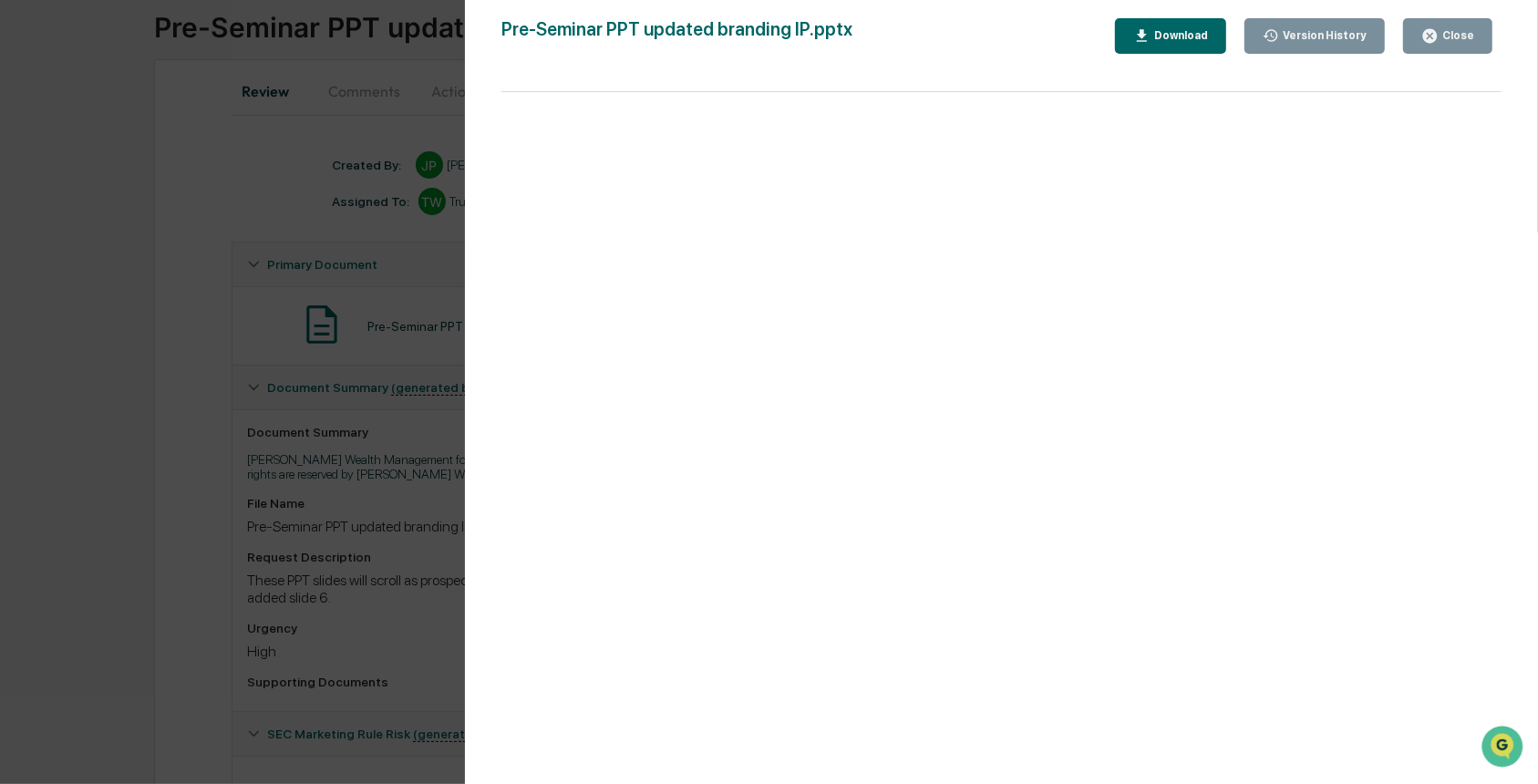
click at [273, 383] on div "Version History 10/09/2025, 07:07 PM Janelle Patenaude Pre-Seminar PPT updated …" at bounding box center [769, 392] width 1538 height 784
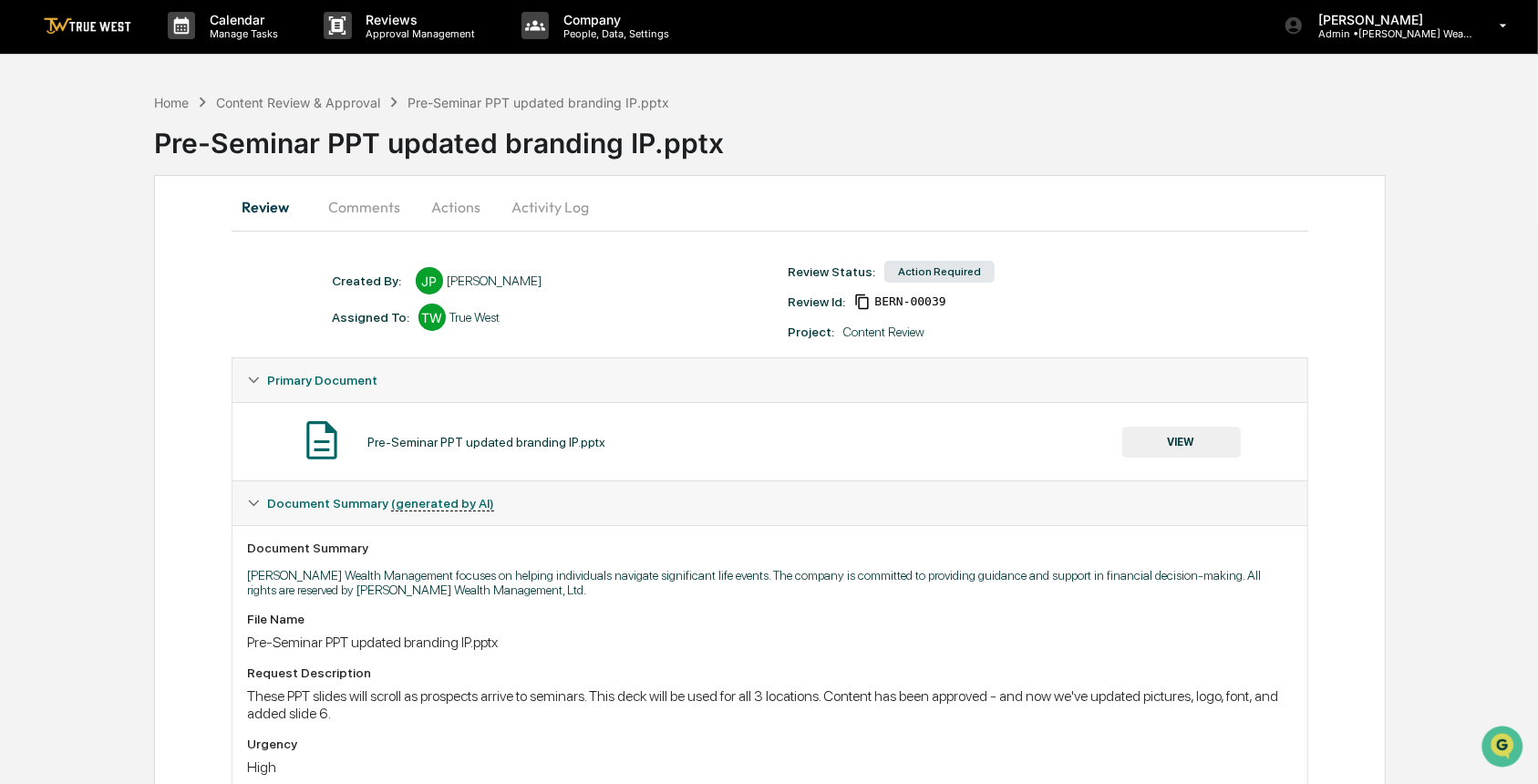
scroll to position [0, 0]
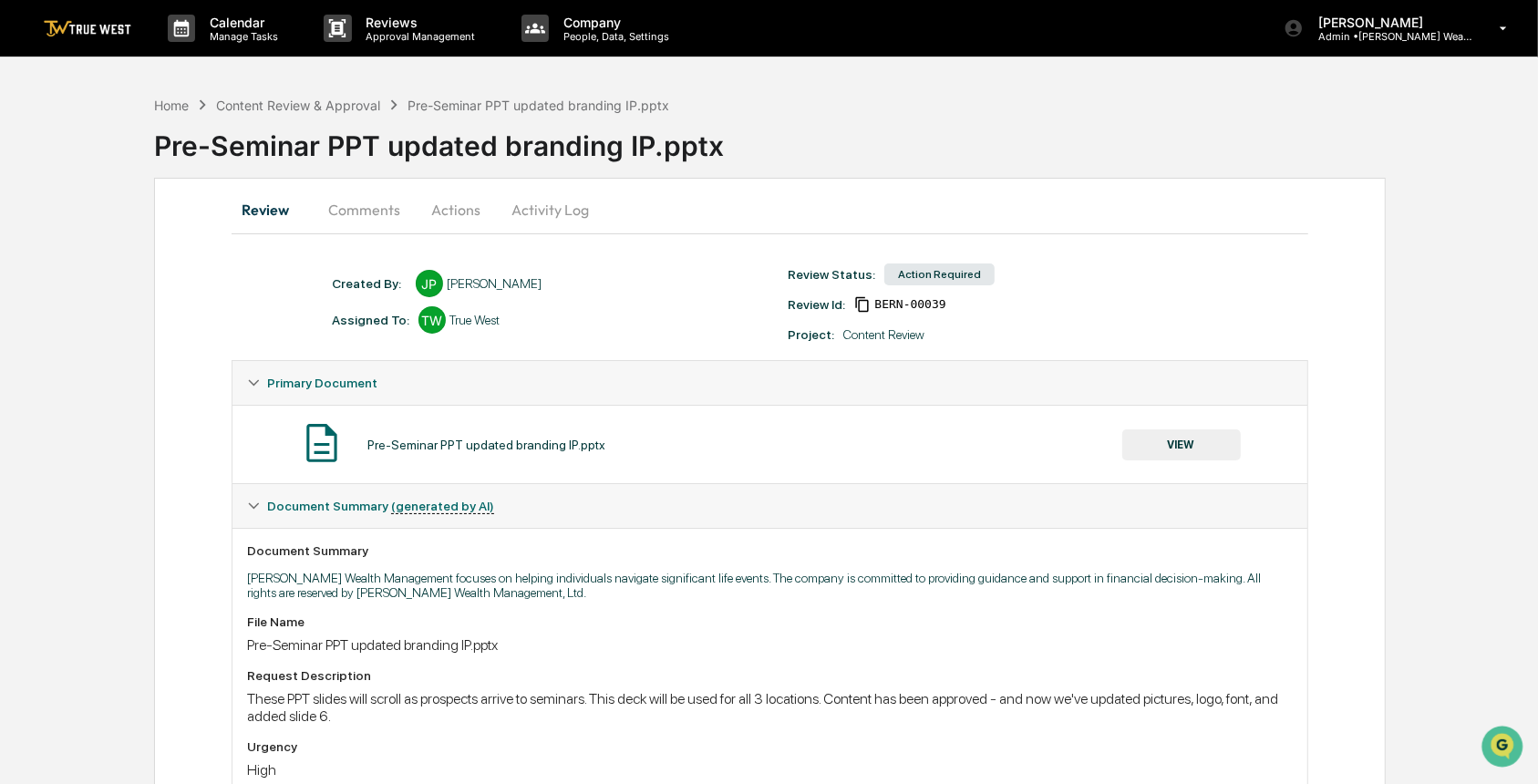
click at [445, 209] on button "Actions" at bounding box center [455, 210] width 82 height 43
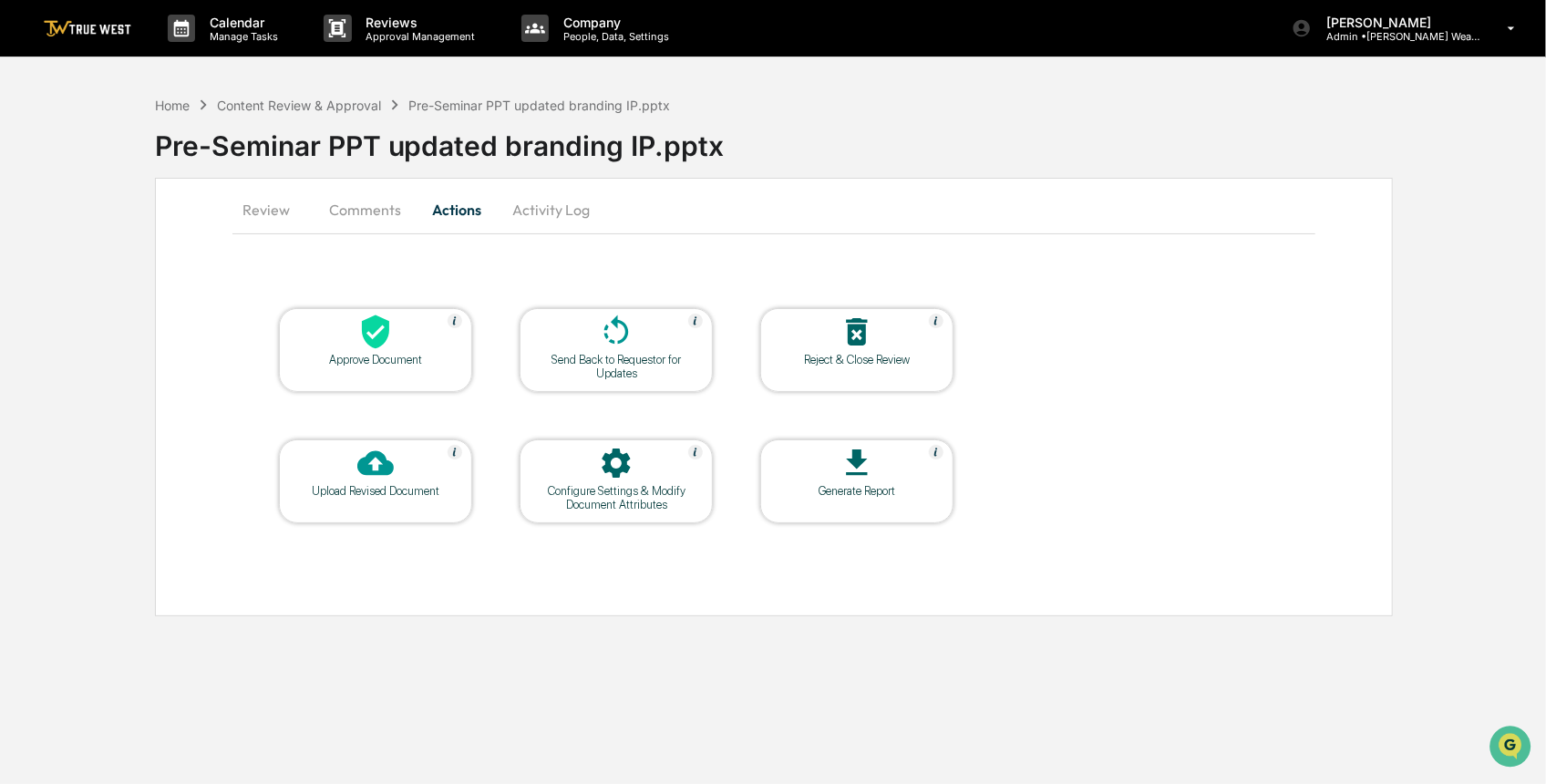
click at [401, 361] on div "Approve Document" at bounding box center [375, 359] width 164 height 14
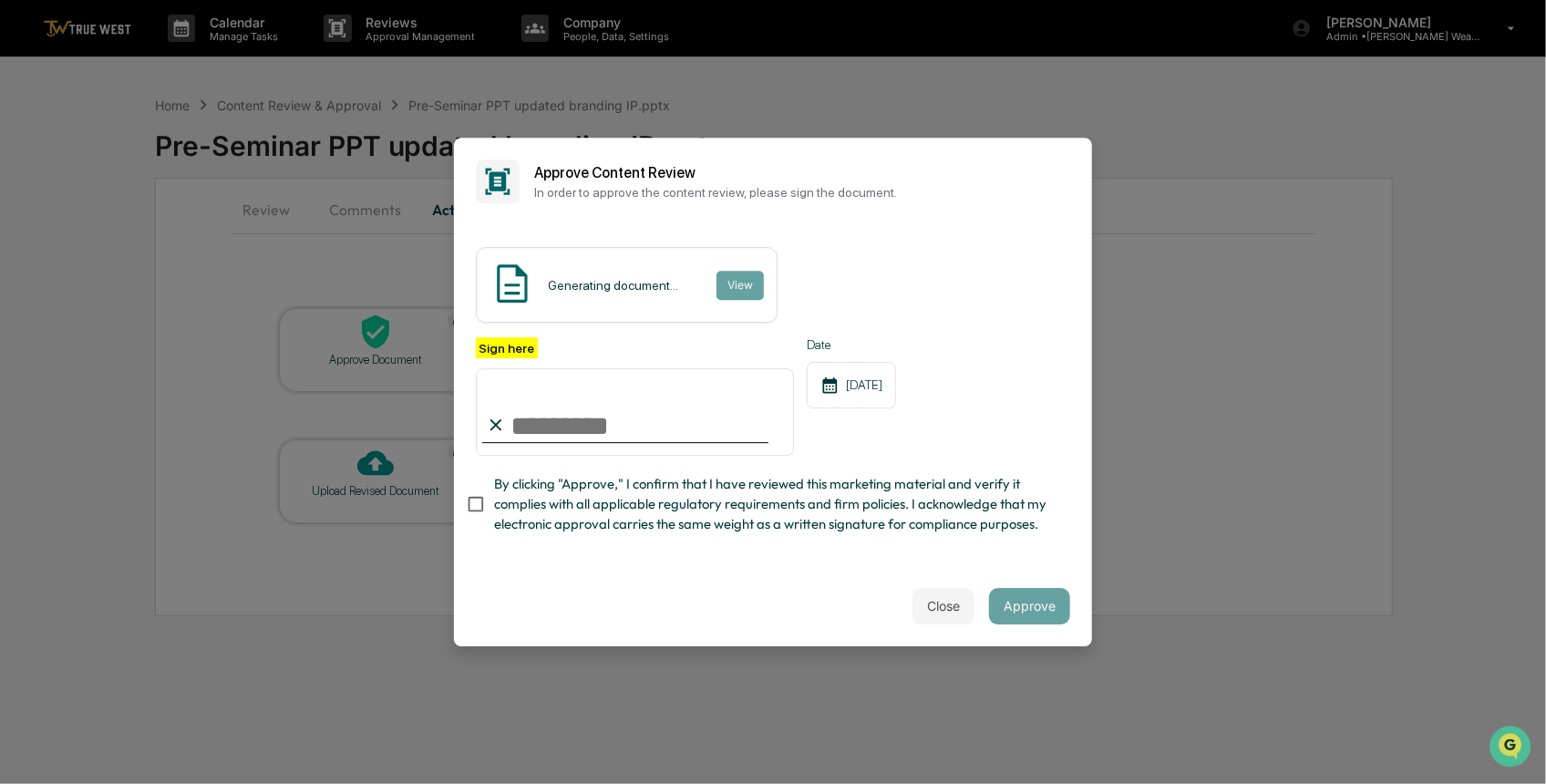
drag, startPoint x: 661, startPoint y: 411, endPoint x: 657, endPoint y: 422, distance: 11.7
click at [661, 411] on input "Sign here" at bounding box center [635, 411] width 318 height 88
type input "*********"
click at [748, 271] on button "View" at bounding box center [739, 285] width 47 height 30
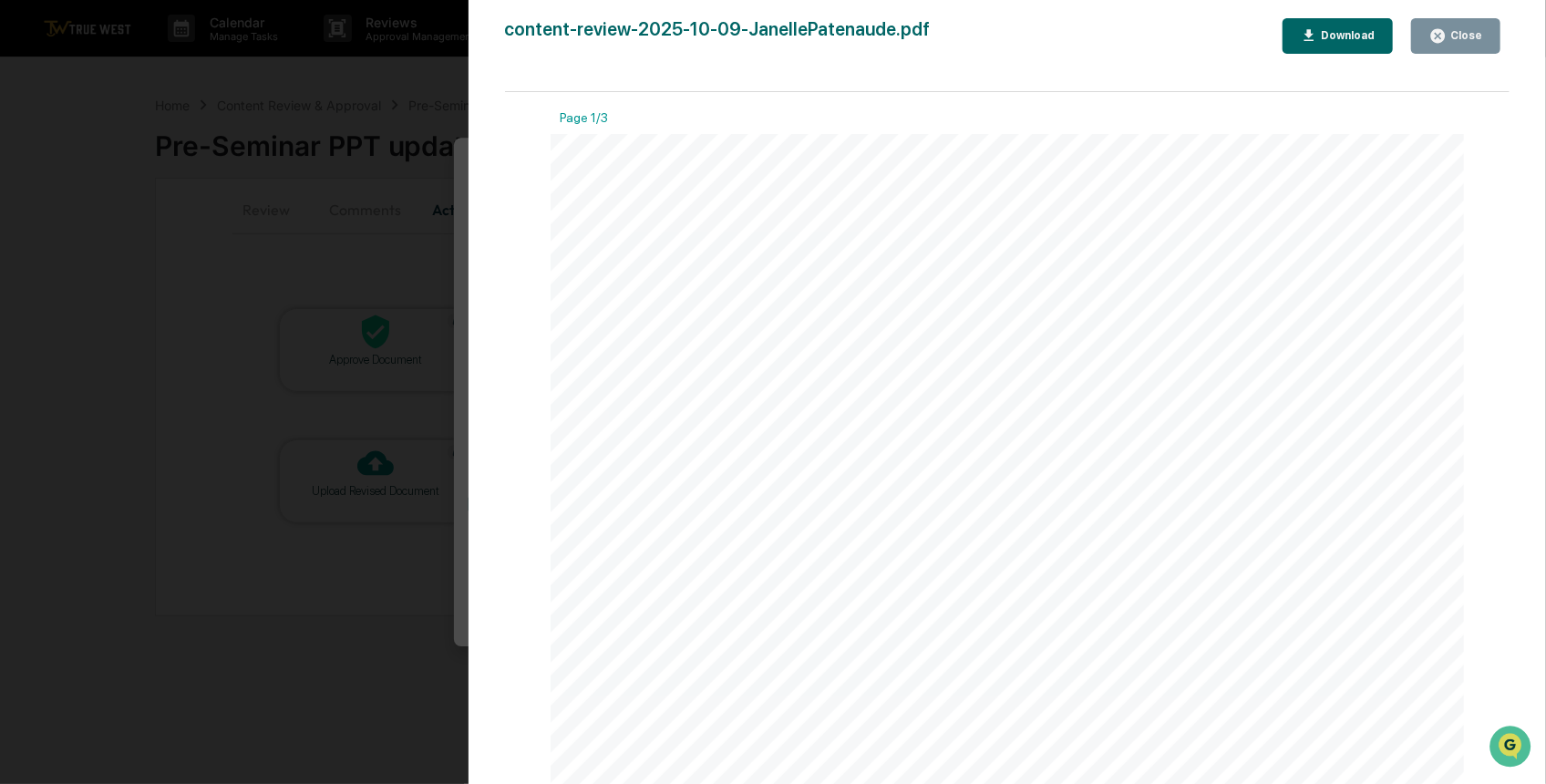
click at [398, 239] on div "Version History 10/09/2025, 08:20 PM Carliss Marshall content-review-2025-10-09…" at bounding box center [773, 392] width 1546 height 784
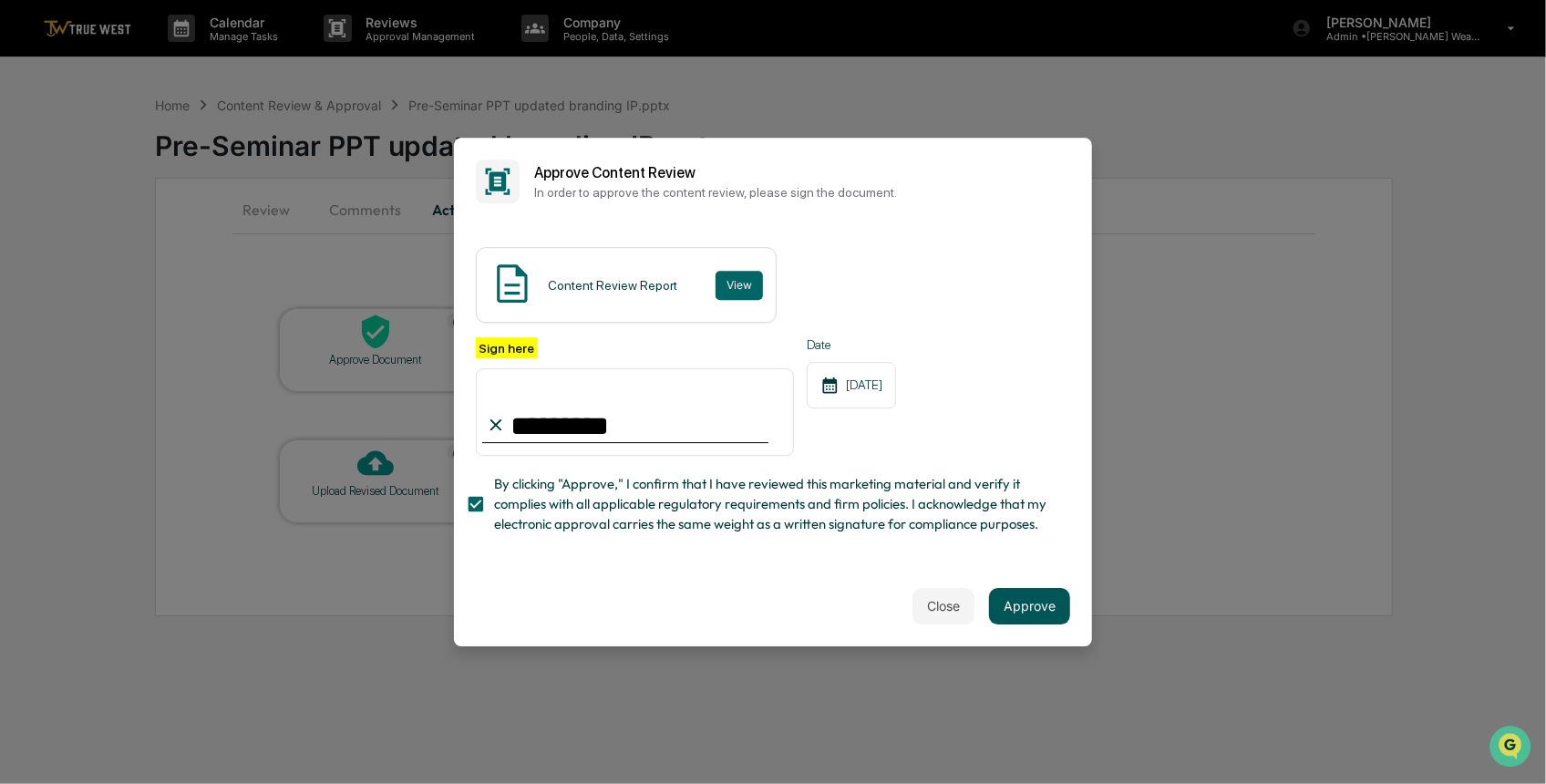
click at [1020, 617] on button "Approve" at bounding box center [1029, 605] width 81 height 36
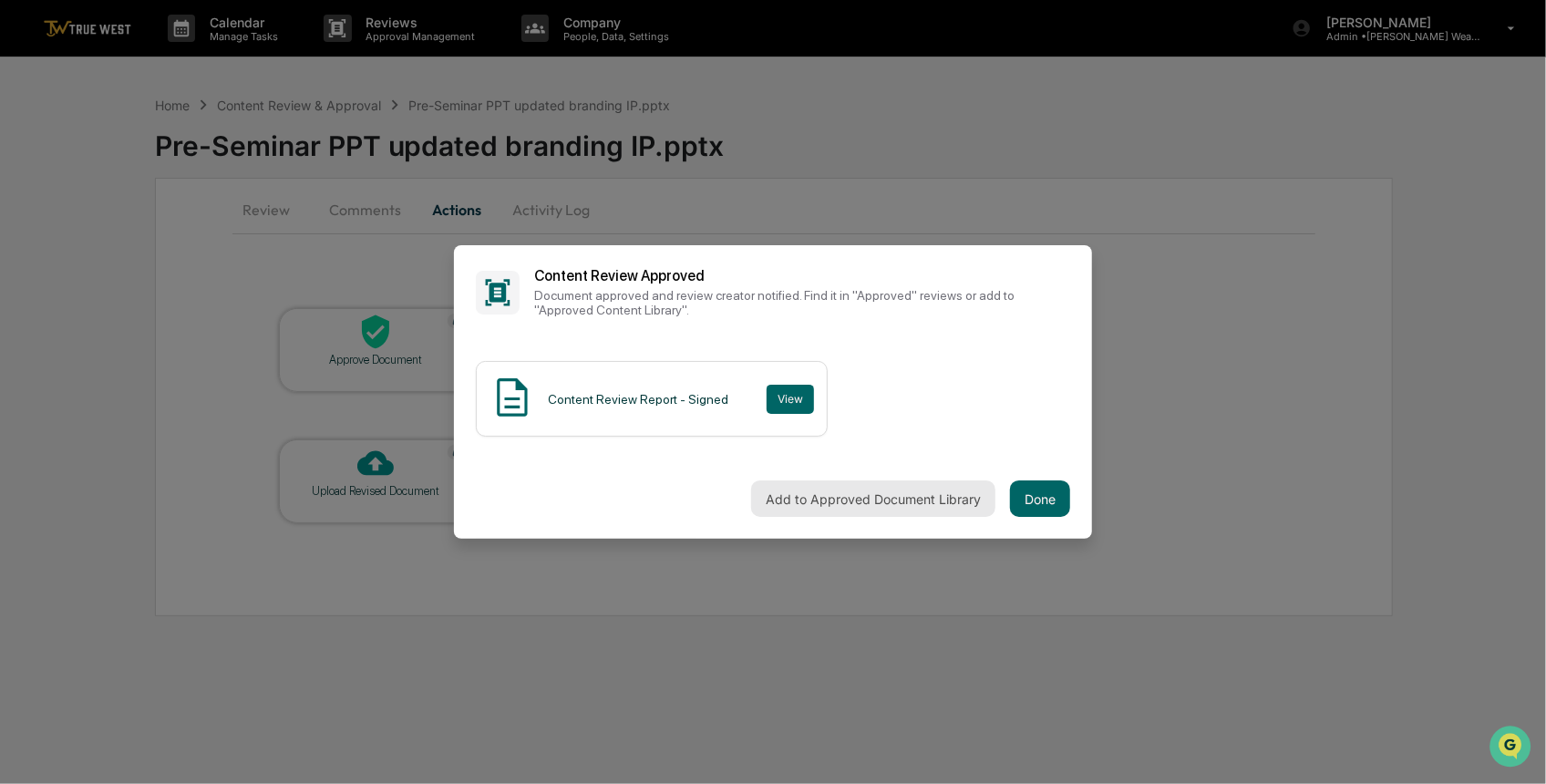
click at [810, 491] on button "Add to Approved Document Library" at bounding box center [873, 498] width 244 height 36
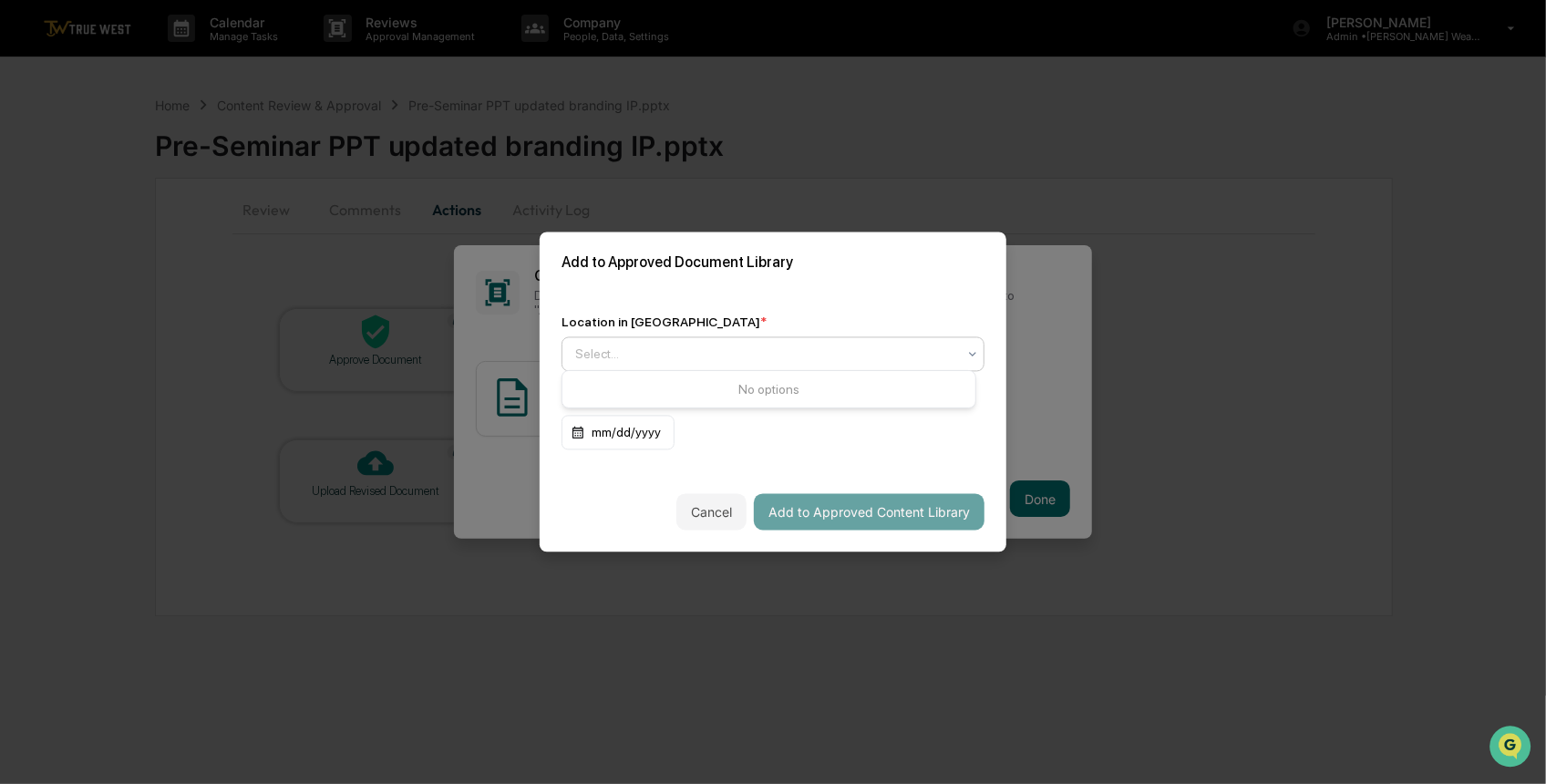
click at [666, 352] on div at bounding box center [766, 354] width 381 height 19
click at [684, 399] on div "Approved Content Library" at bounding box center [770, 392] width 413 height 36
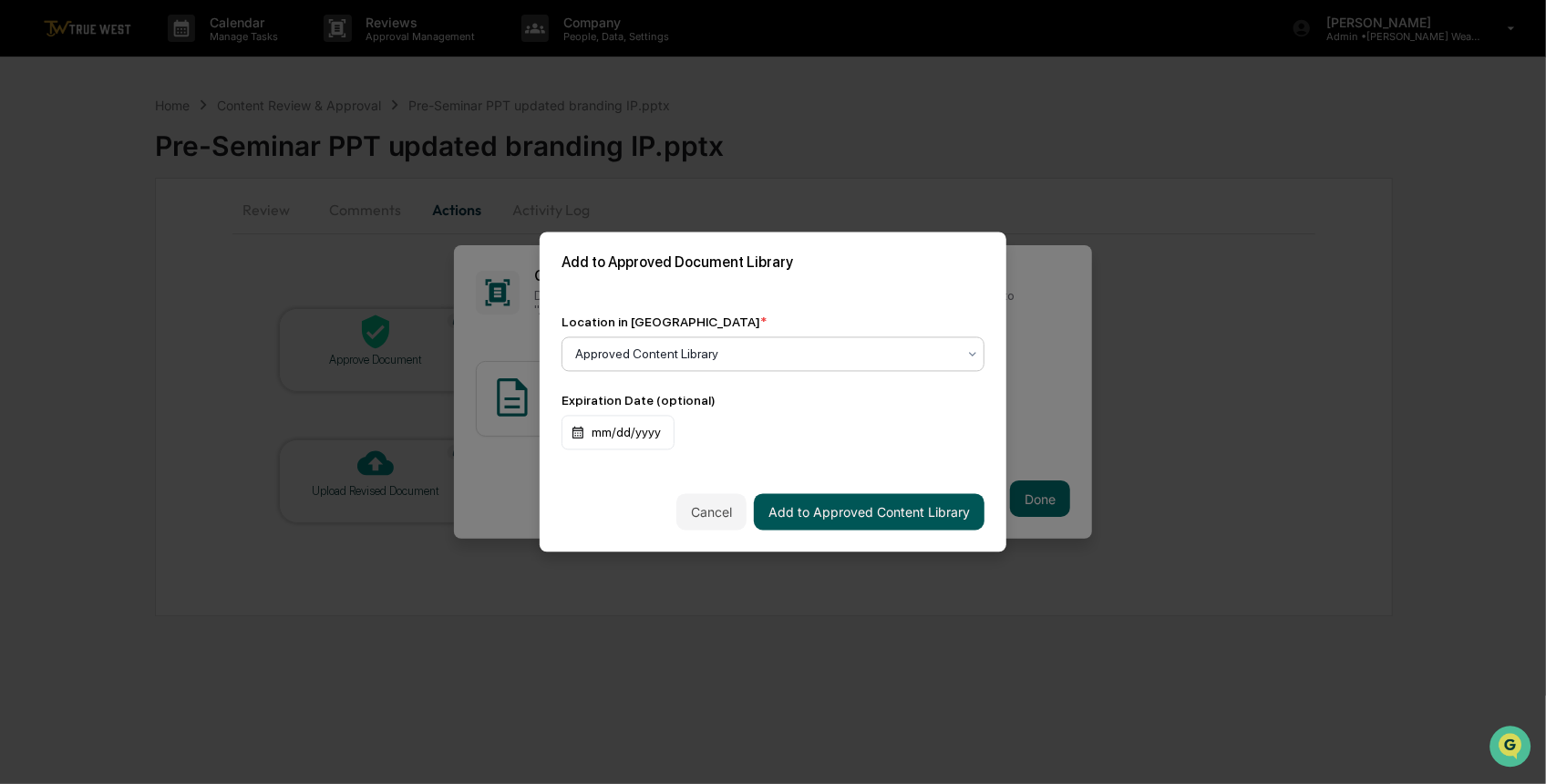
click at [886, 501] on button "Add to Approved Content Library" at bounding box center [869, 512] width 230 height 36
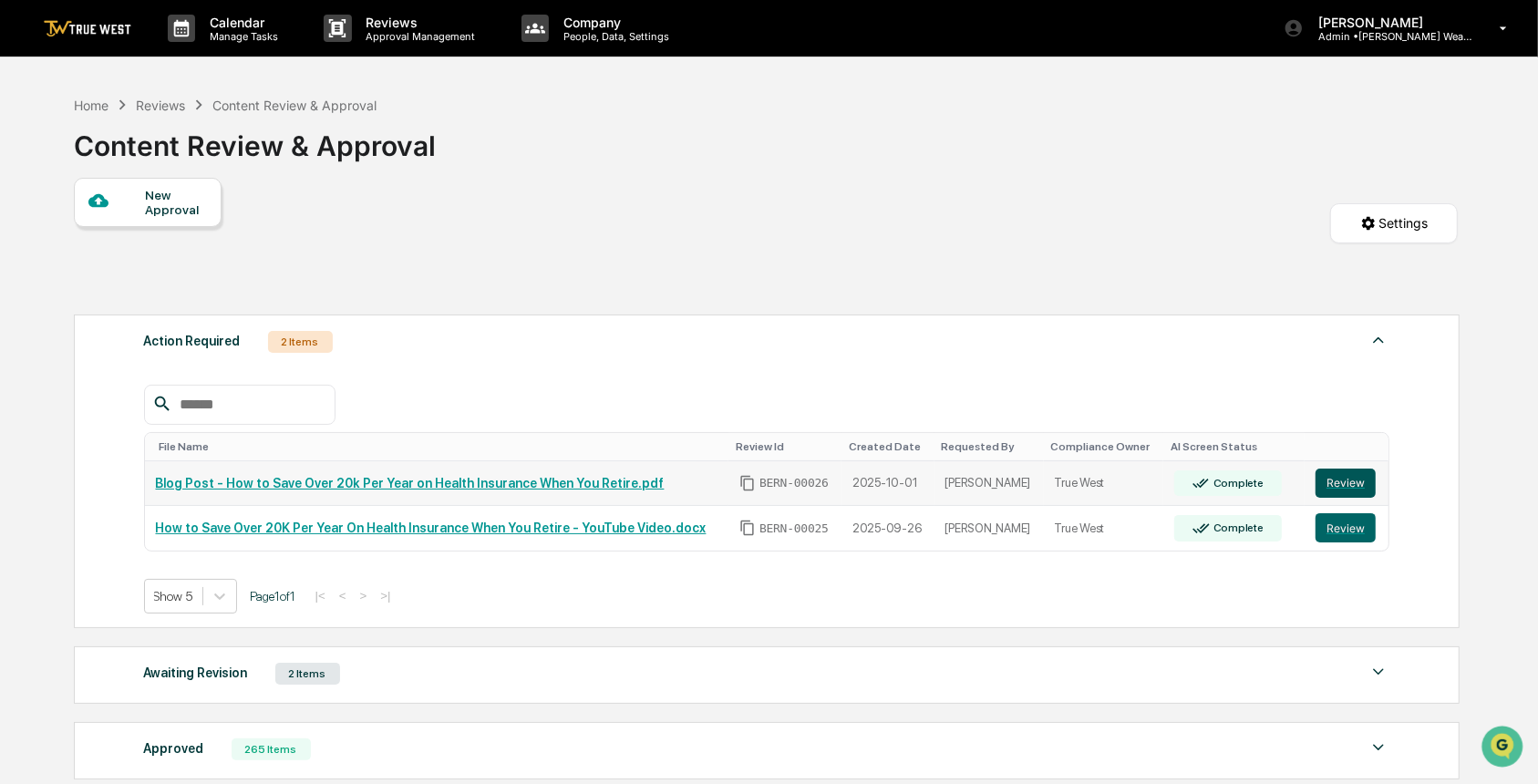
click at [1355, 488] on button "Review" at bounding box center [1345, 483] width 60 height 30
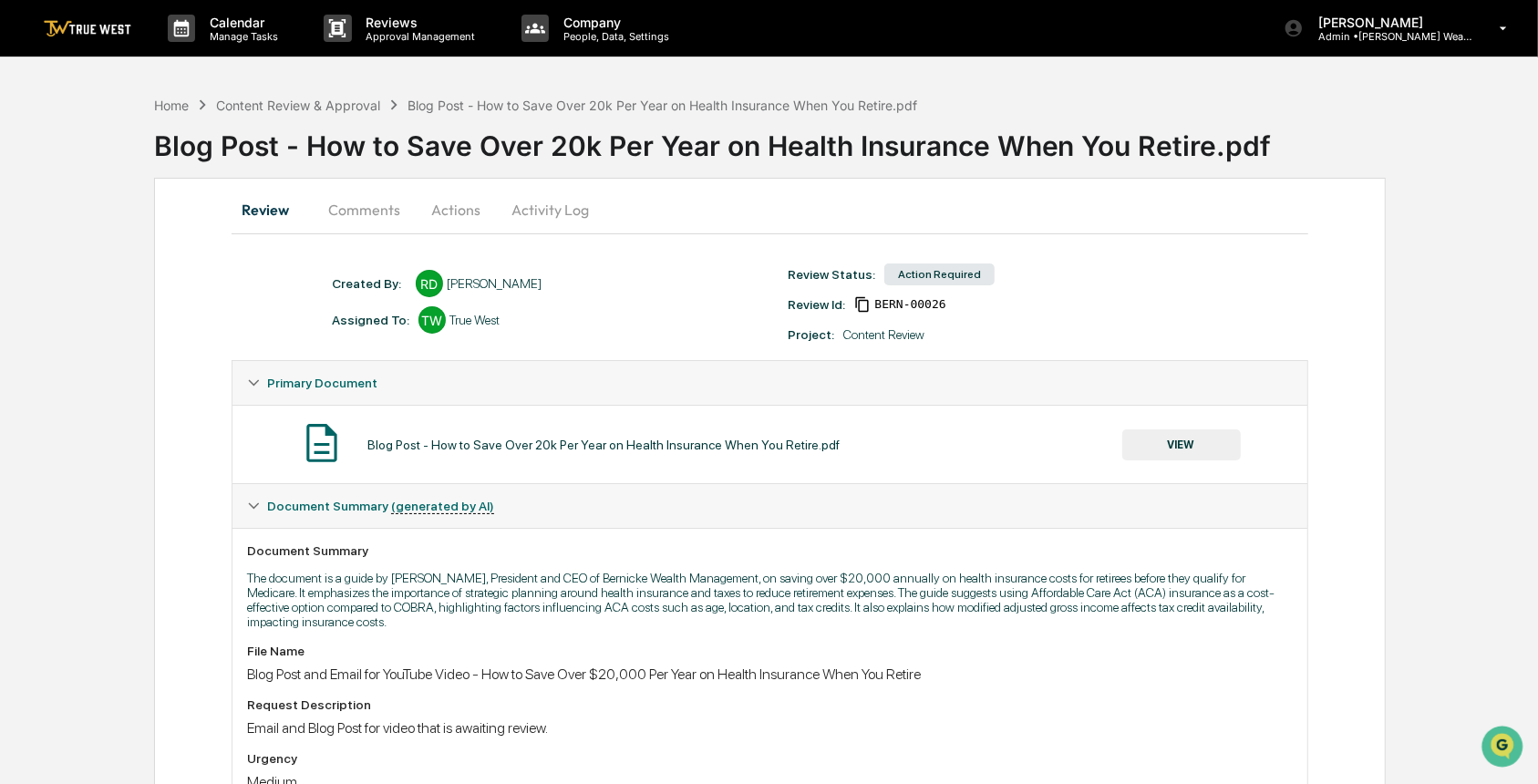
click at [372, 192] on button "Comments" at bounding box center [364, 210] width 101 height 43
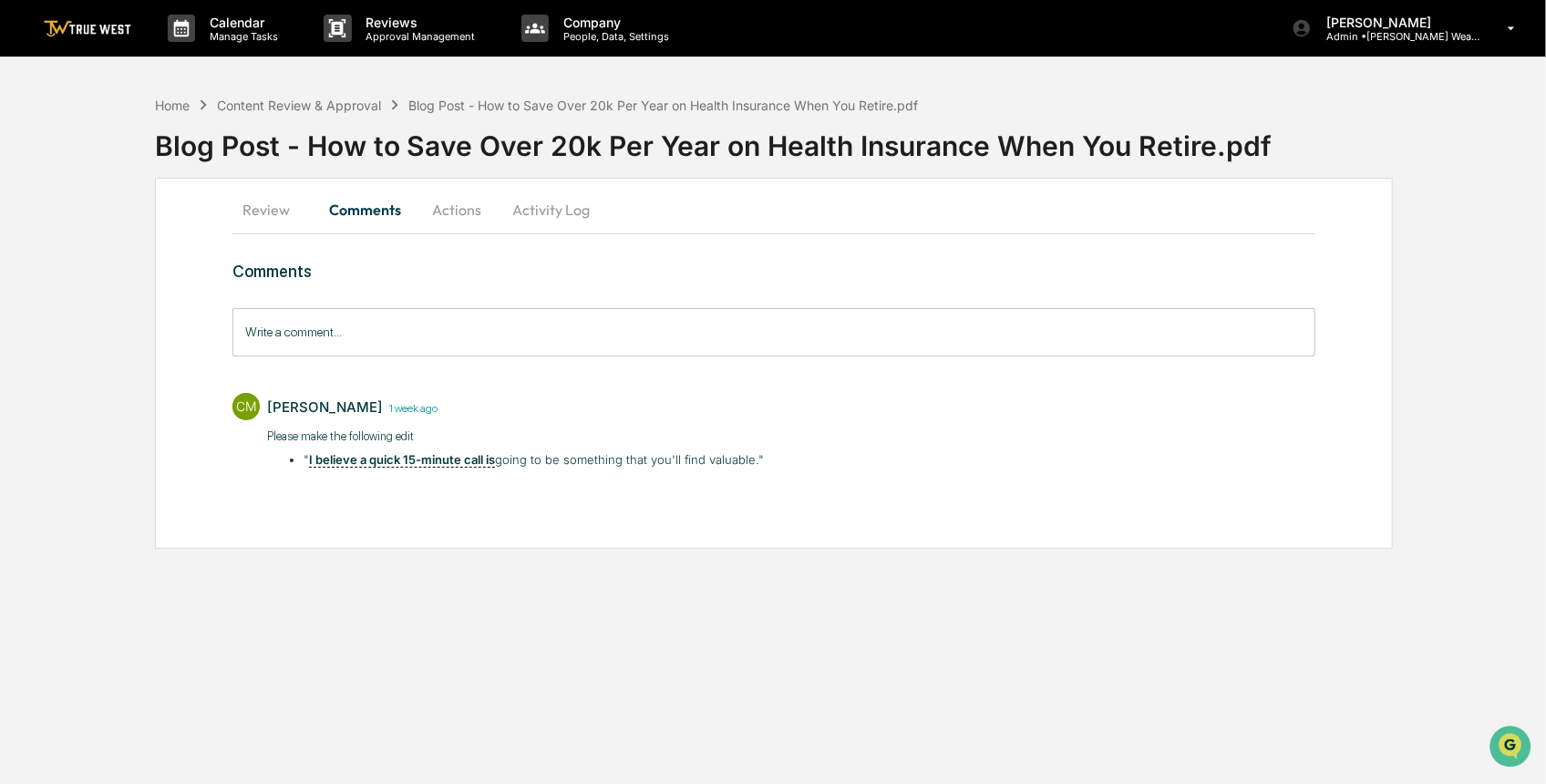
click at [291, 212] on button "Review" at bounding box center [273, 210] width 82 height 43
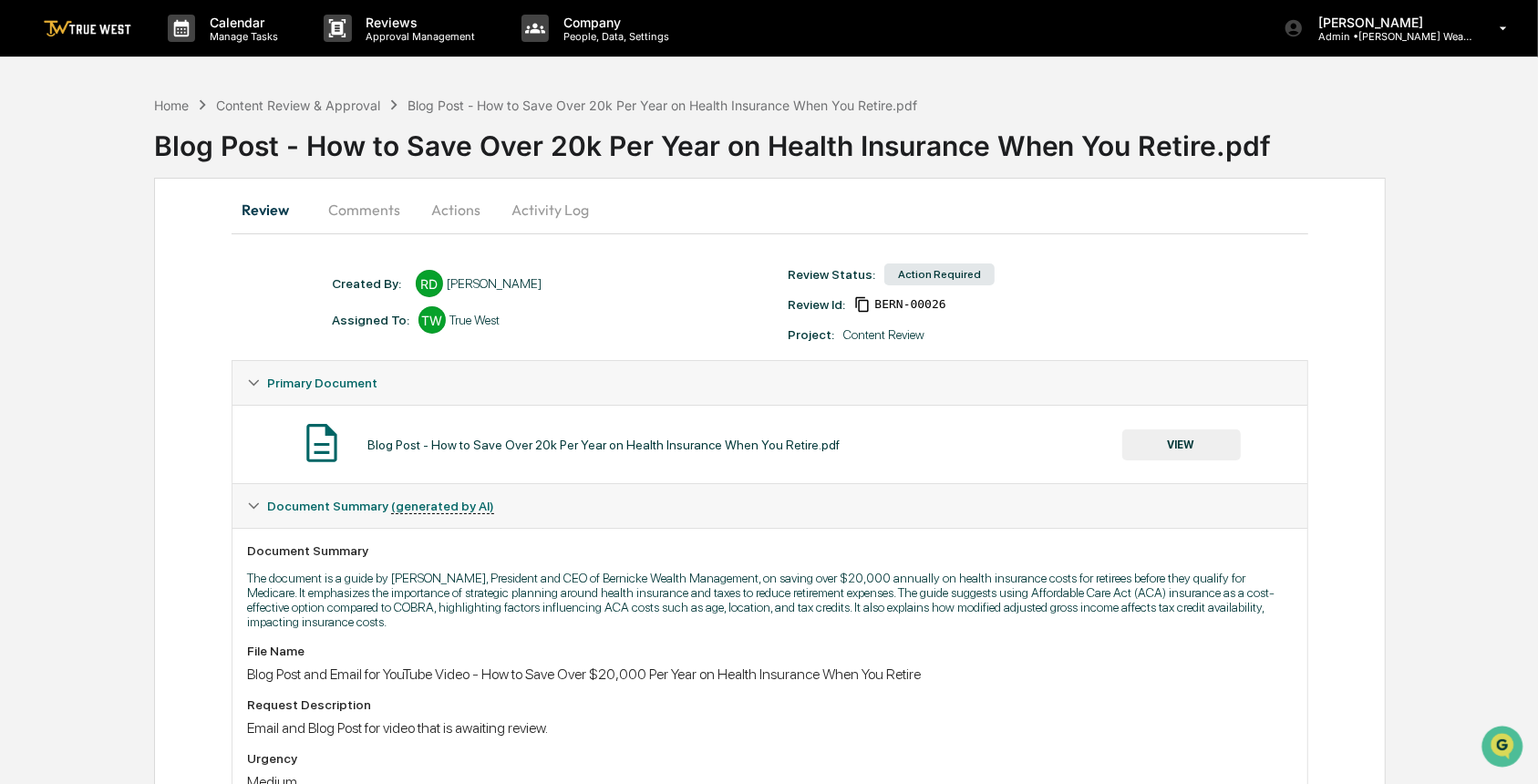
click at [1208, 452] on button "VIEW" at bounding box center [1181, 444] width 118 height 30
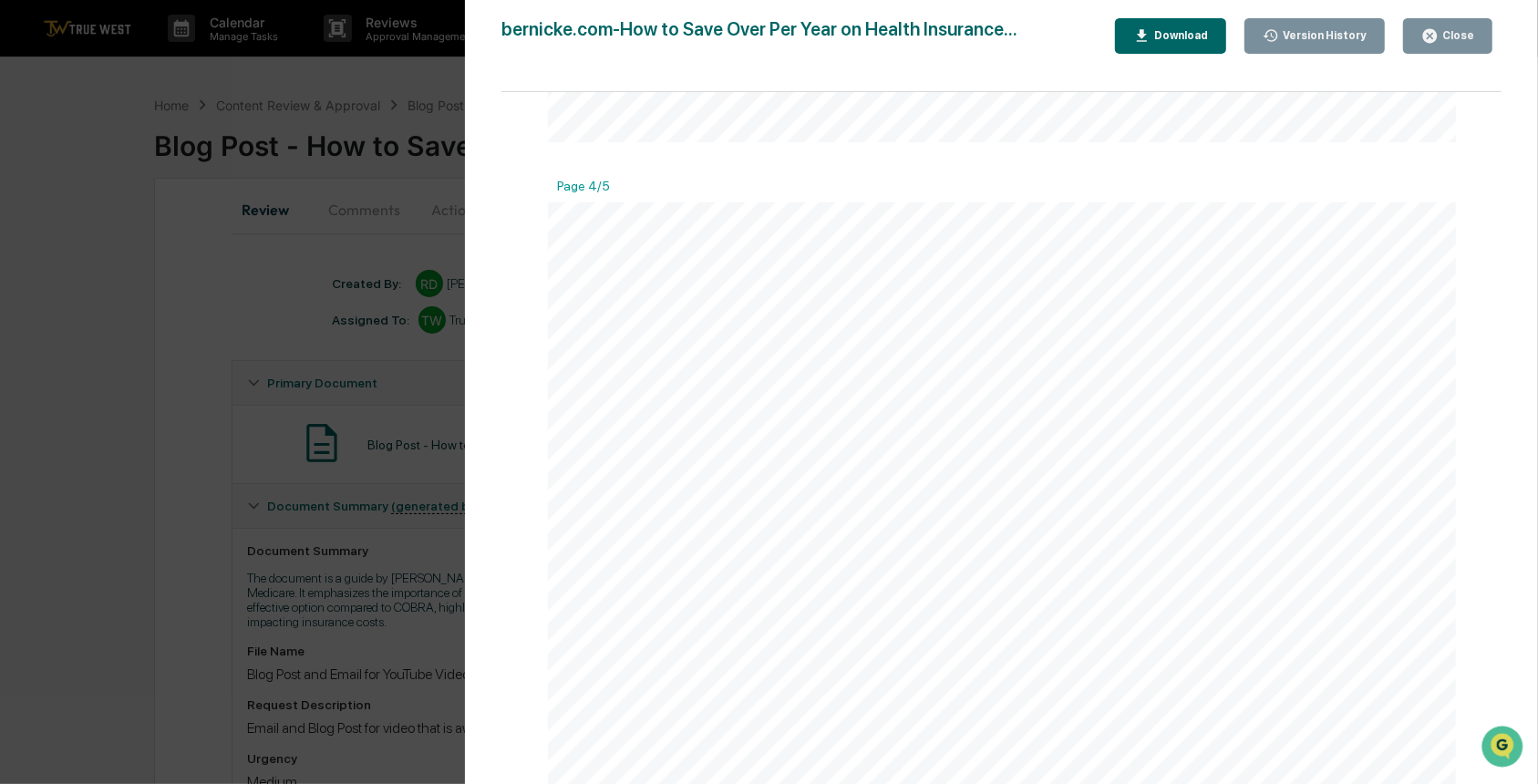
scroll to position [3645, 0]
click at [179, 438] on div "Version History 10/09/2025, 02:02 PM Rece Dietrich 10/01/2025, 08:22 PM Rece Di…" at bounding box center [769, 392] width 1538 height 784
click at [146, 452] on div "Version History 10/09/2025, 02:02 PM Rece Dietrich 10/01/2025, 08:22 PM Rece Di…" at bounding box center [769, 392] width 1538 height 784
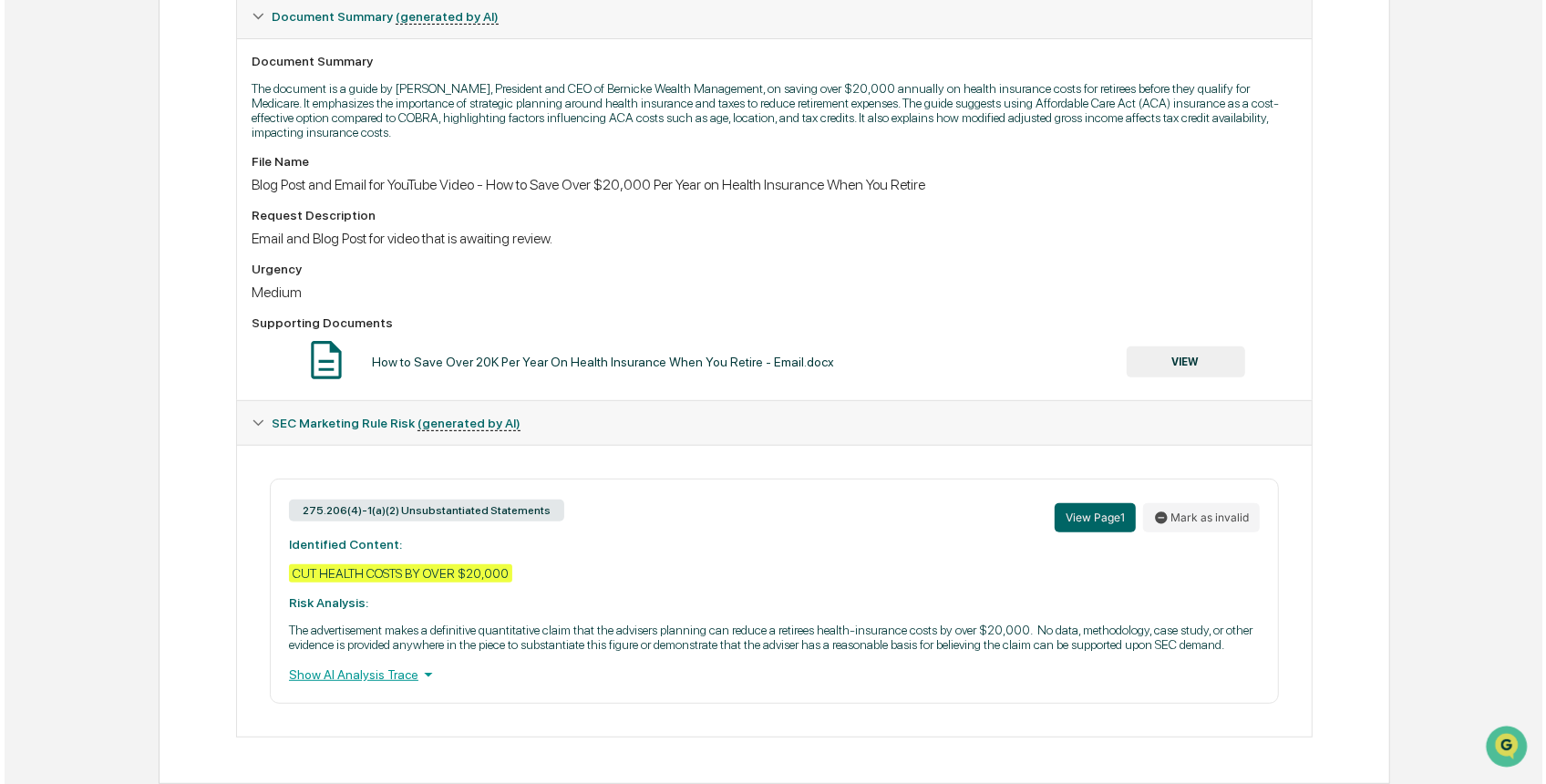
scroll to position [0, 0]
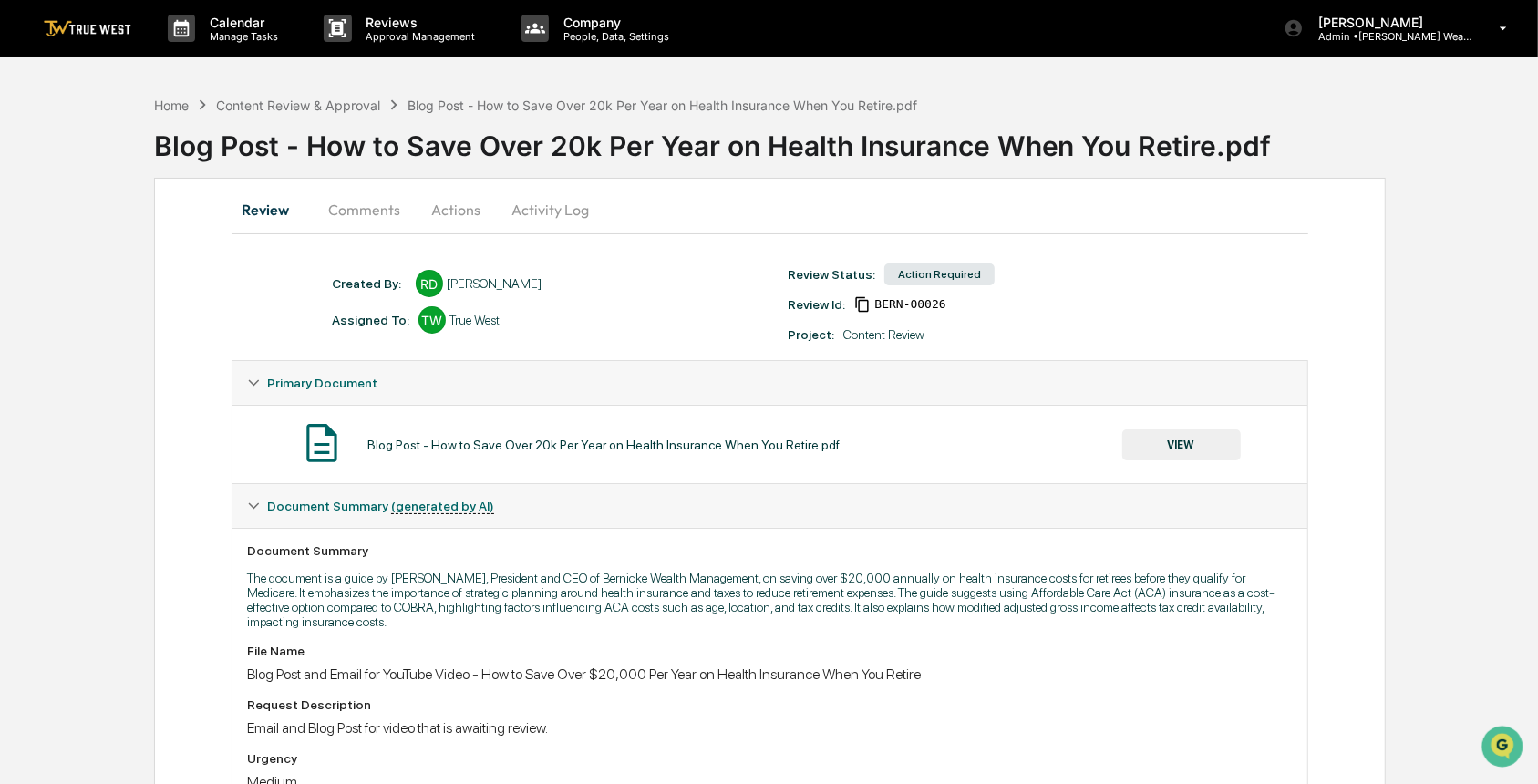
click at [448, 209] on button "Actions" at bounding box center [455, 210] width 82 height 43
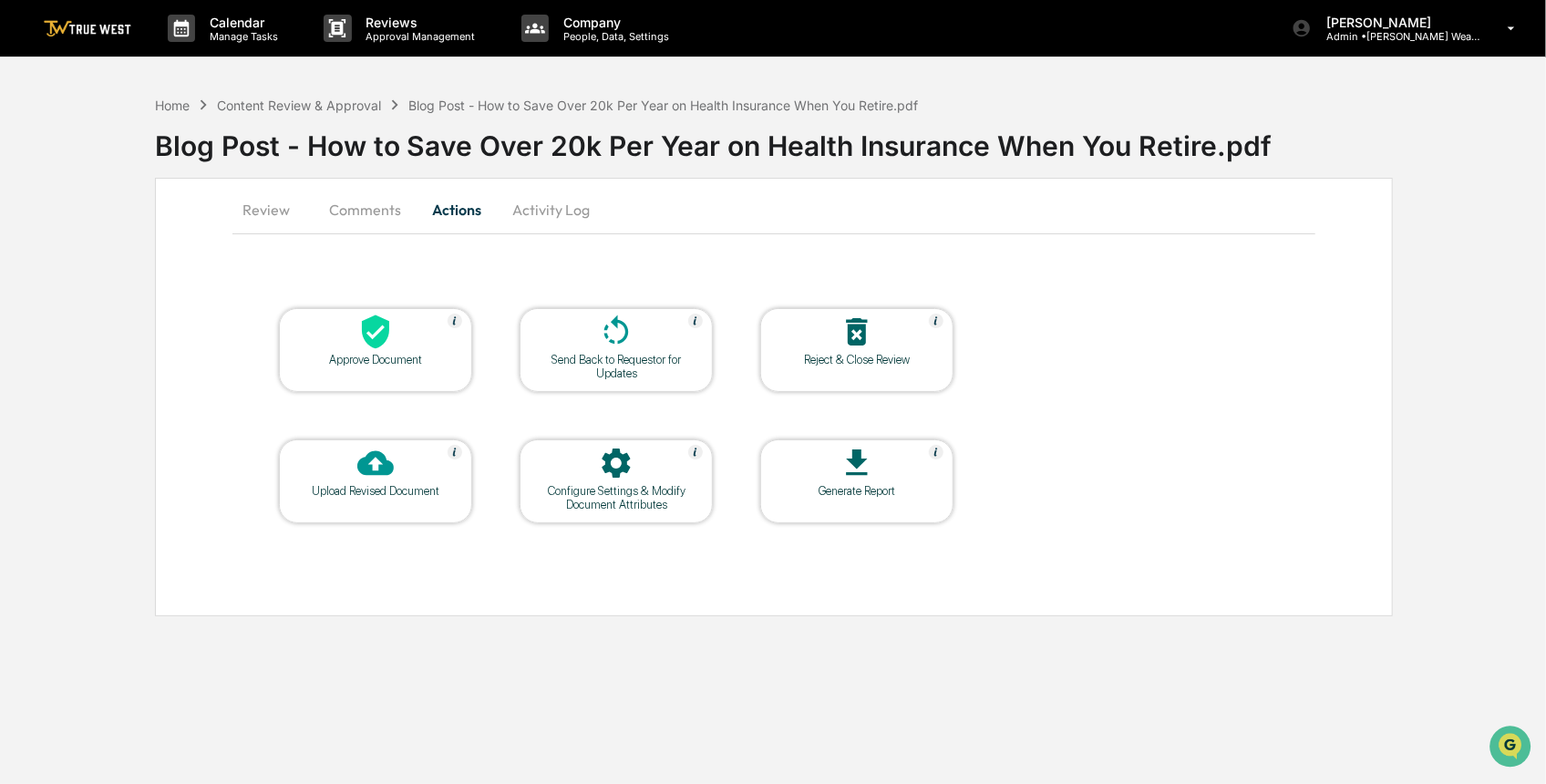
click at [409, 331] on div at bounding box center [375, 333] width 182 height 39
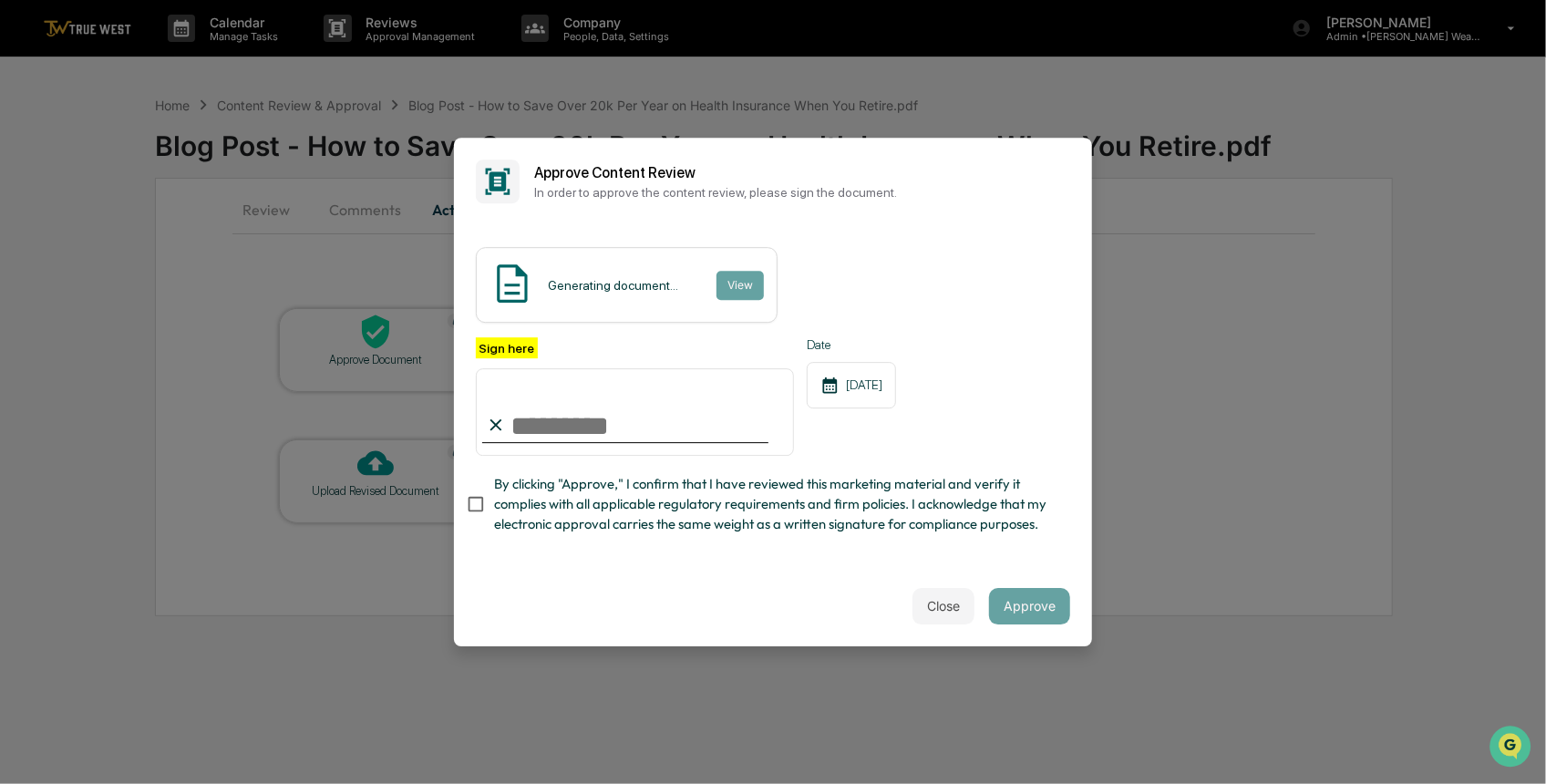
click at [540, 406] on input "Sign here" at bounding box center [635, 411] width 318 height 88
type input "*********"
click at [743, 271] on button "View" at bounding box center [739, 285] width 47 height 30
click at [1043, 642] on div "Close Approve" at bounding box center [773, 606] width 638 height 81
click at [1046, 614] on button "Approve" at bounding box center [1029, 605] width 81 height 36
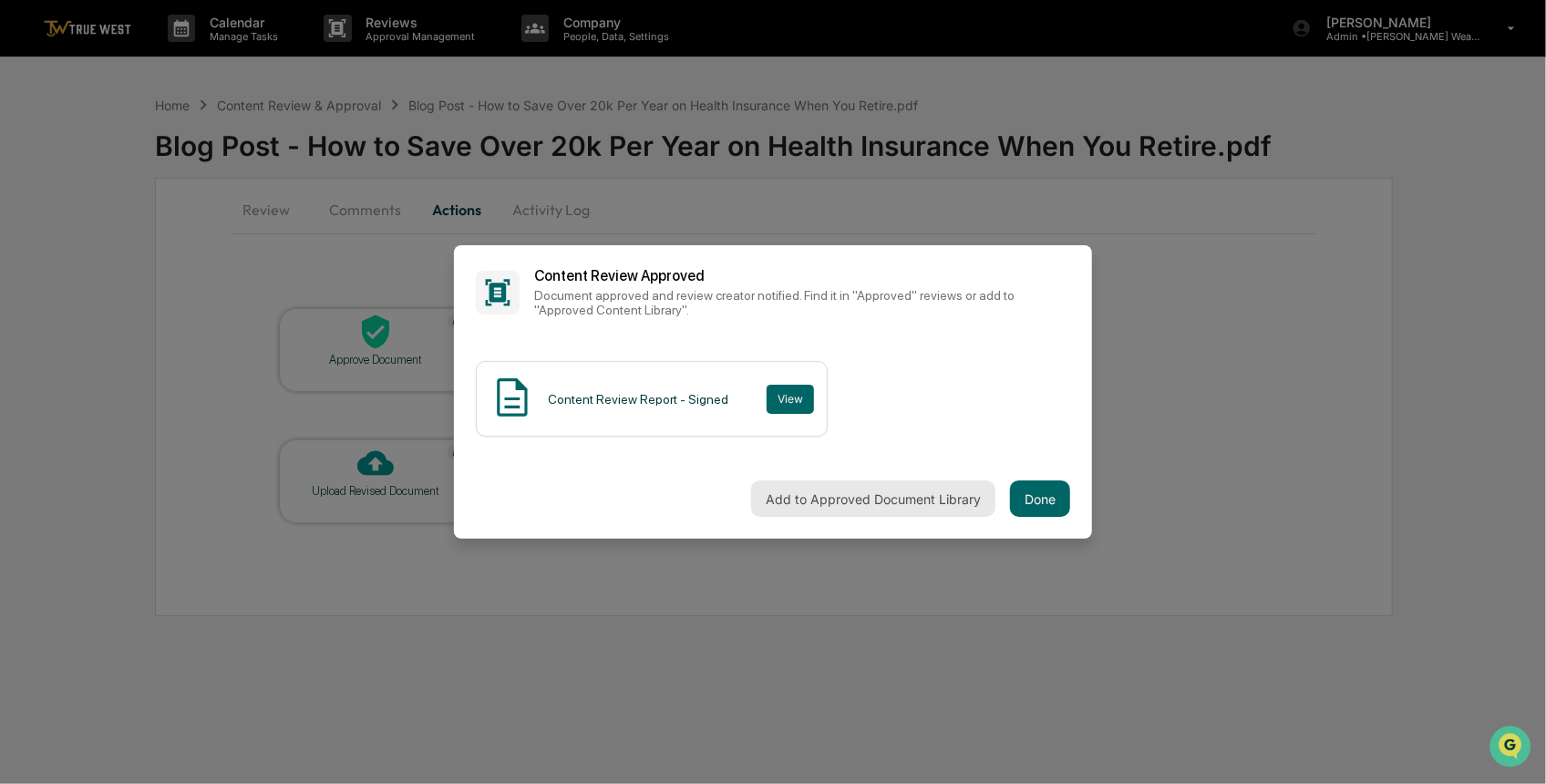
click at [768, 503] on button "Add to Approved Document Library" at bounding box center [873, 498] width 244 height 36
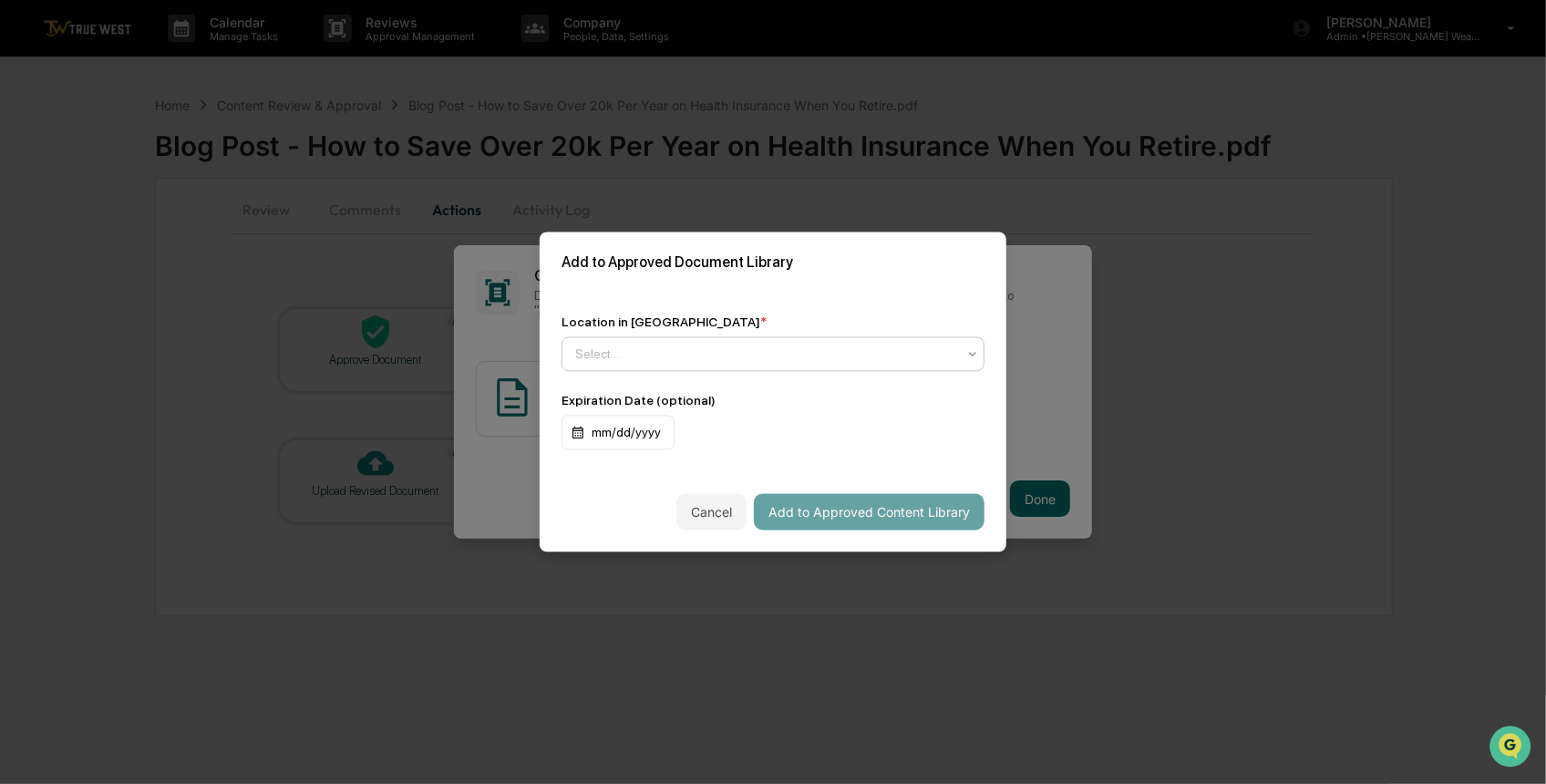
click at [734, 345] on div at bounding box center [766, 354] width 381 height 19
click at [587, 347] on div at bounding box center [766, 354] width 381 height 19
click at [600, 387] on div "Approved Content Library" at bounding box center [770, 392] width 413 height 36
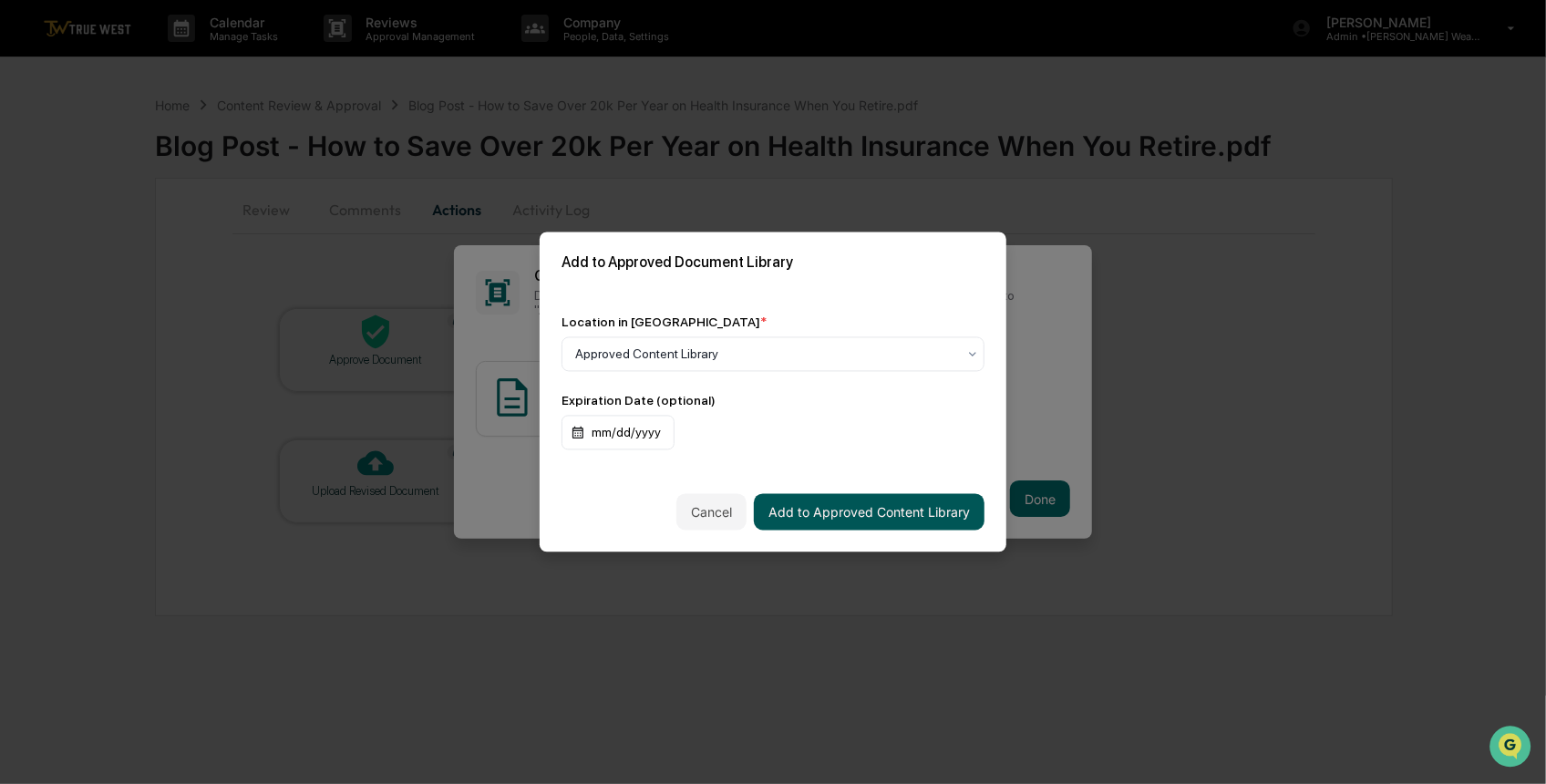
click at [893, 510] on button "Add to Approved Content Library" at bounding box center [869, 512] width 230 height 36
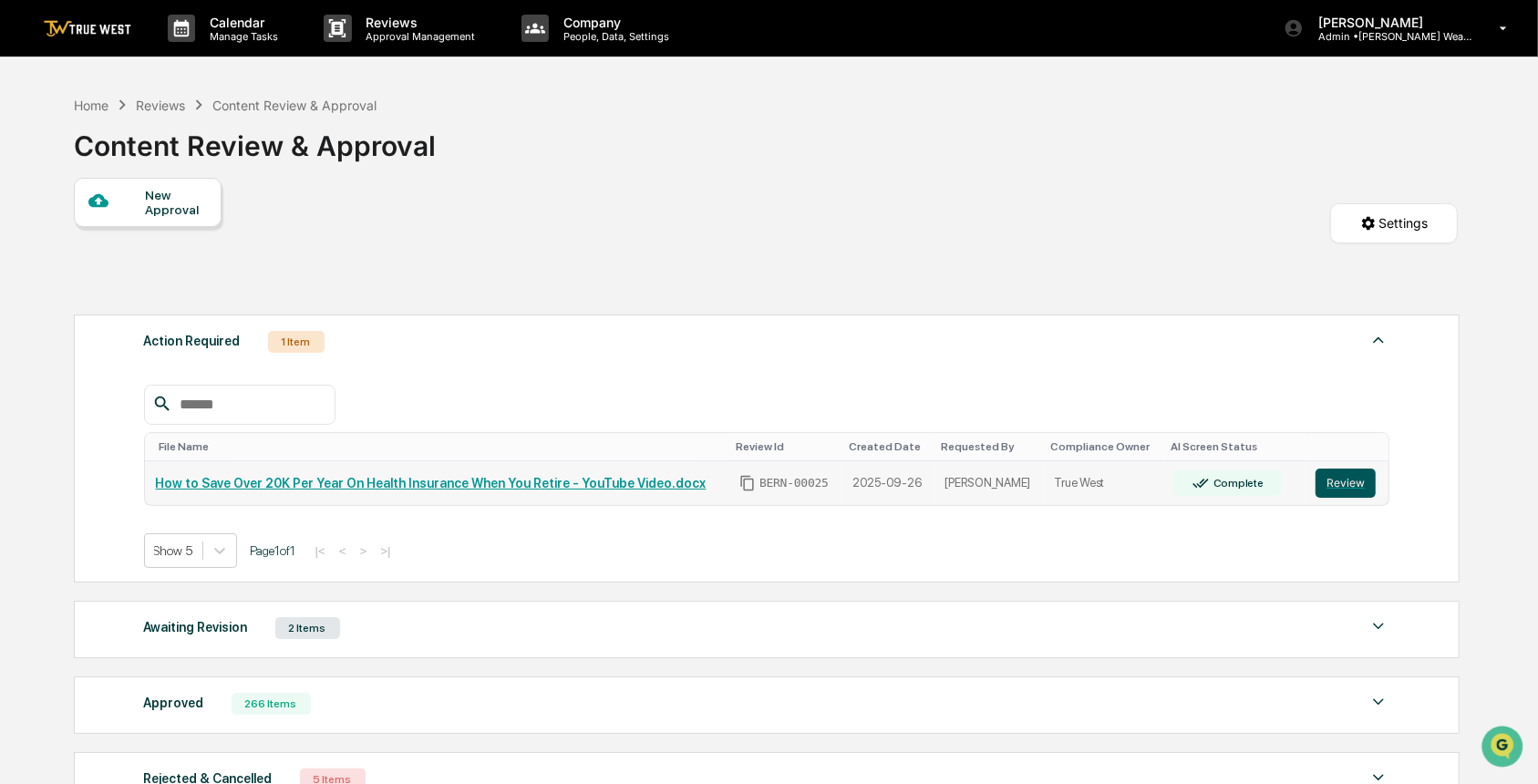
click at [1339, 476] on button "Review" at bounding box center [1345, 483] width 60 height 30
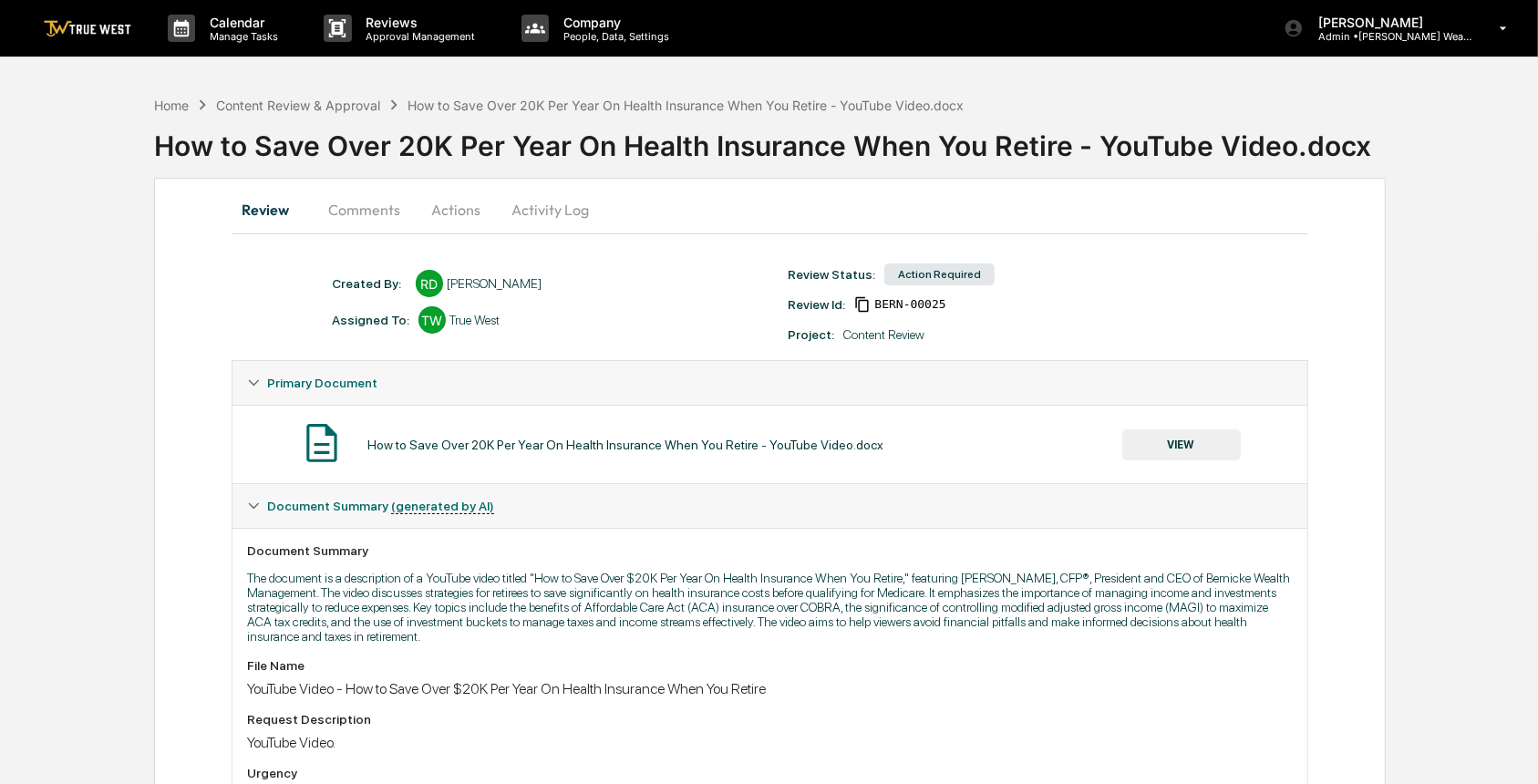
click at [357, 204] on button "Comments" at bounding box center [364, 210] width 101 height 43
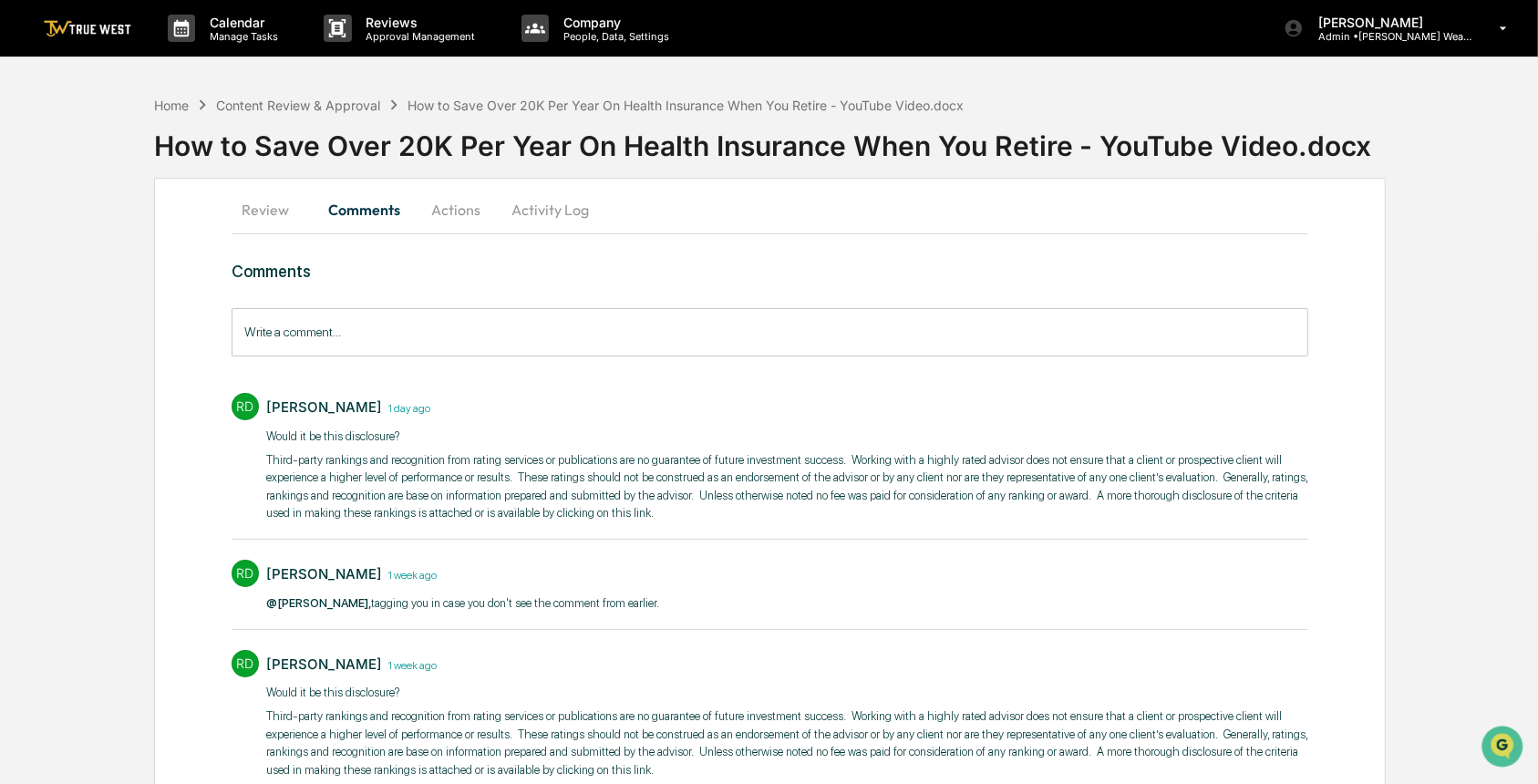
click at [359, 330] on input "Write a comment..." at bounding box center [769, 332] width 1077 height 48
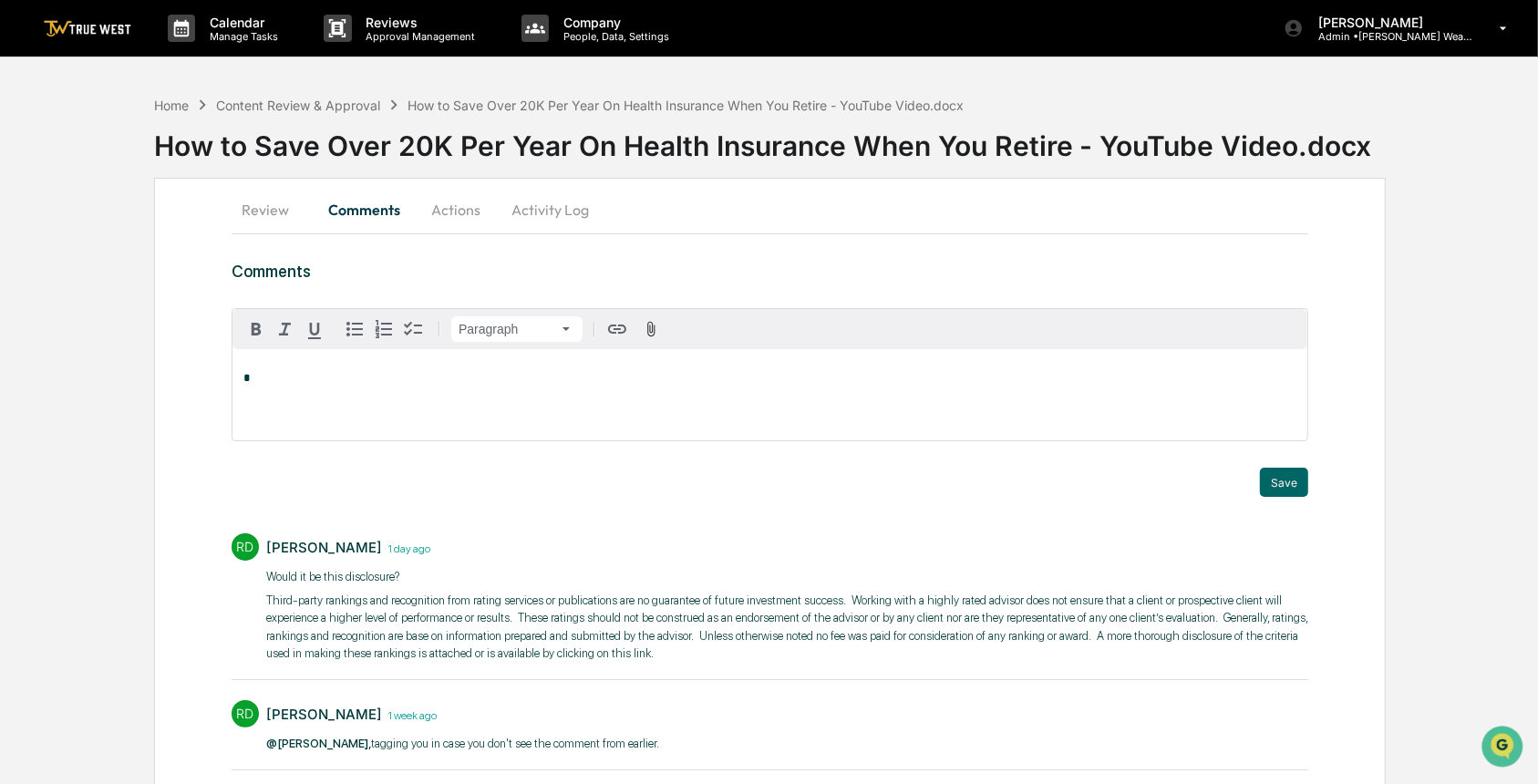
click at [281, 205] on button "Review" at bounding box center [272, 210] width 82 height 43
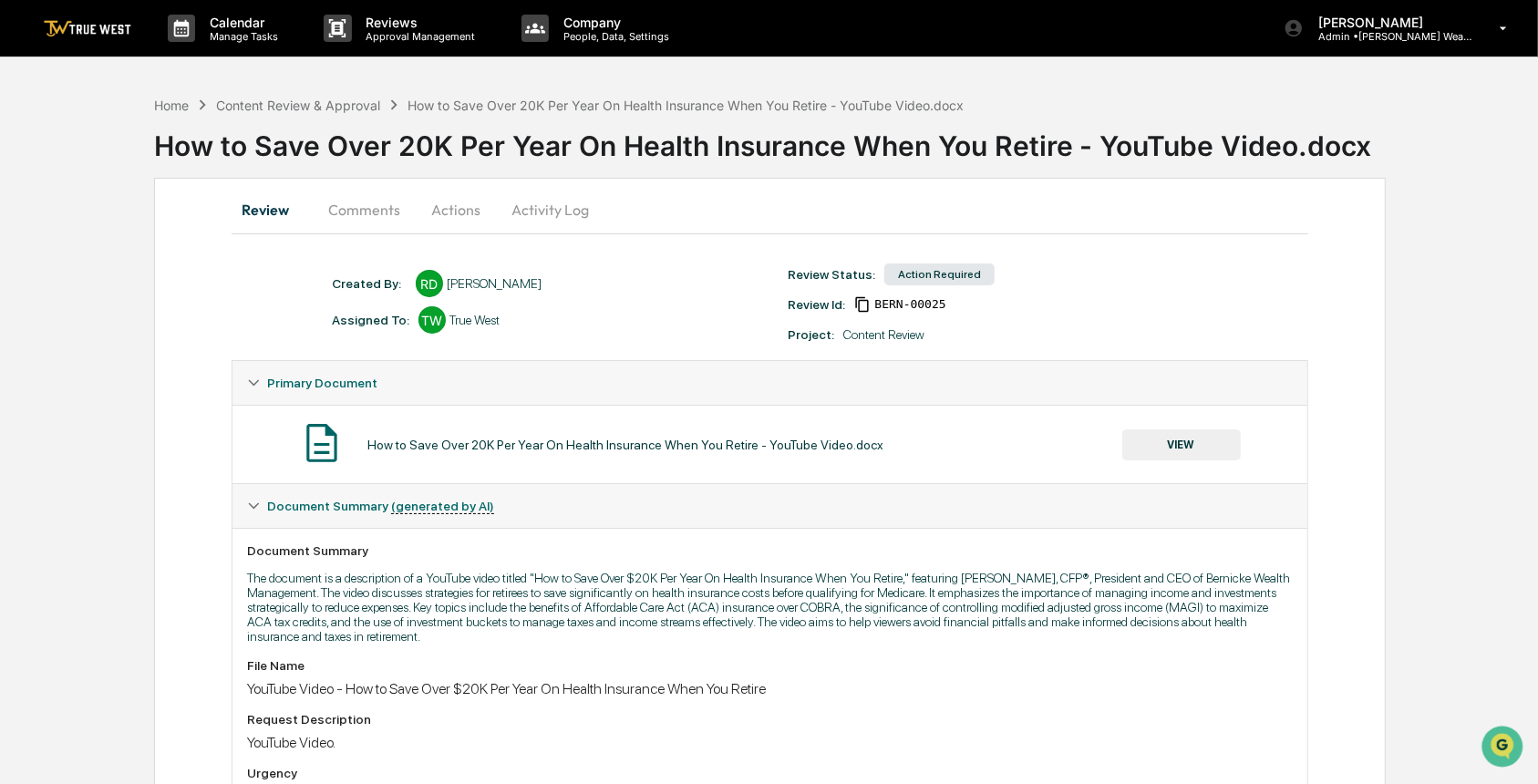
click at [1153, 437] on button "VIEW" at bounding box center [1181, 444] width 118 height 30
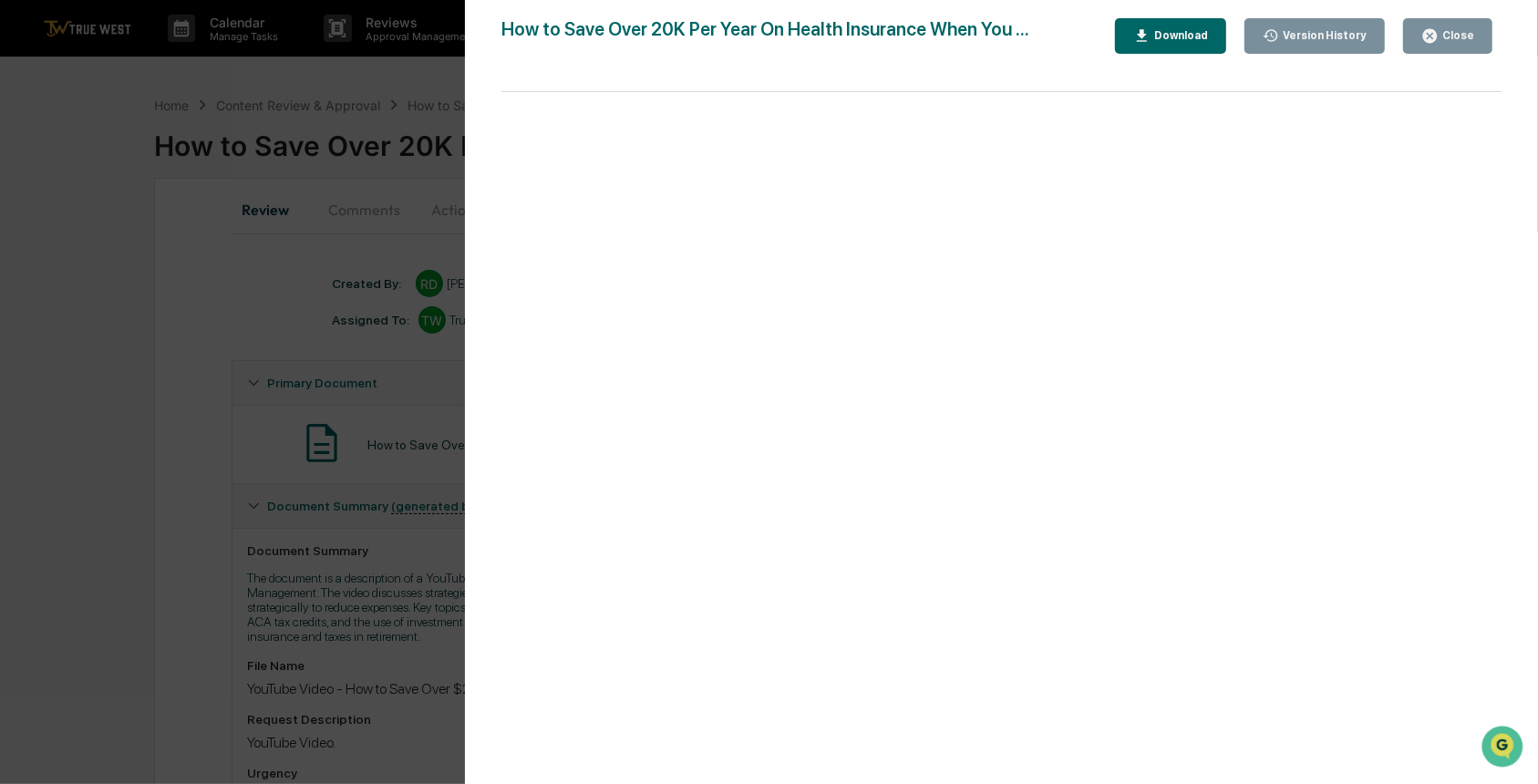
click at [183, 494] on div "Version History [DATE] 07:56 PM [PERSON_NAME] [DATE] 03:26 PM [PERSON_NAME] How…" at bounding box center [769, 392] width 1538 height 784
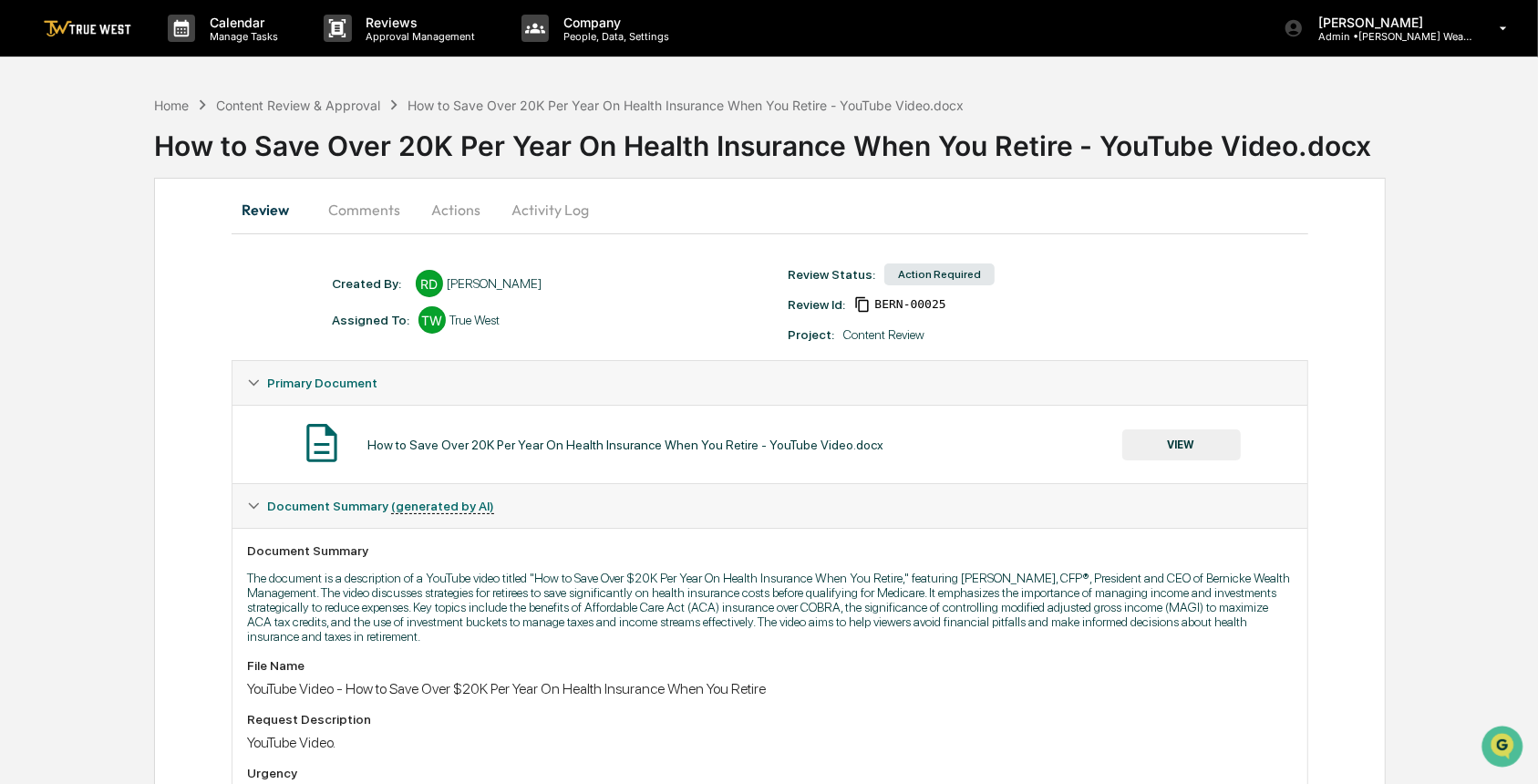
click at [370, 216] on button "Comments" at bounding box center [364, 210] width 101 height 43
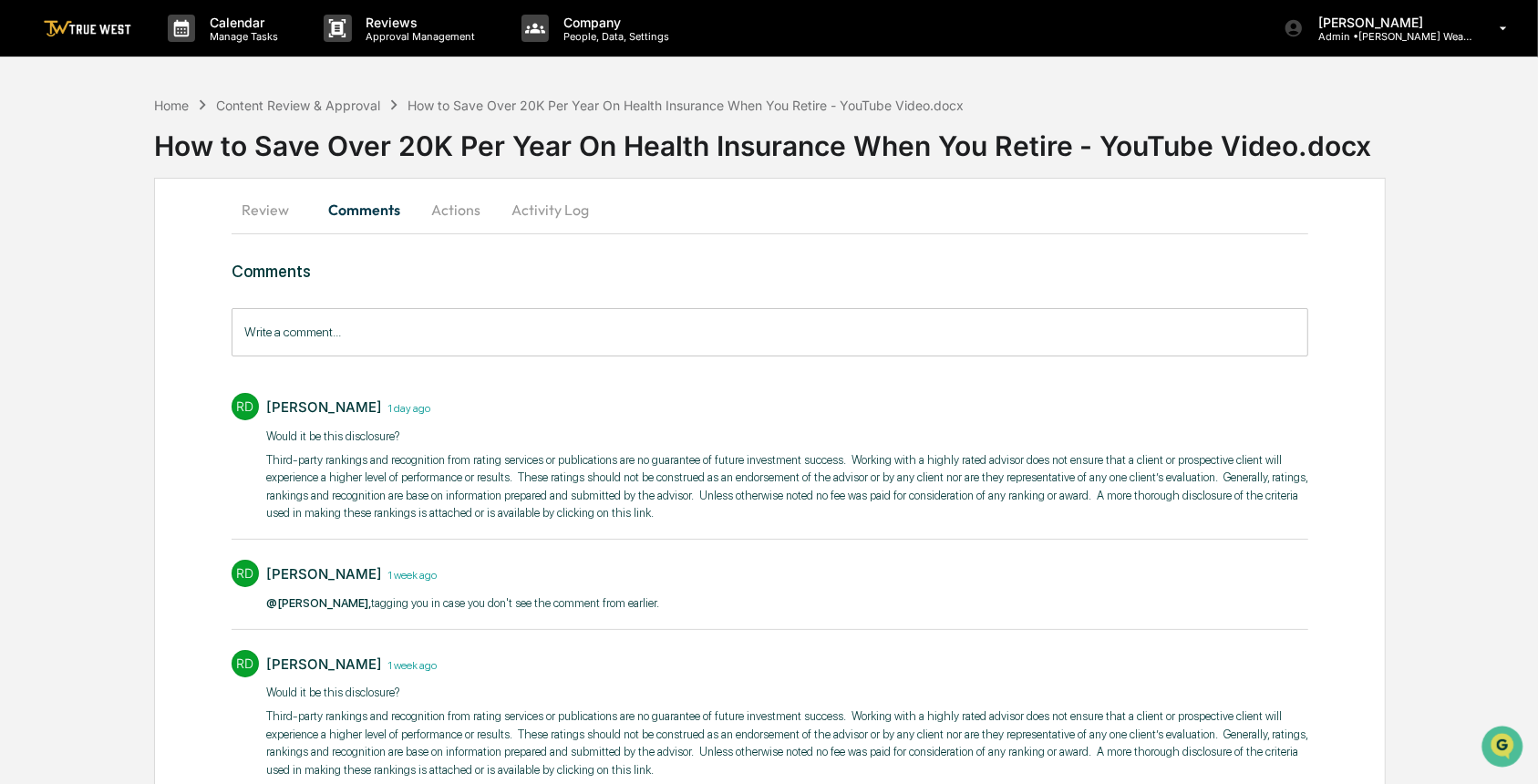
click at [356, 332] on input "Write a comment..." at bounding box center [769, 332] width 1077 height 48
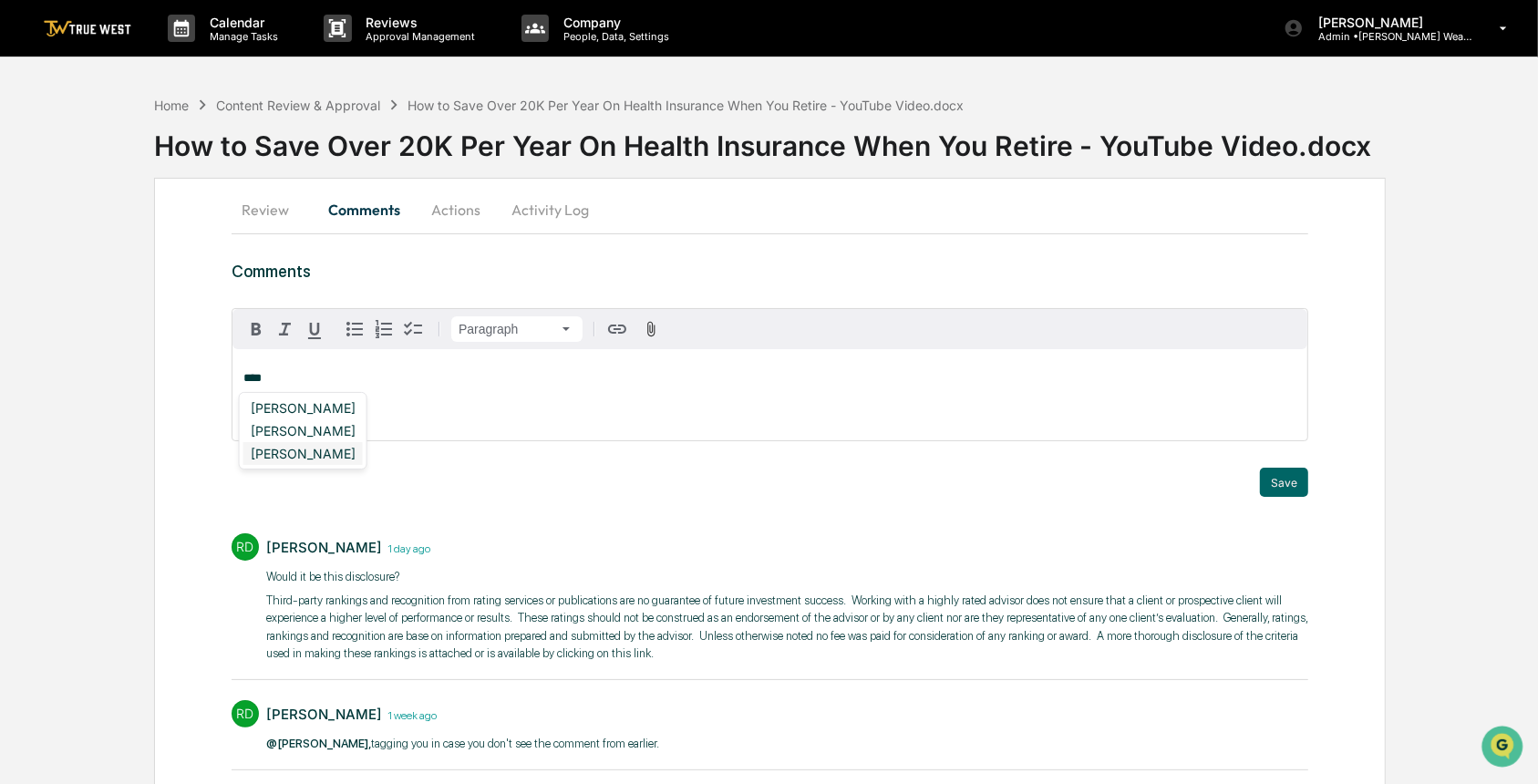
click at [296, 452] on div "[PERSON_NAME]" at bounding box center [302, 452] width 119 height 23
click at [1267, 479] on button "Save" at bounding box center [1283, 482] width 48 height 30
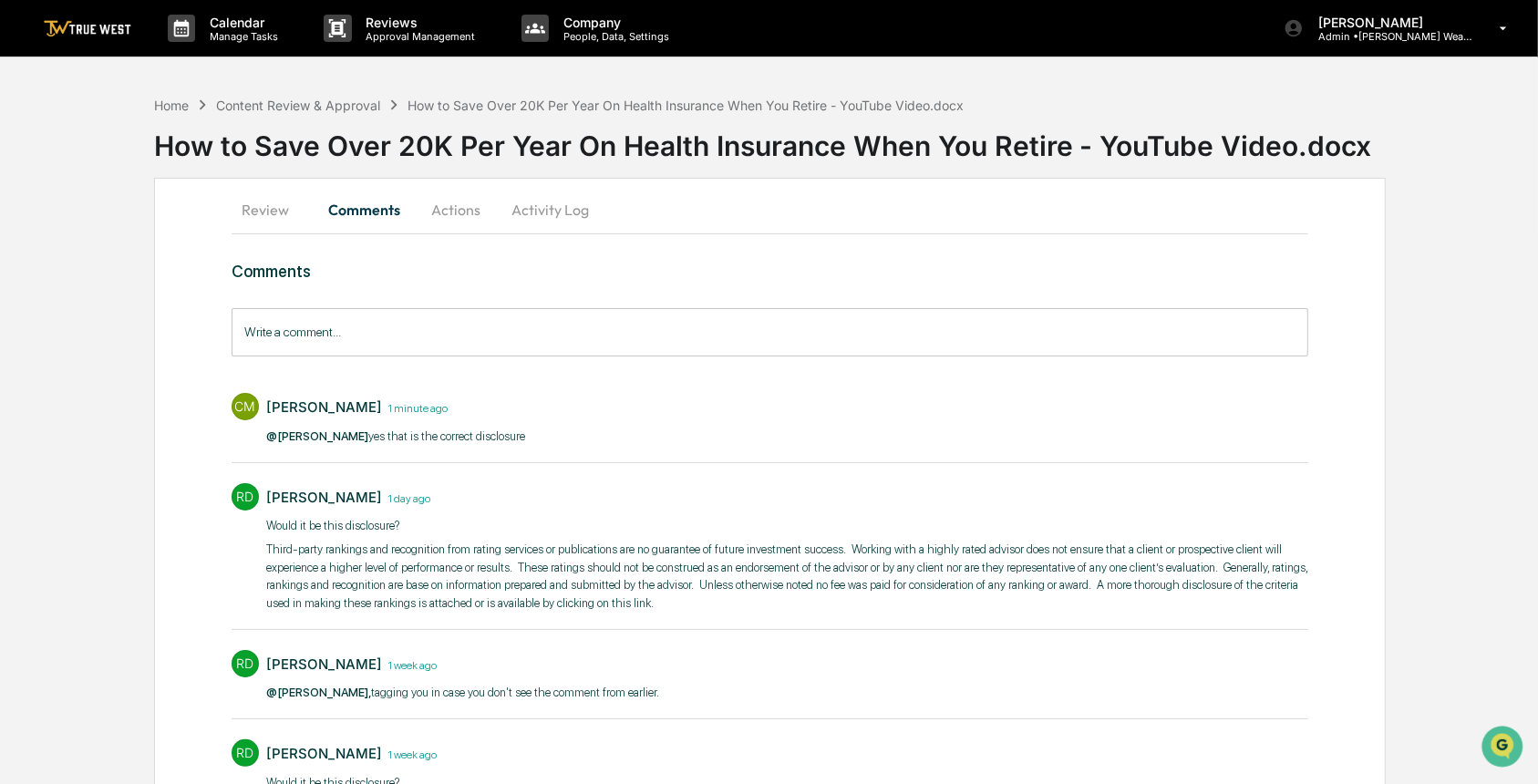
click at [455, 220] on button "Actions" at bounding box center [455, 210] width 82 height 43
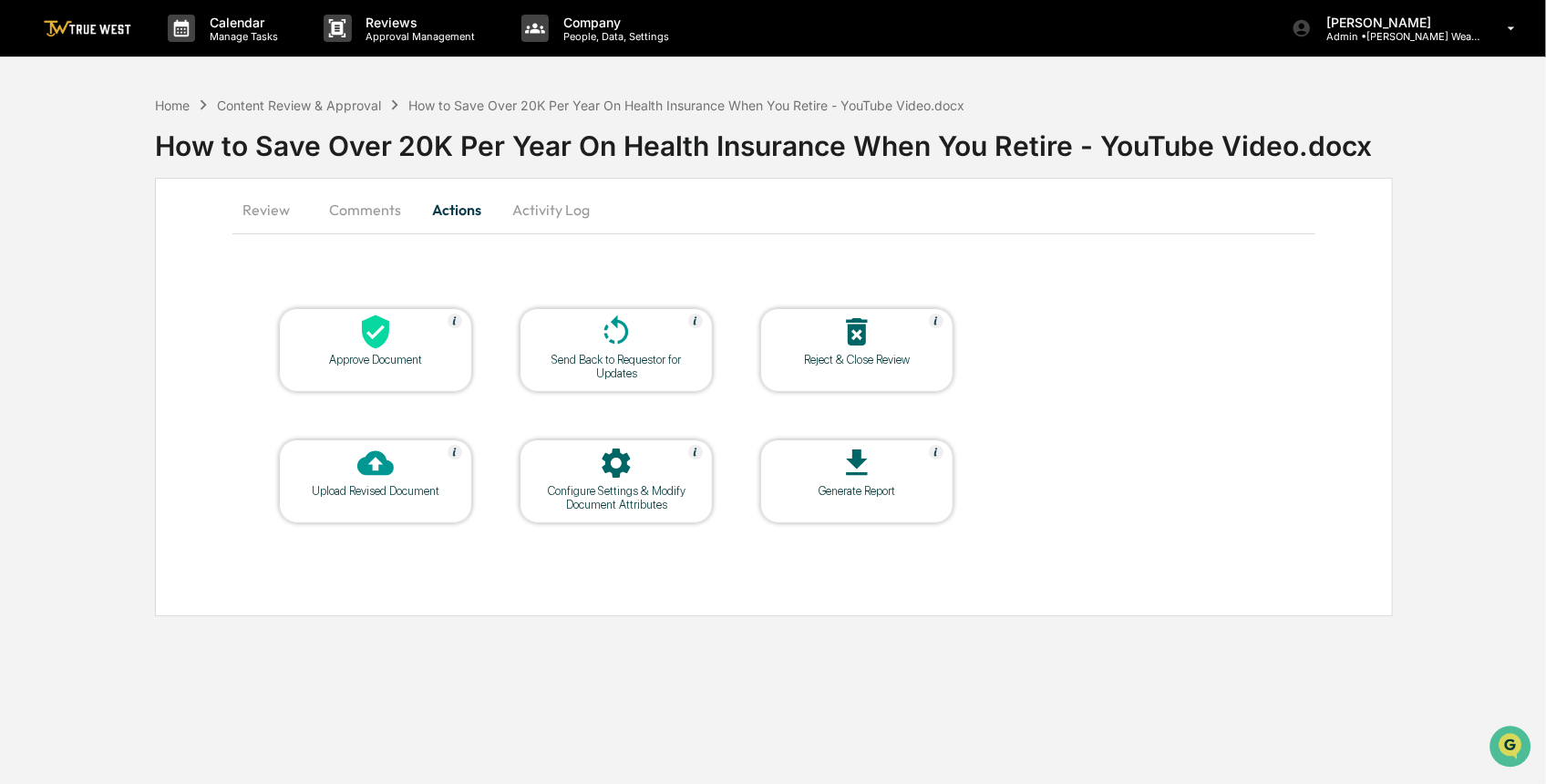
click at [684, 339] on div at bounding box center [616, 333] width 182 height 39
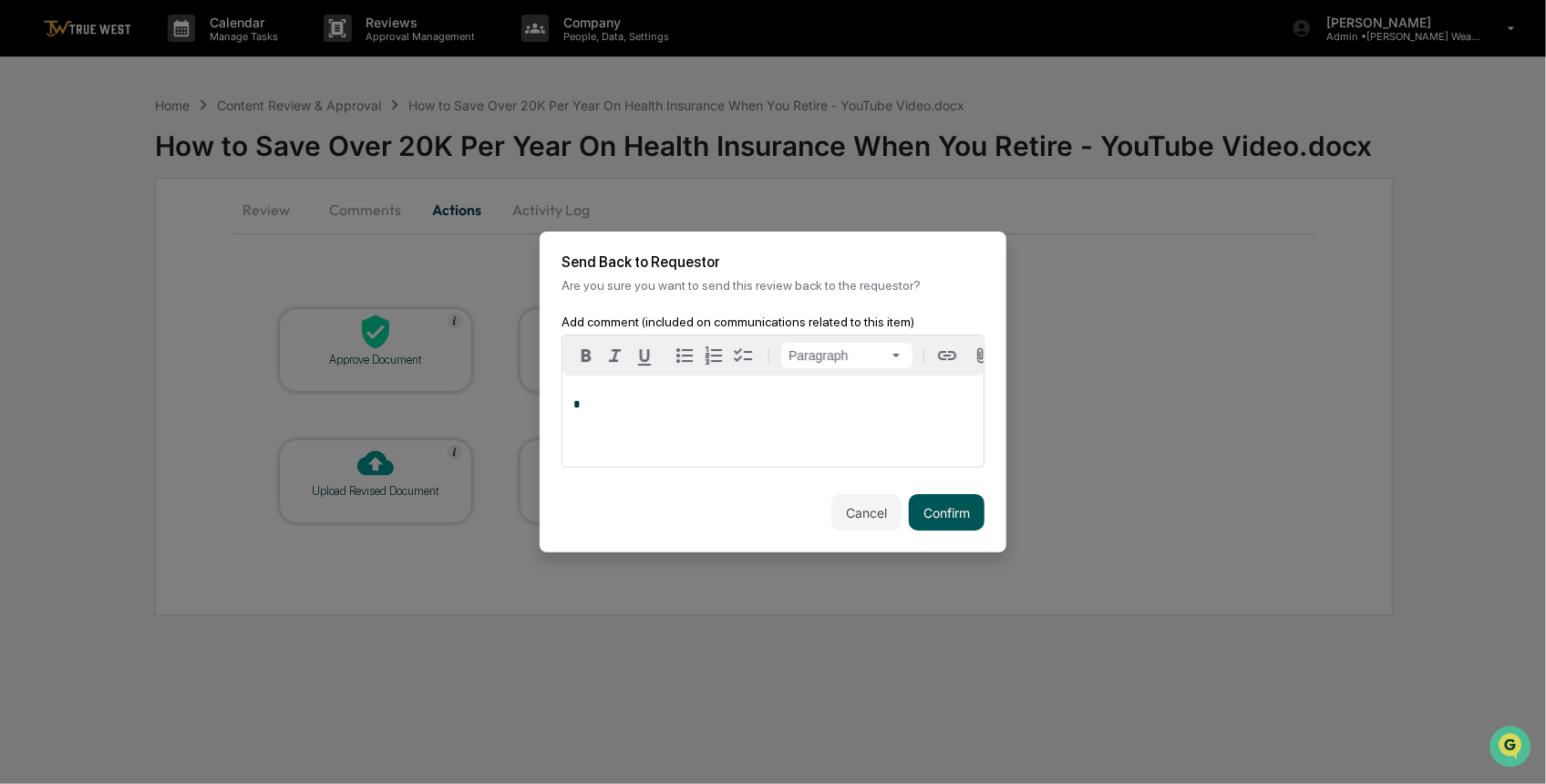
click at [948, 513] on button "Confirm" at bounding box center [947, 512] width 76 height 36
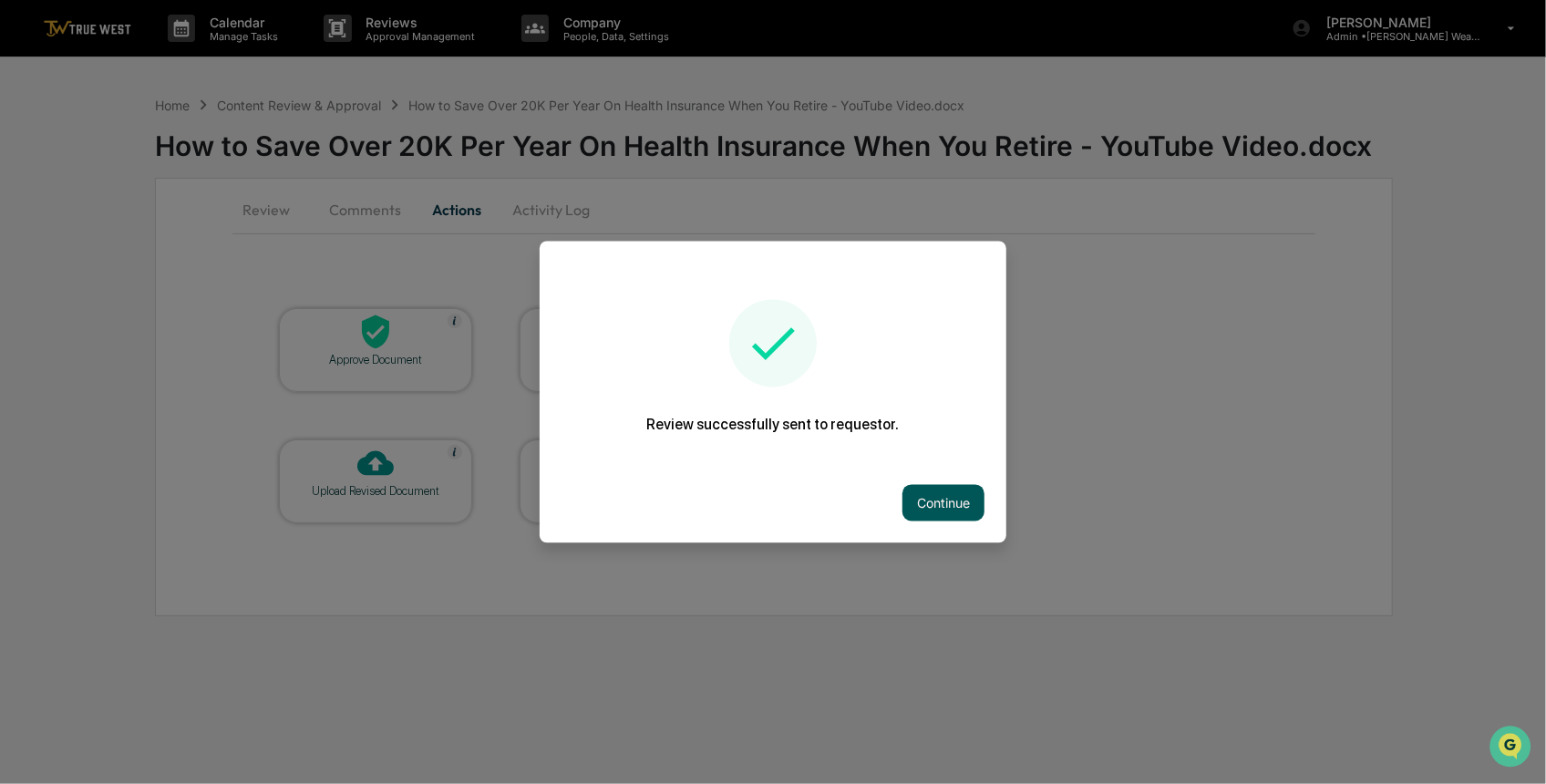
click at [919, 497] on button "Continue" at bounding box center [943, 503] width 82 height 36
